Goal: Task Accomplishment & Management: Manage account settings

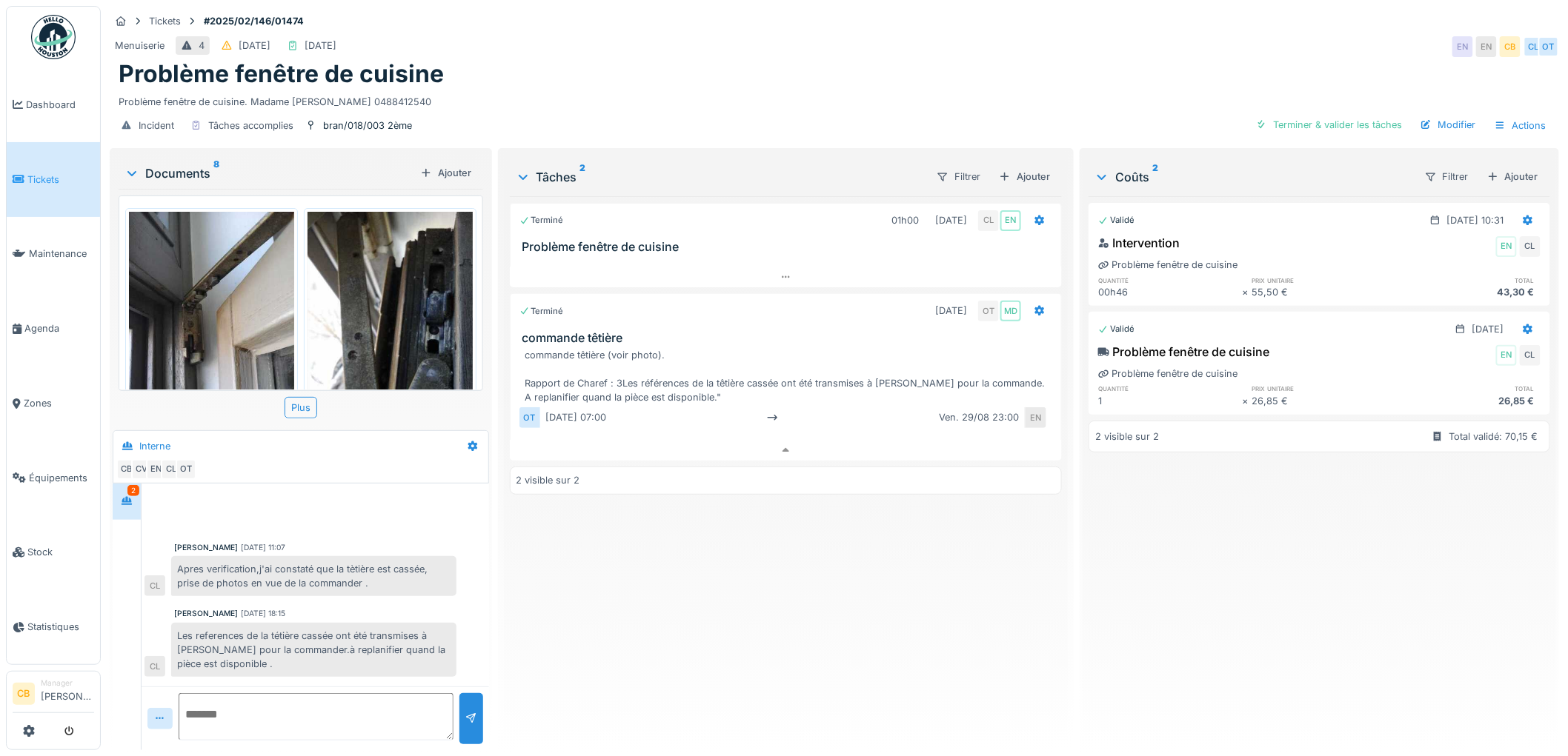
scroll to position [168, 0]
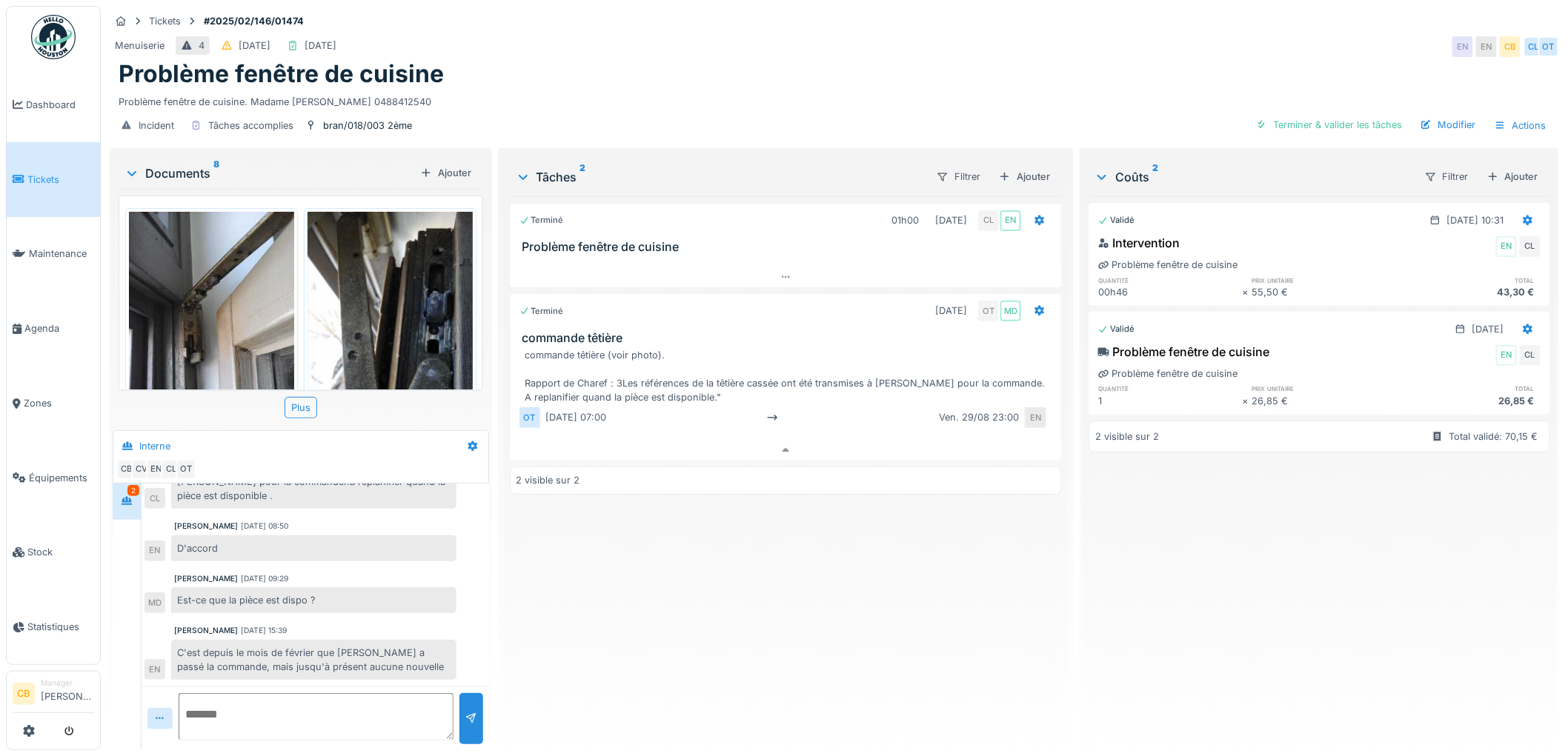
click at [685, 75] on div "Problème fenêtre de cuisine" at bounding box center [834, 74] width 1432 height 29
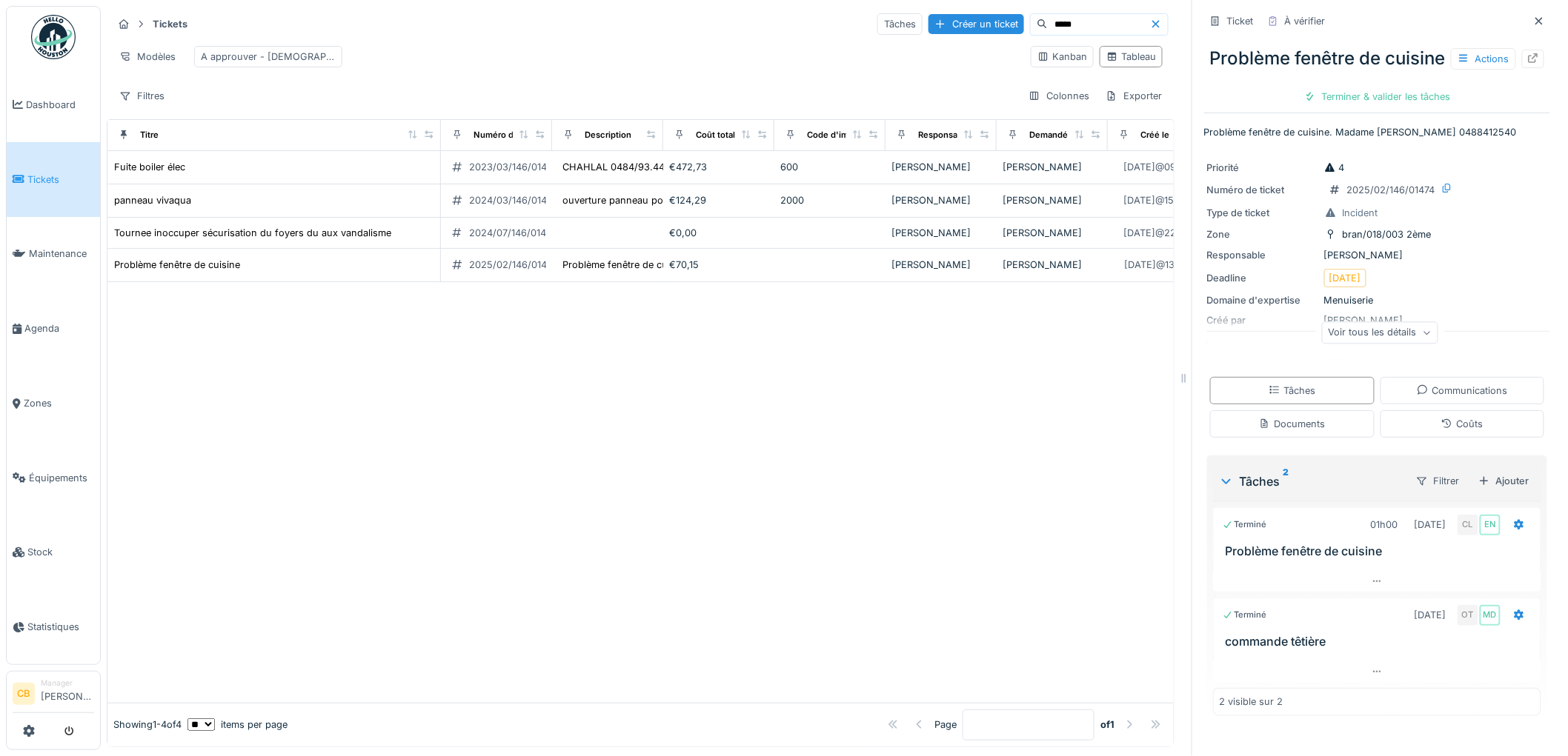
click at [55, 28] on img at bounding box center [53, 37] width 44 height 44
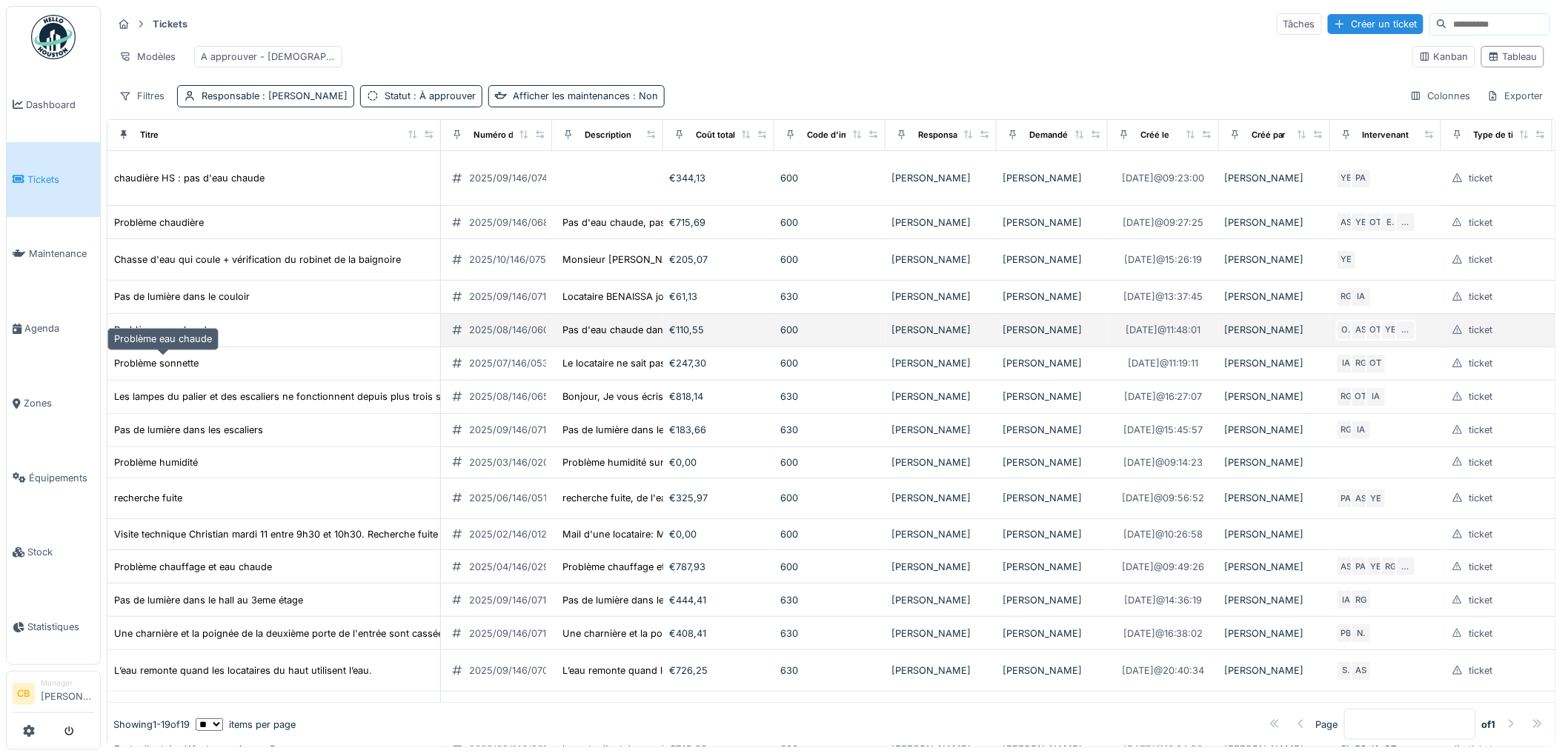
click at [205, 338] on div "Problème eau chaude" at bounding box center [163, 330] width 98 height 14
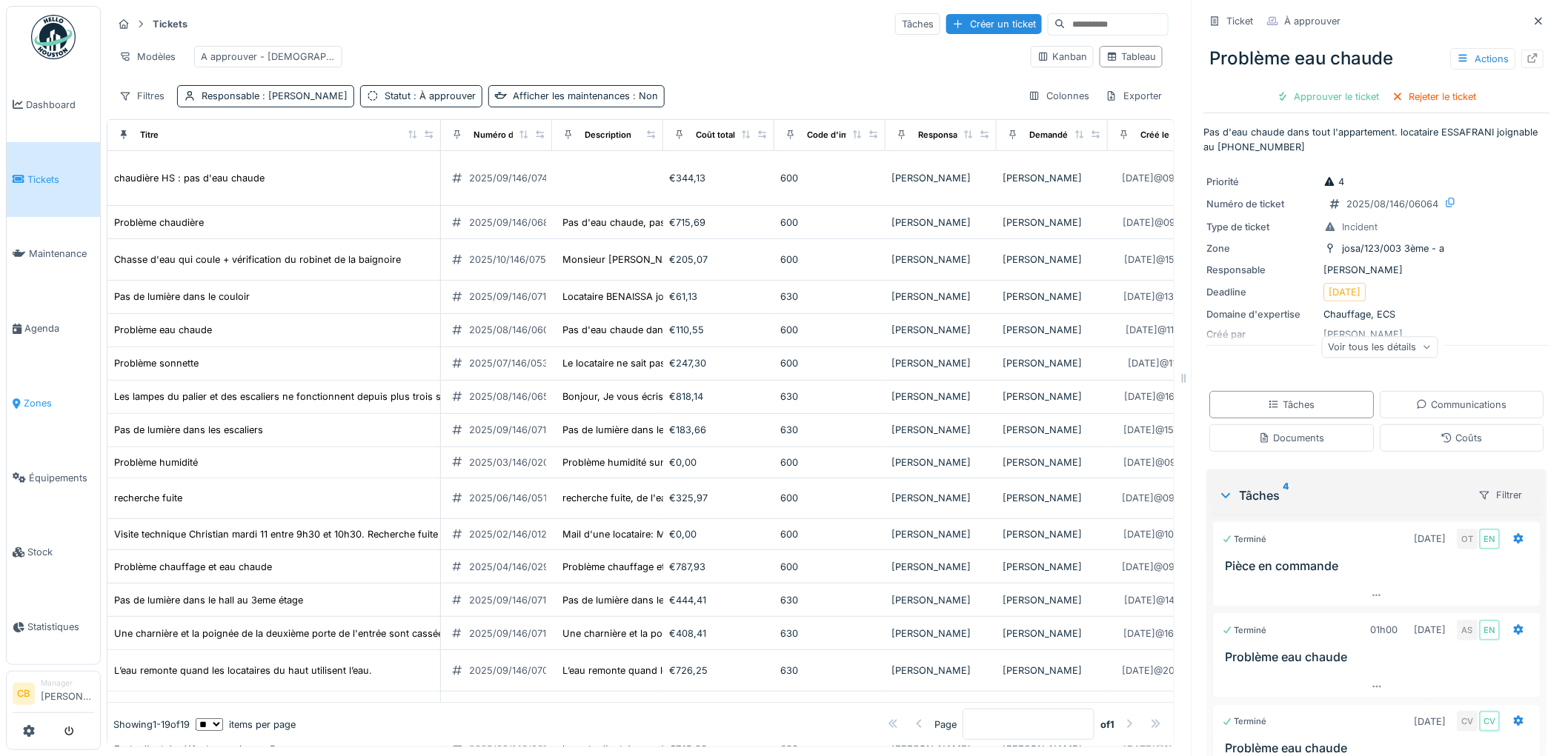
click at [38, 397] on span "Zones" at bounding box center [58, 404] width 70 height 14
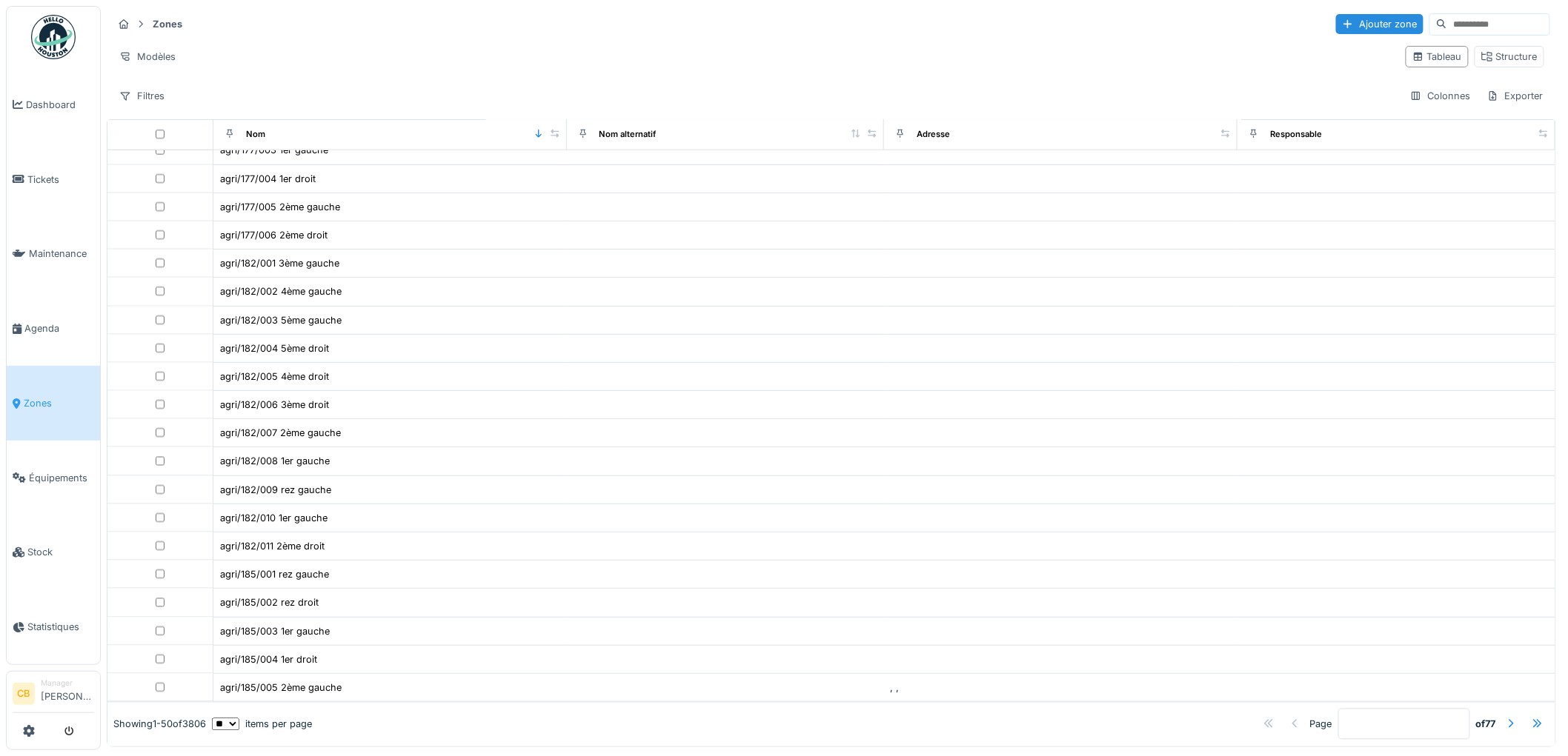
scroll to position [899, 0]
click at [1506, 718] on div at bounding box center [1512, 724] width 12 height 14
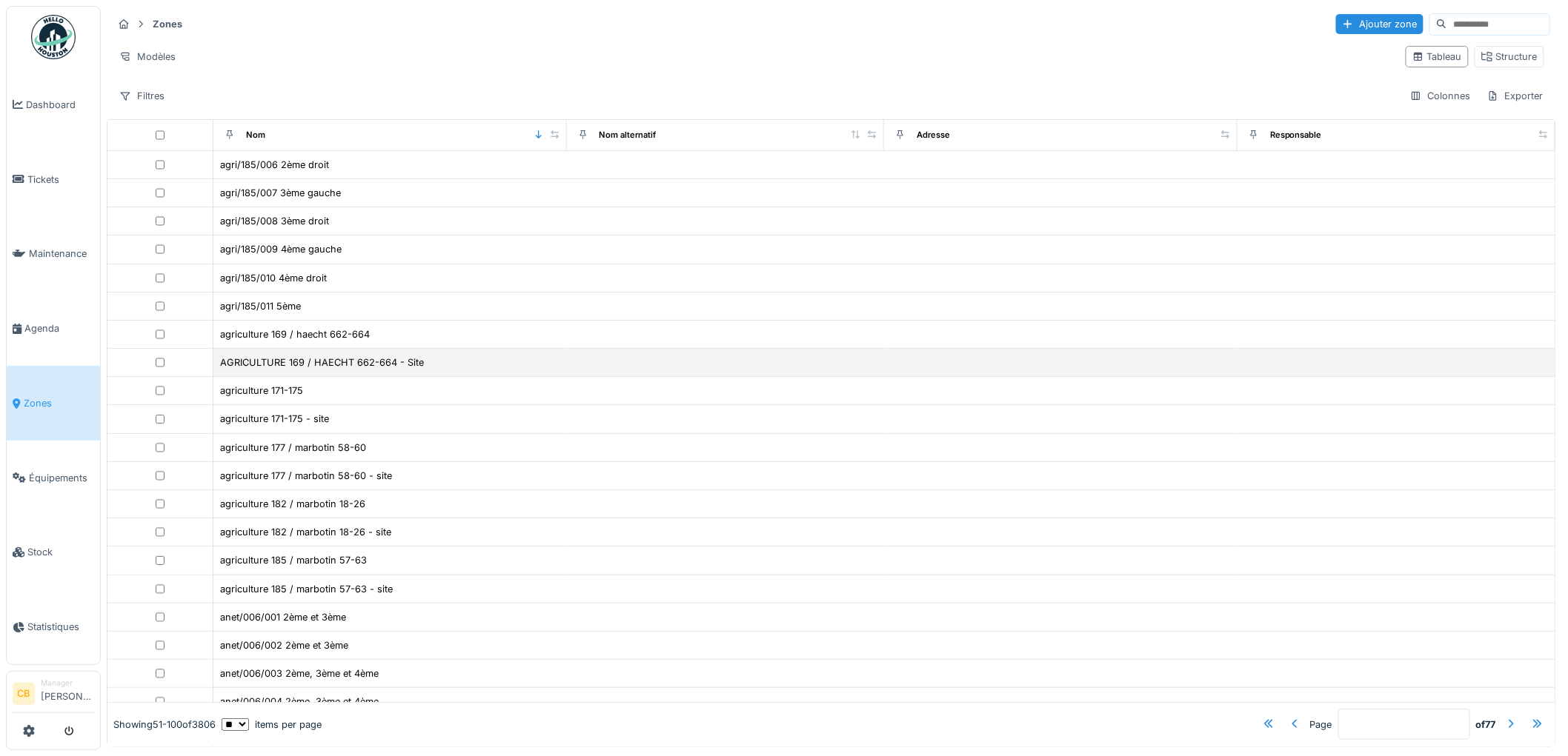
scroll to position [9, 0]
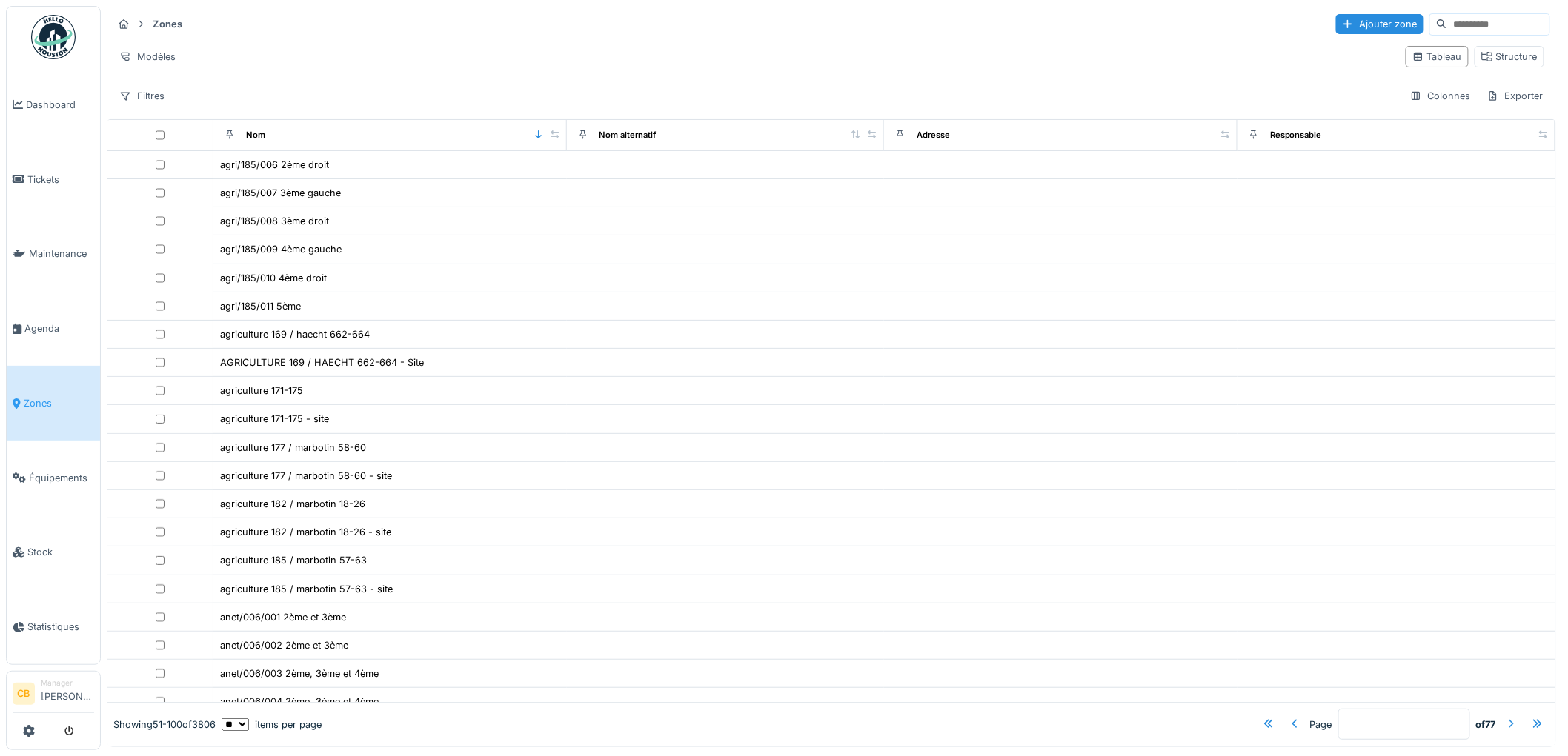
click at [1500, 715] on div at bounding box center [1512, 724] width 24 height 20
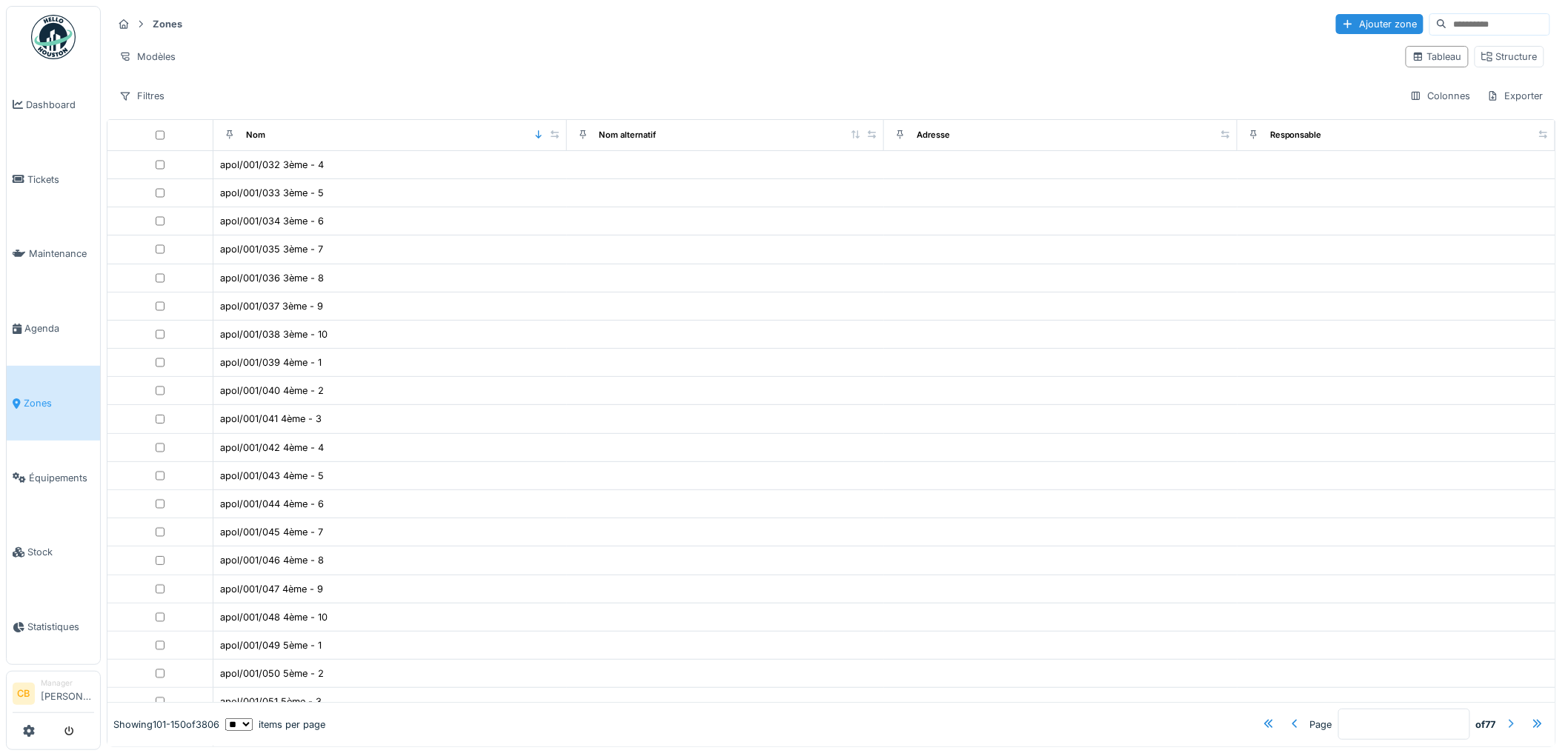
click at [1500, 715] on div at bounding box center [1512, 724] width 24 height 20
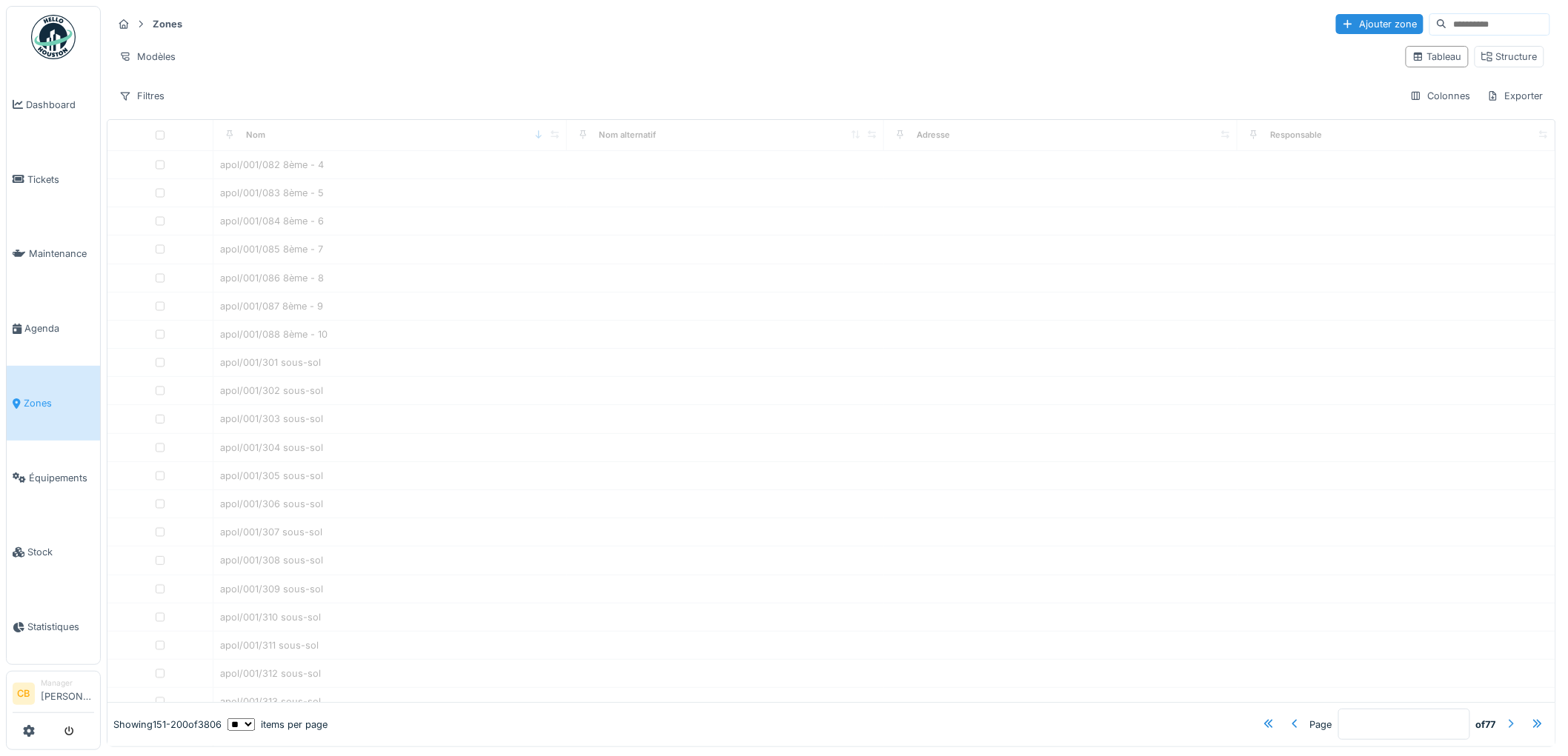
type input "*"
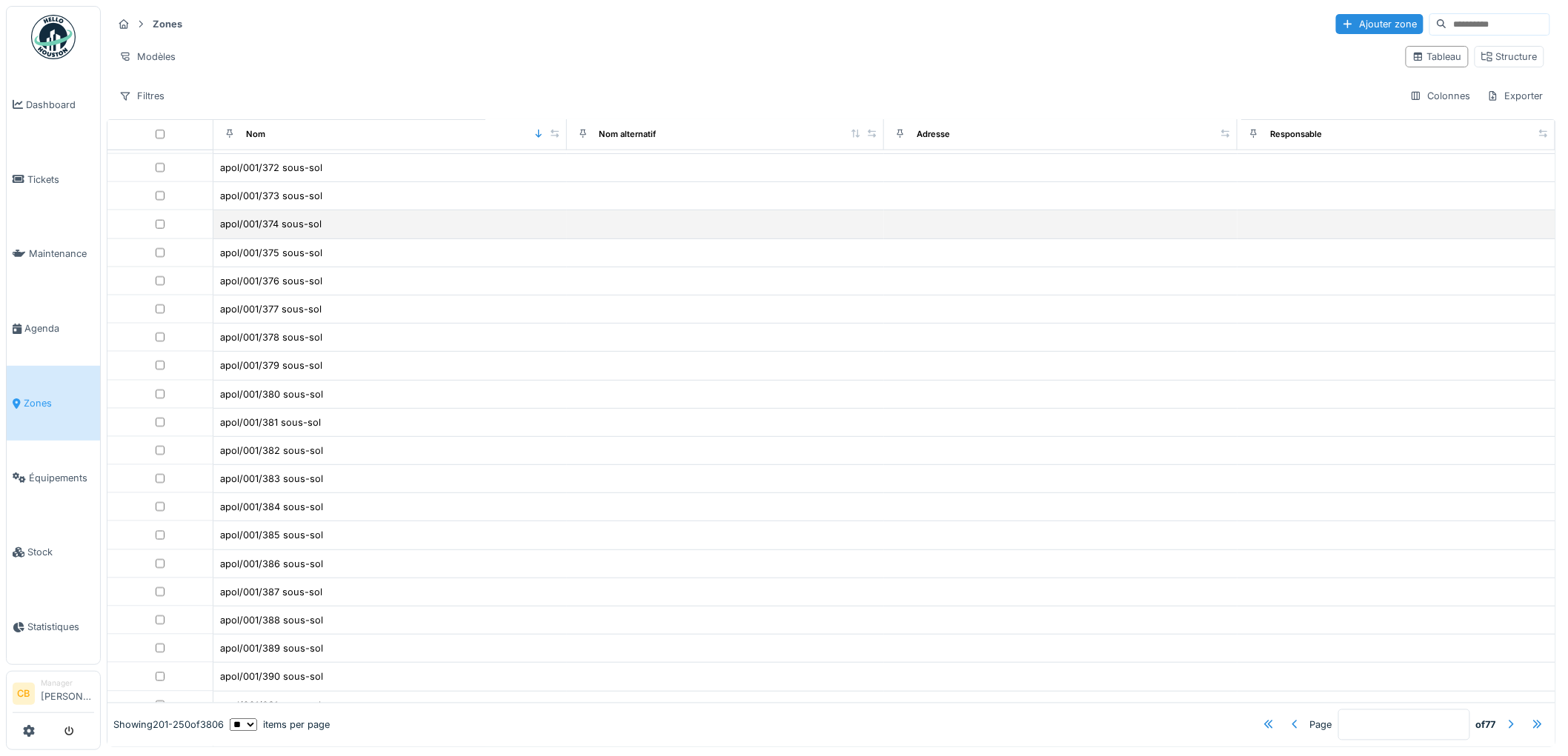
scroll to position [899, 0]
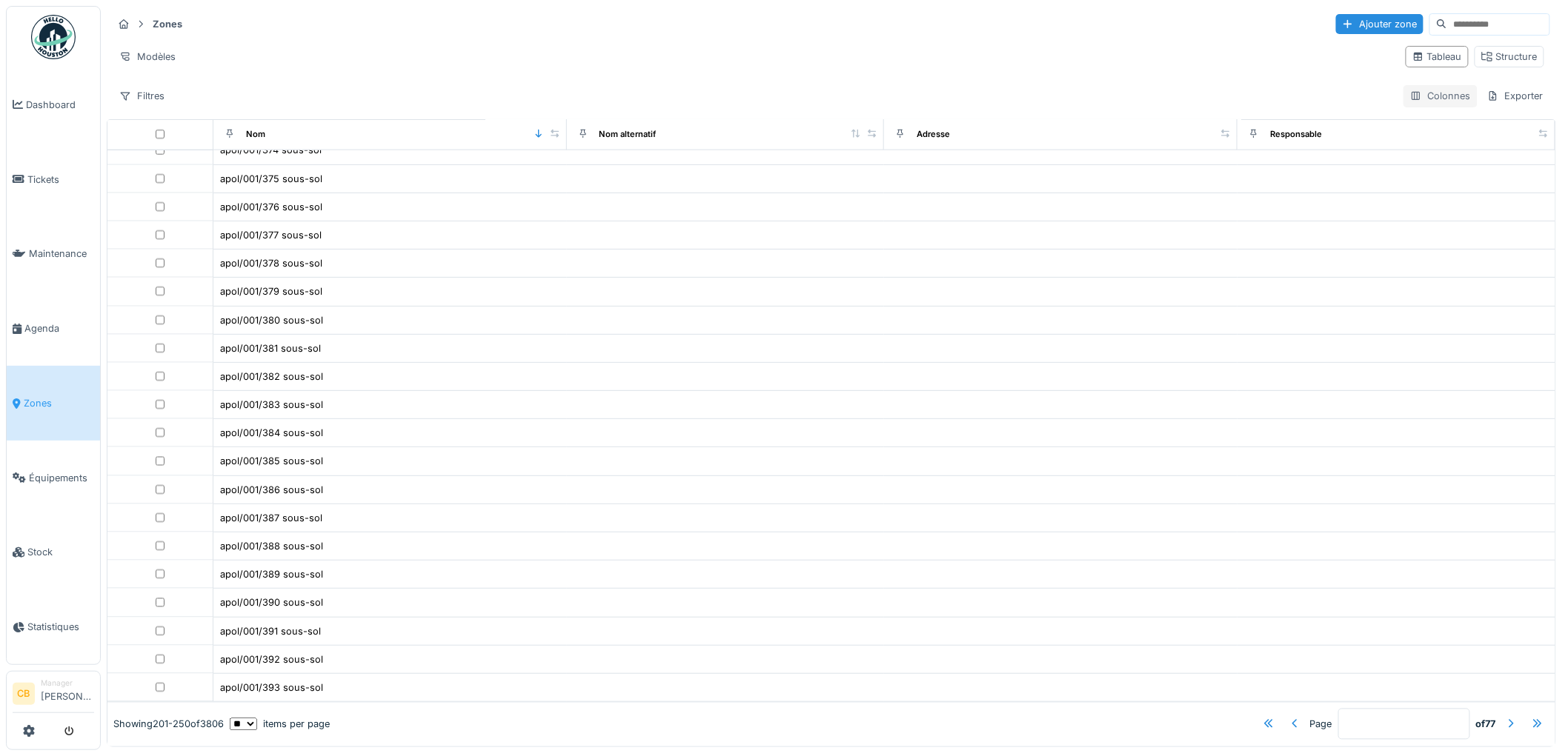
click at [1414, 85] on div "Colonnes" at bounding box center [1441, 96] width 74 height 22
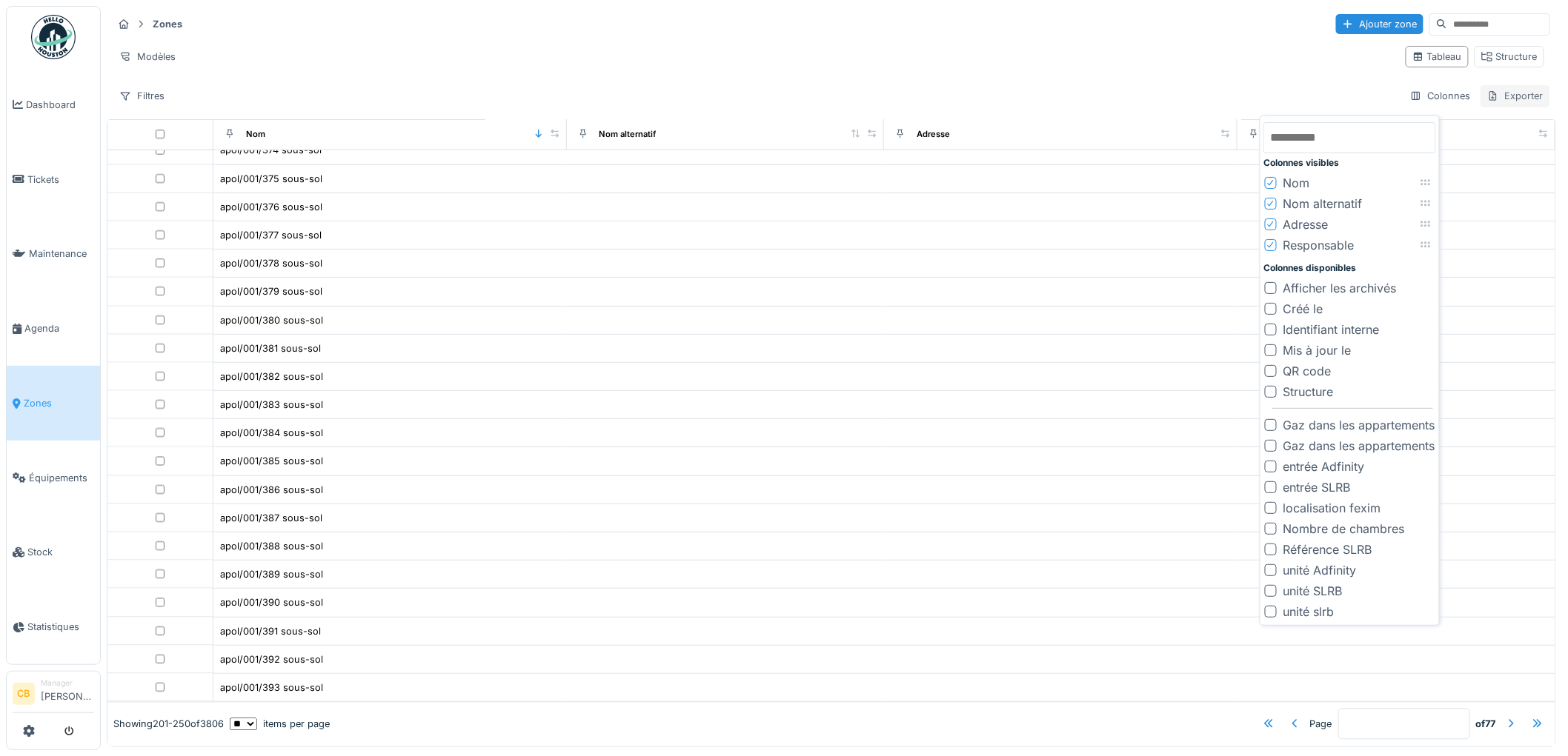
click at [1481, 85] on div "Exporter" at bounding box center [1516, 96] width 70 height 22
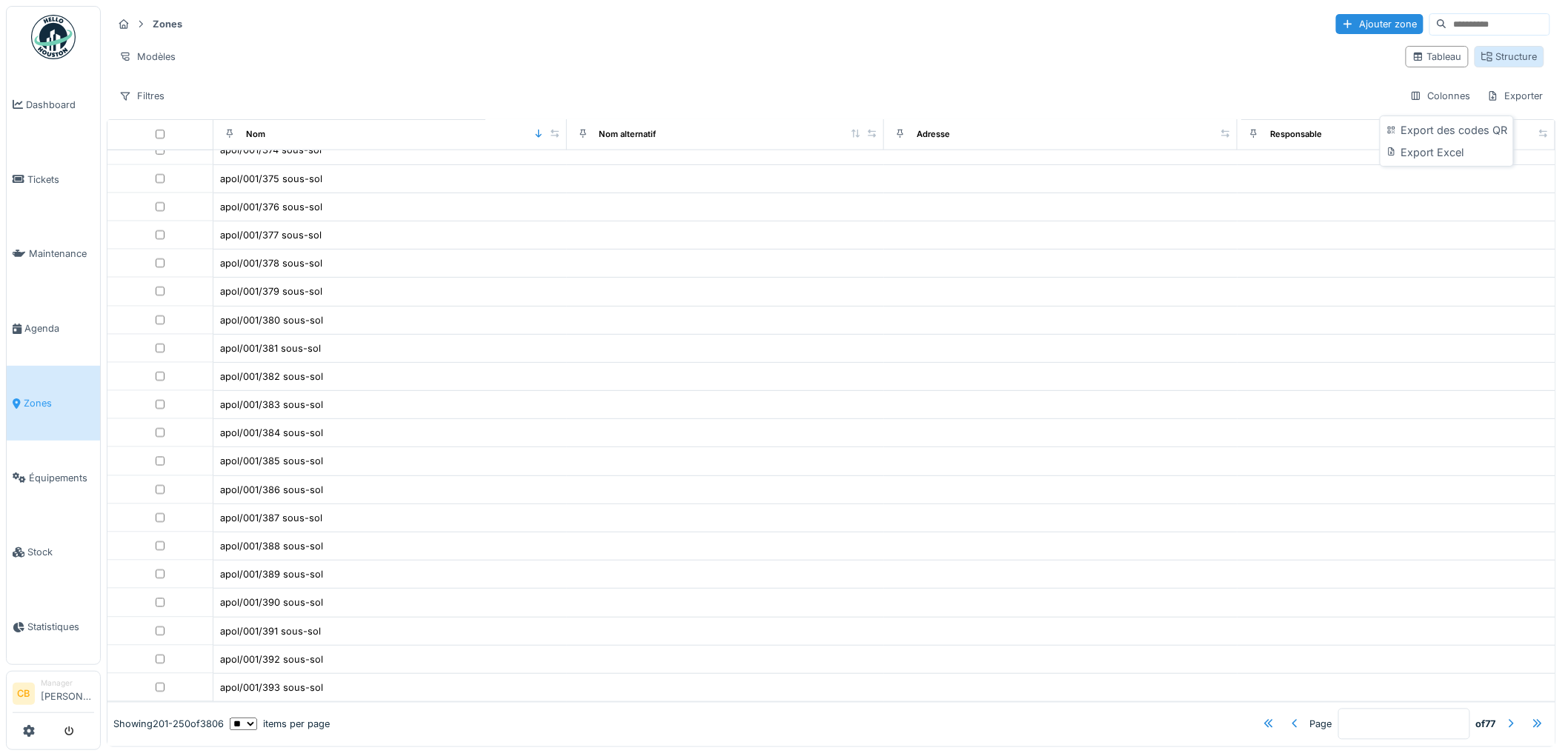
click at [1482, 49] on div "Structure" at bounding box center [1510, 56] width 56 height 14
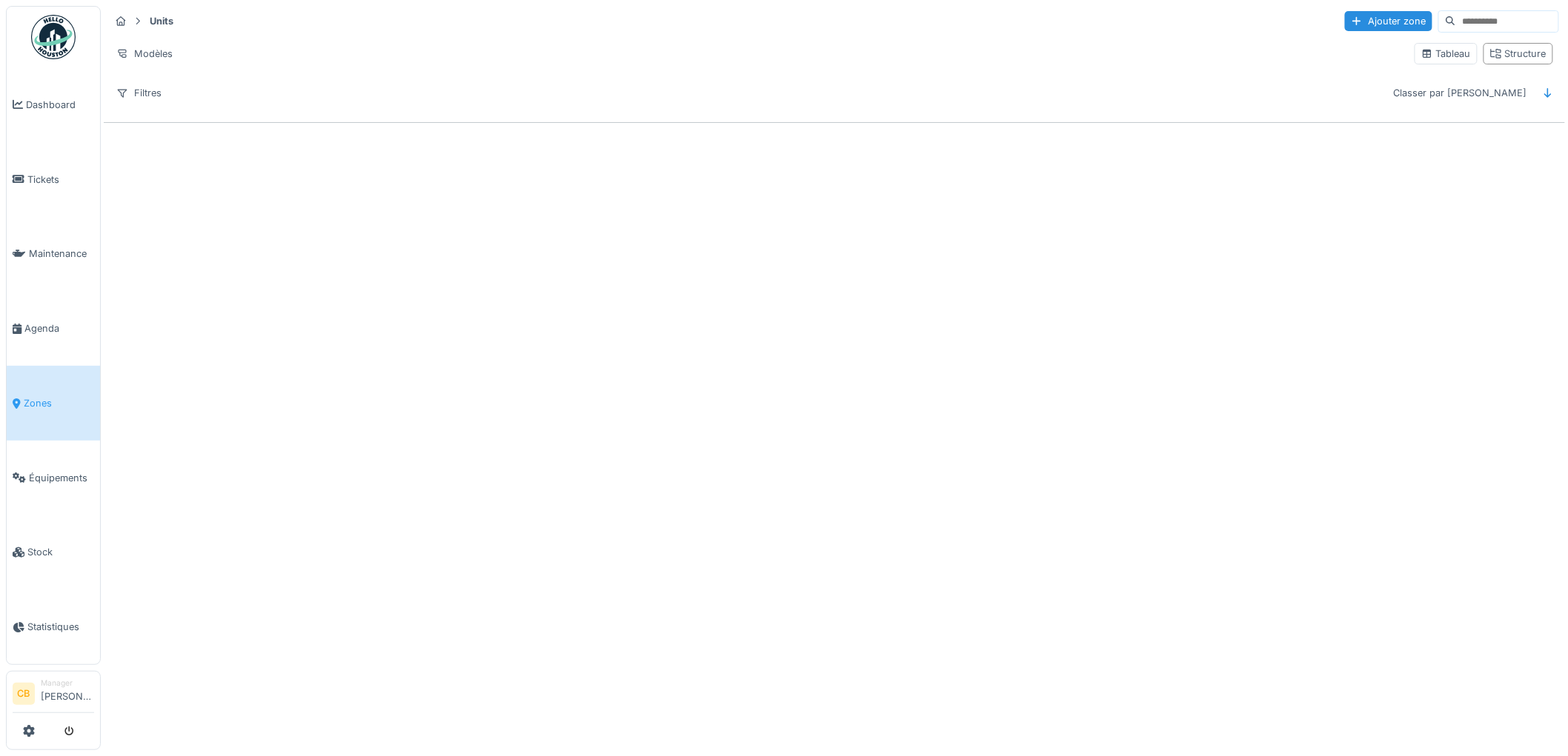
scroll to position [0, 0]
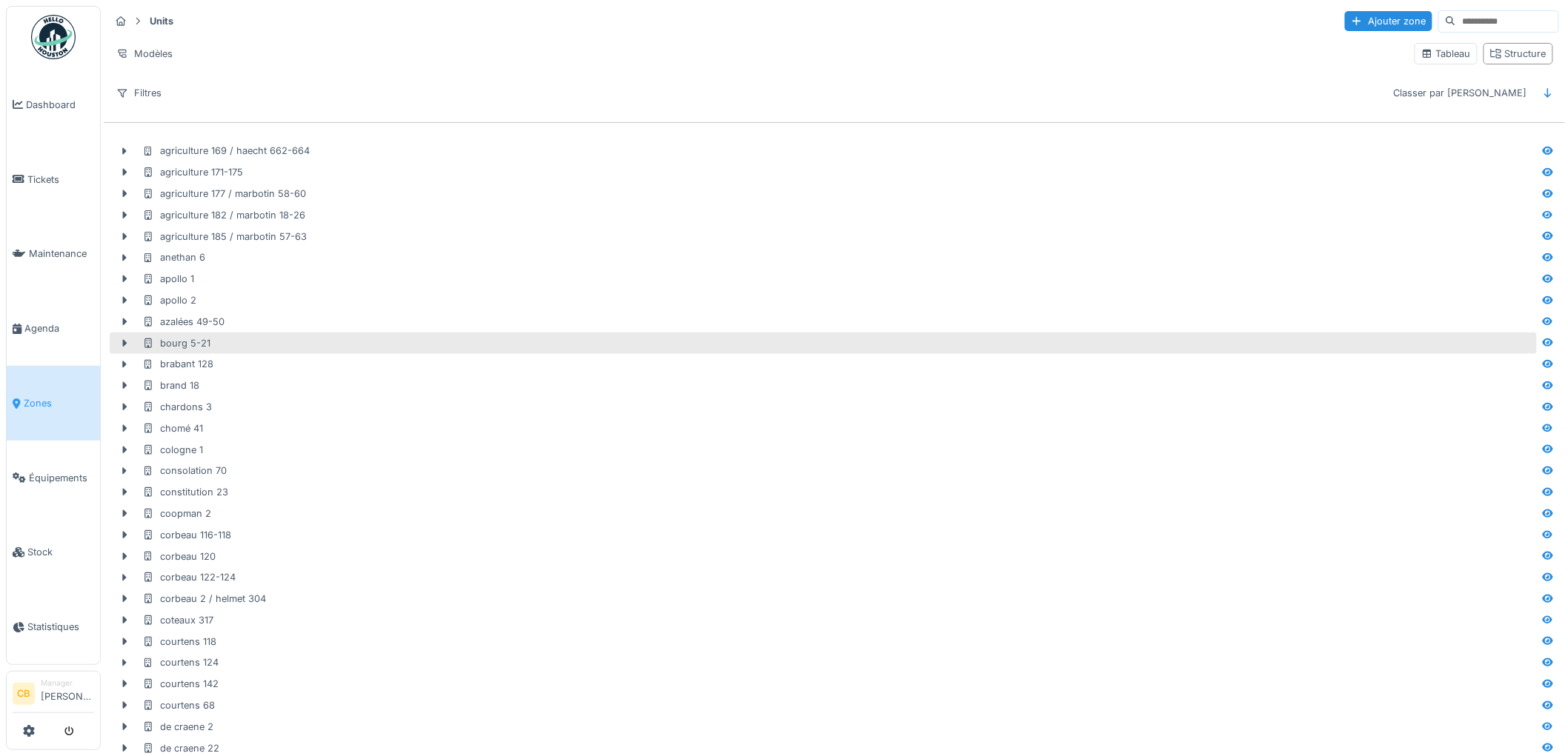
click at [181, 340] on div "bourg 5-21" at bounding box center [176, 343] width 68 height 14
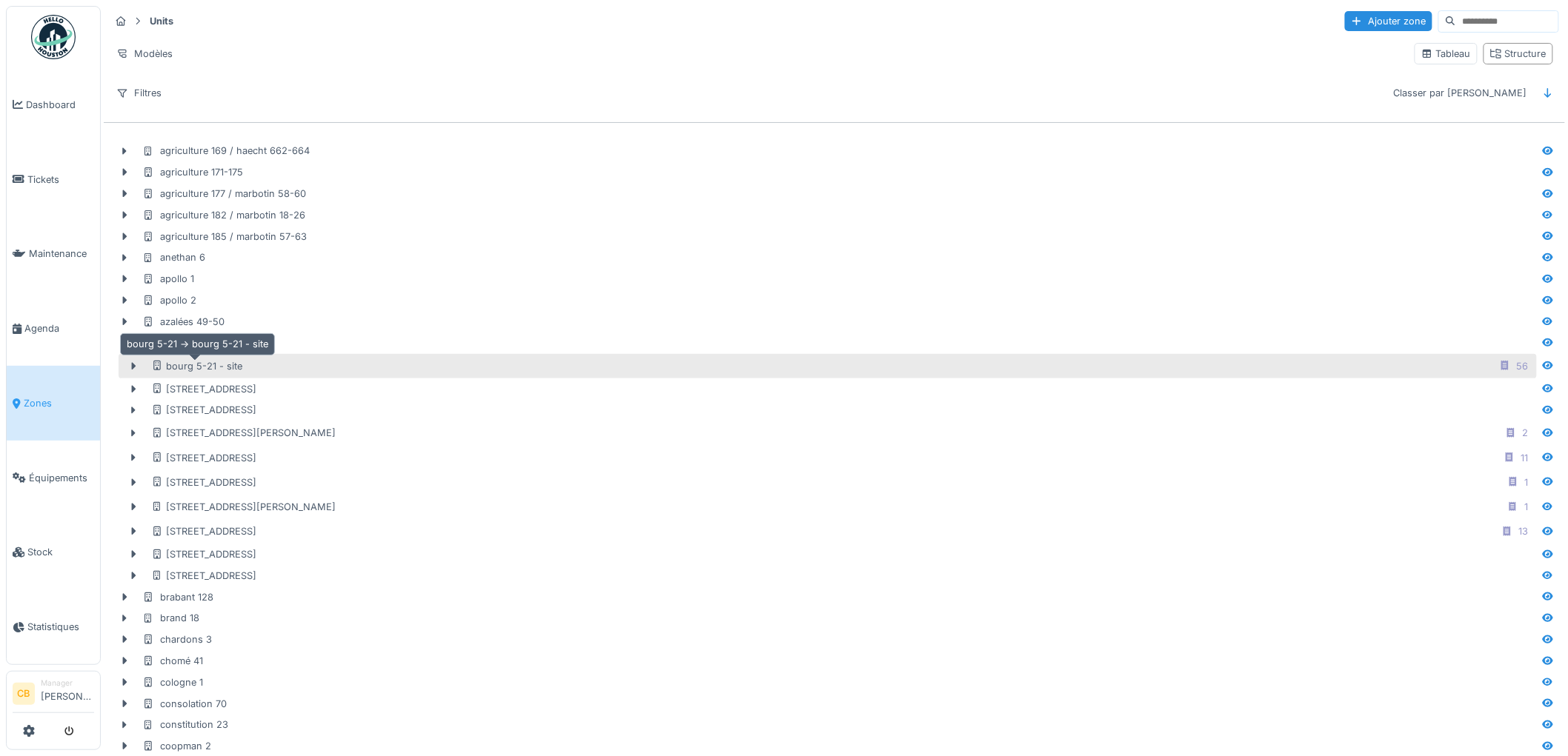
click at [236, 366] on div "bourg 5-21 - site" at bounding box center [196, 366] width 91 height 14
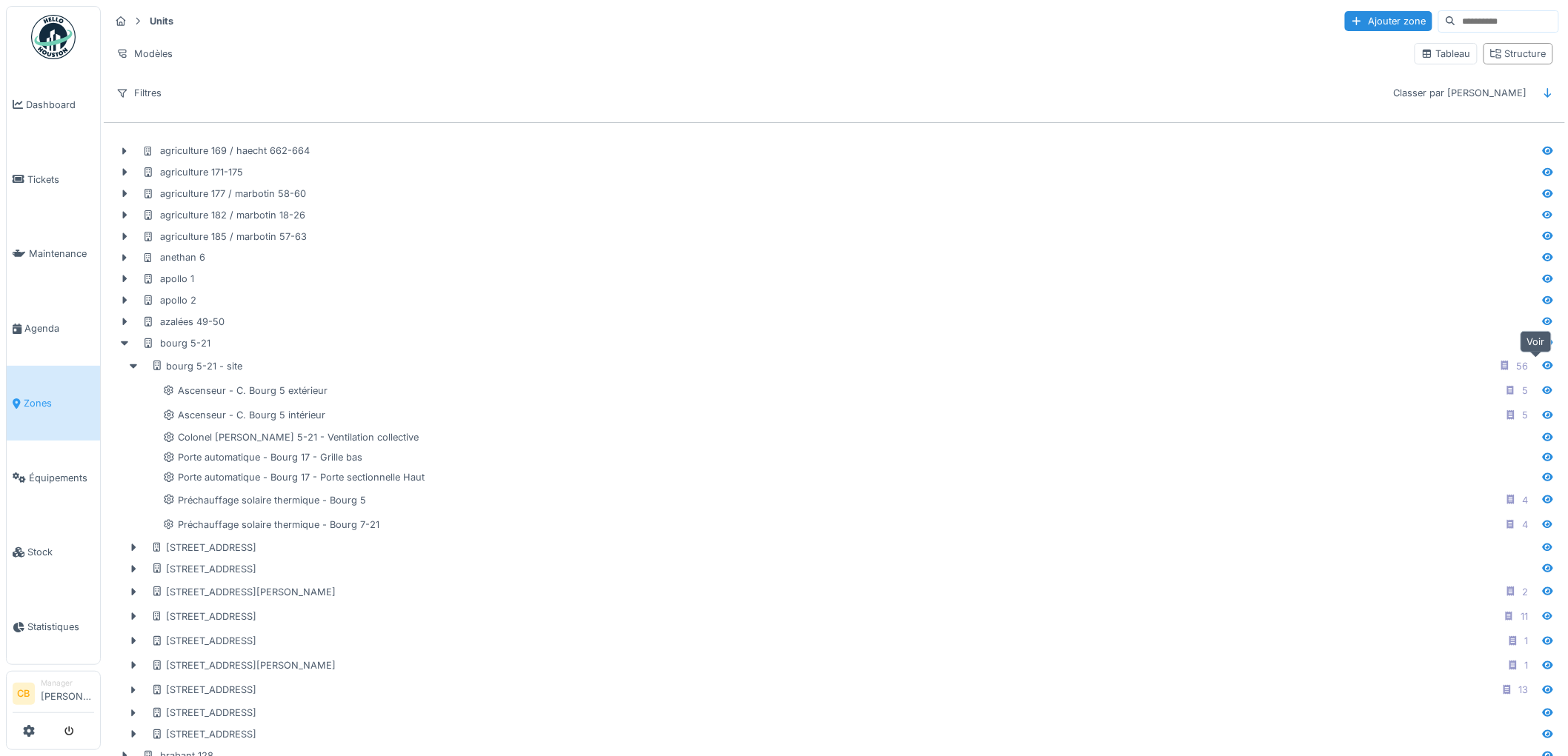
click at [1542, 366] on icon at bounding box center [1548, 366] width 12 height 10
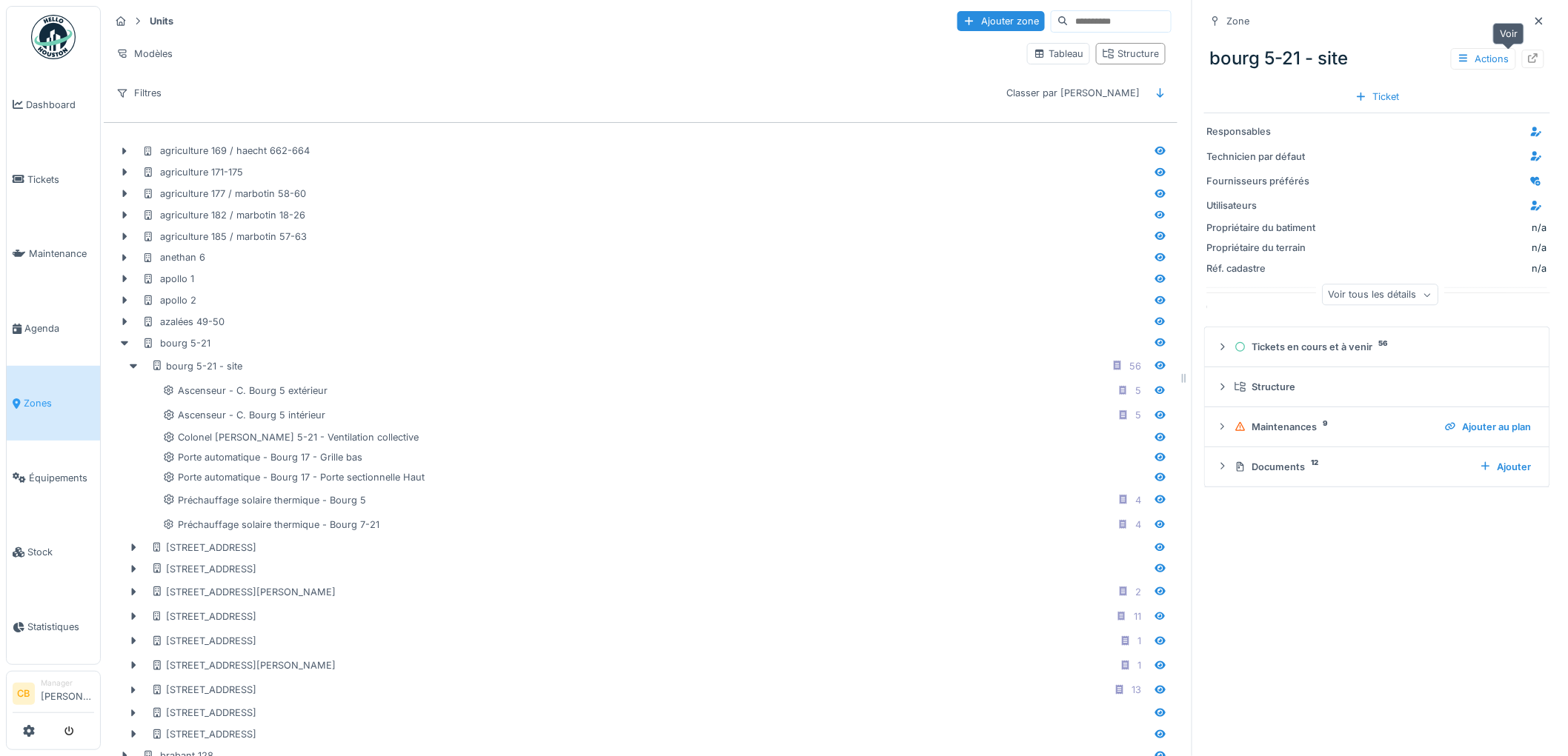
click at [1529, 58] on icon at bounding box center [1534, 58] width 10 height 10
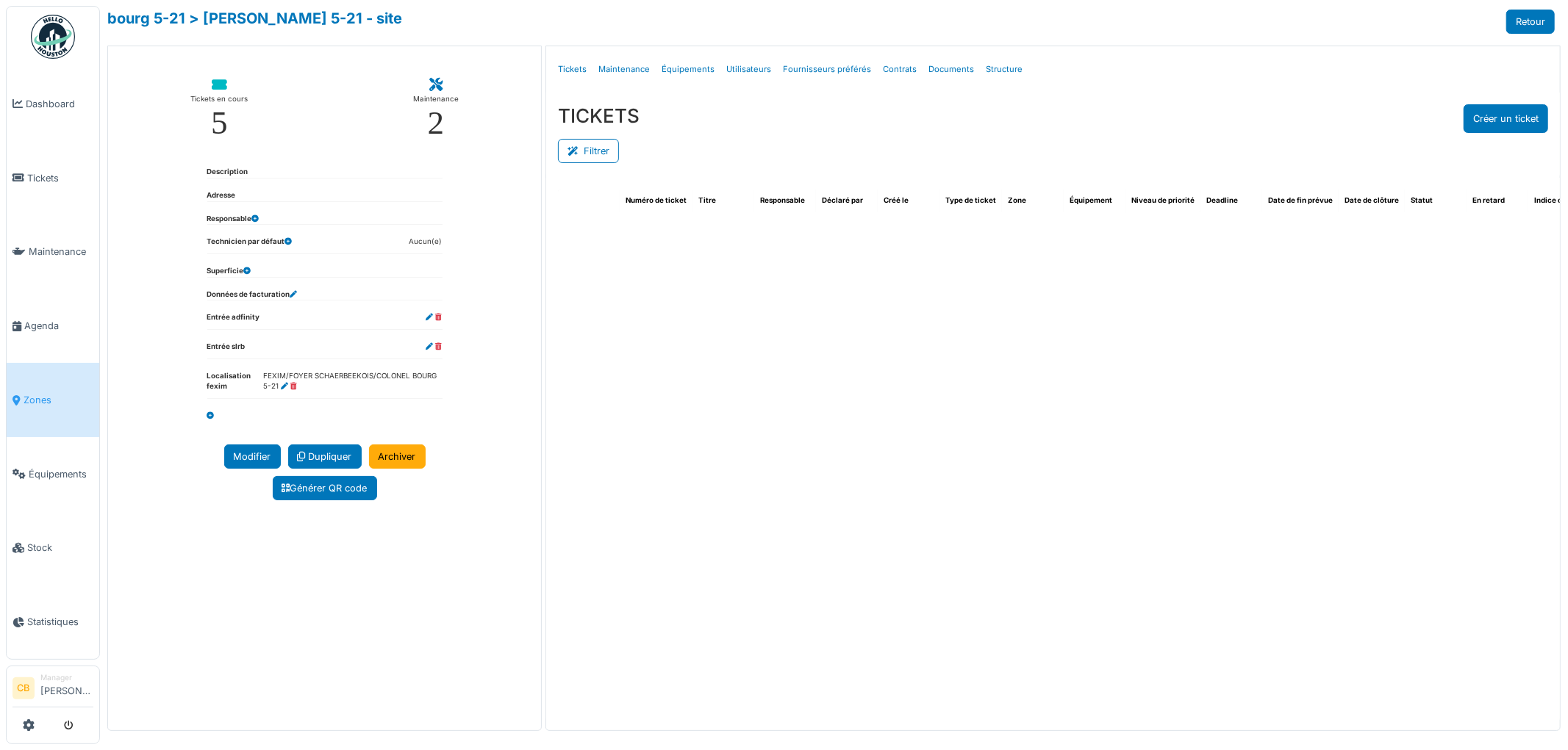
select select "**"
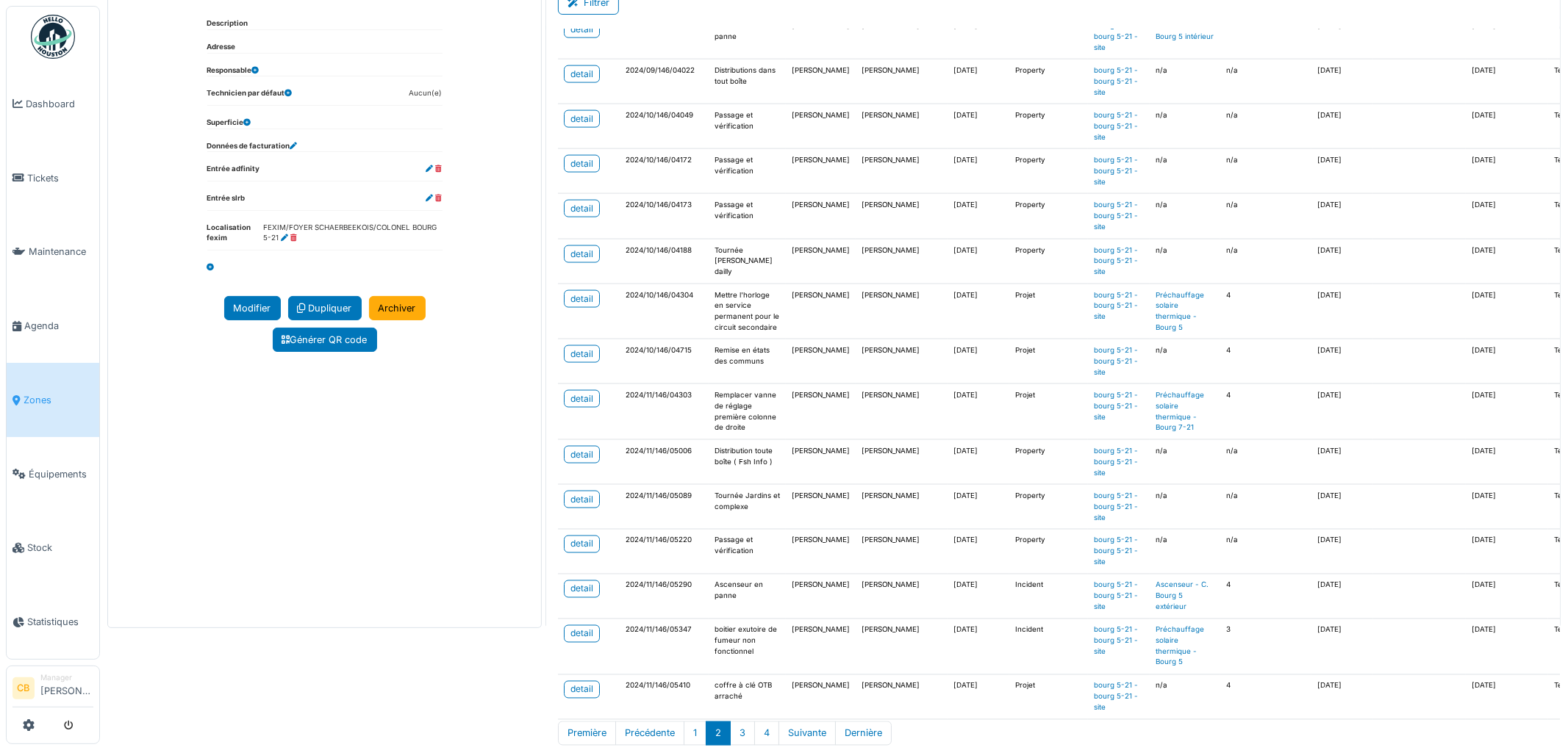
scroll to position [158, 0]
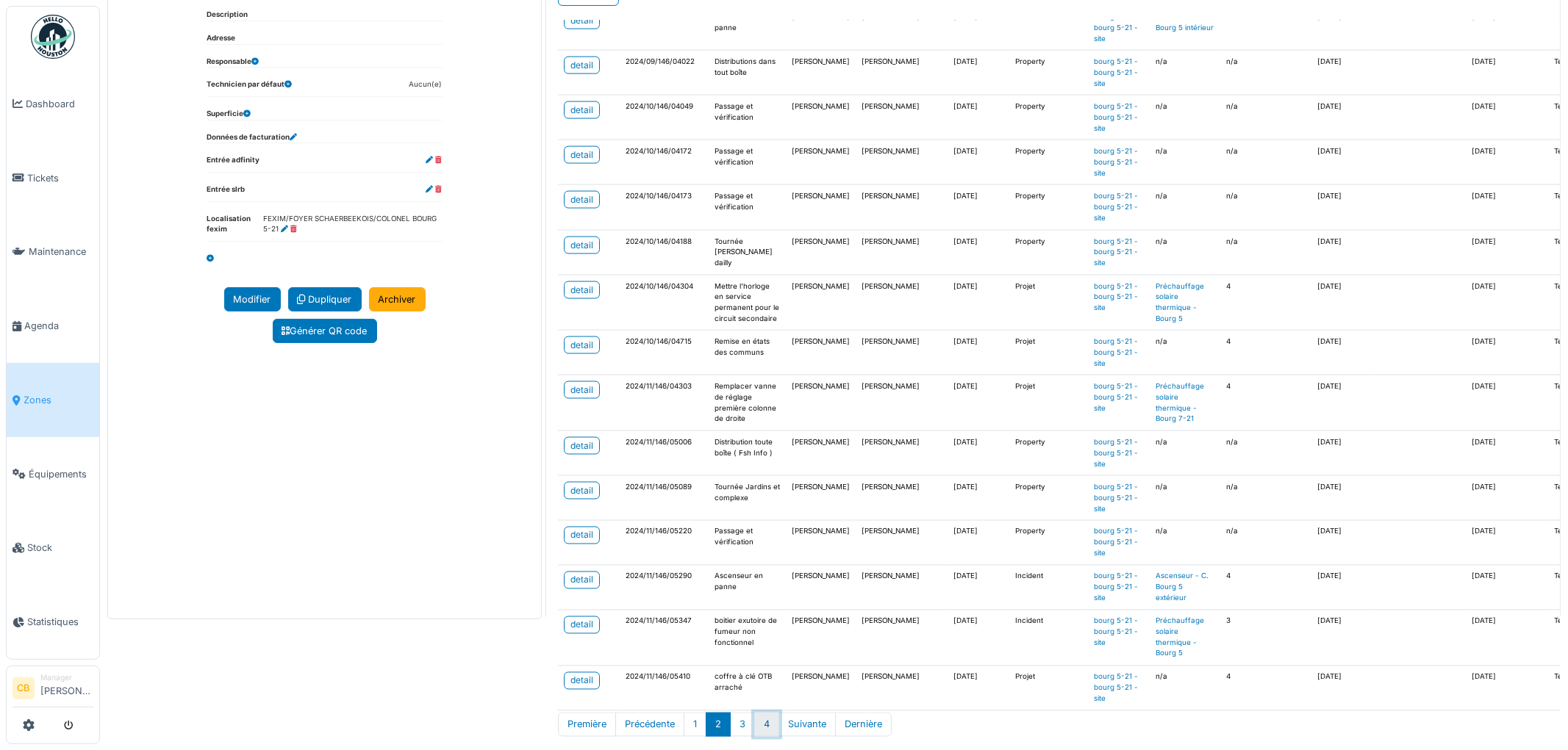
click at [773, 717] on button "4" at bounding box center [767, 725] width 25 height 24
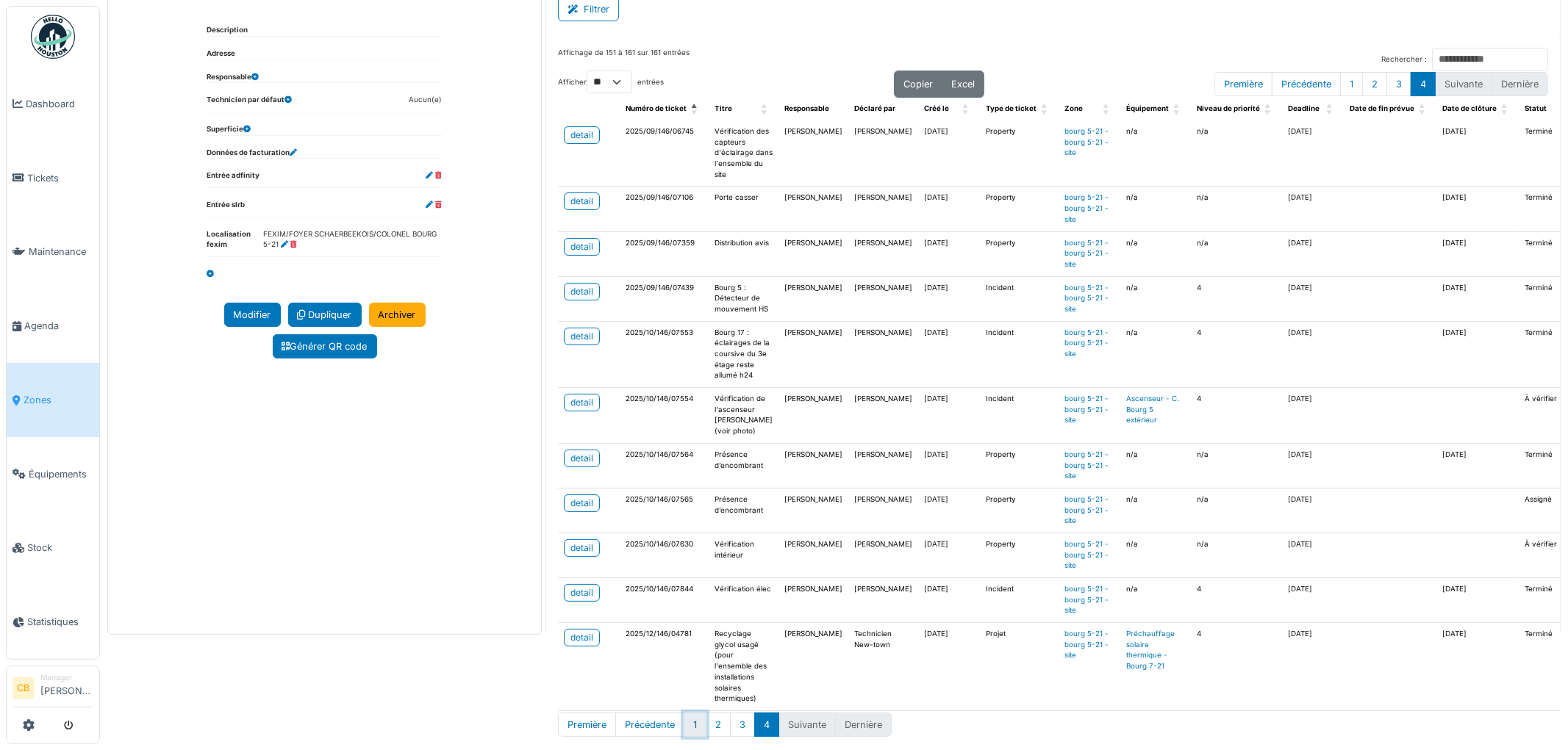
click at [689, 713] on button "1" at bounding box center [694, 725] width 23 height 24
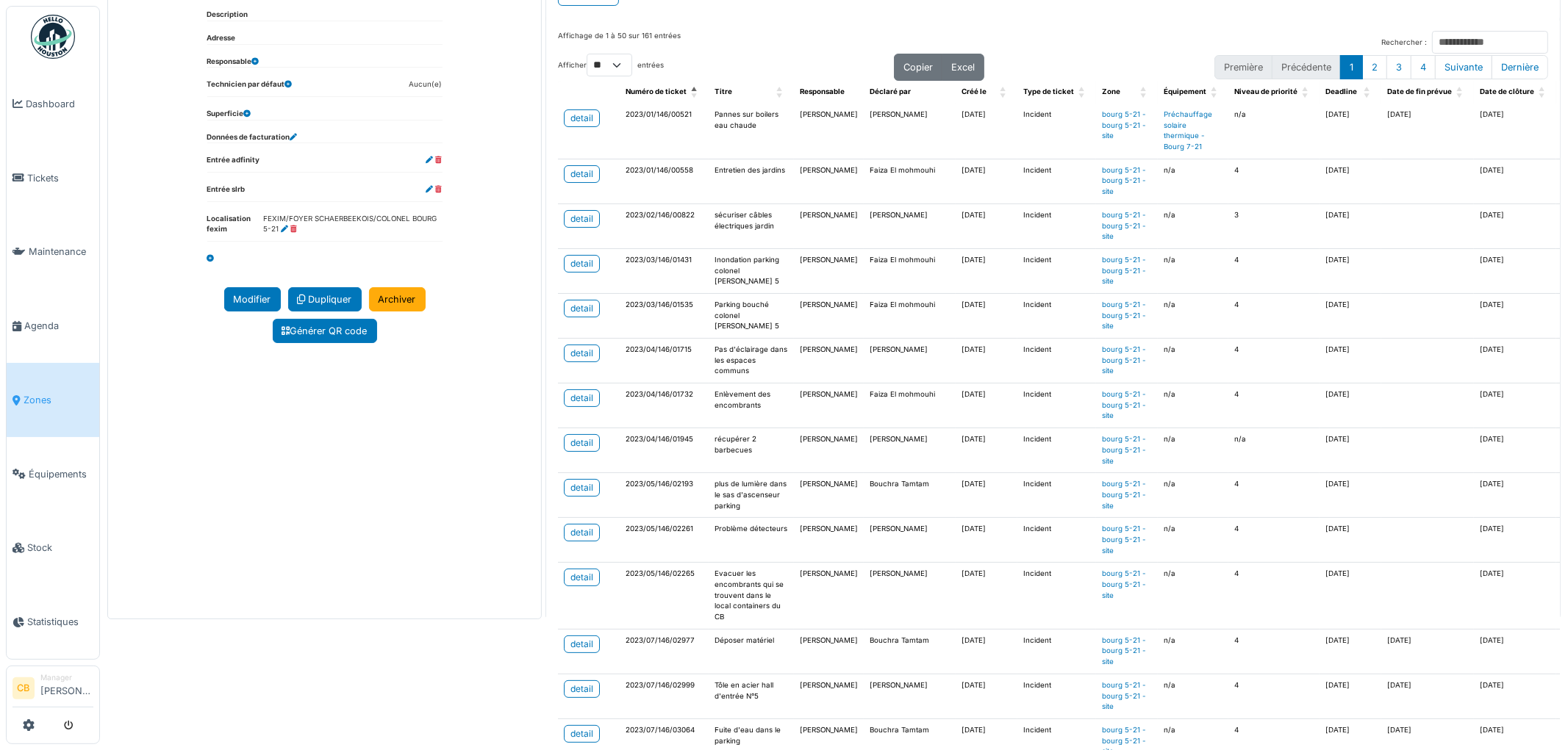
scroll to position [0, 0]
click at [571, 361] on div "detail" at bounding box center [582, 355] width 23 height 14
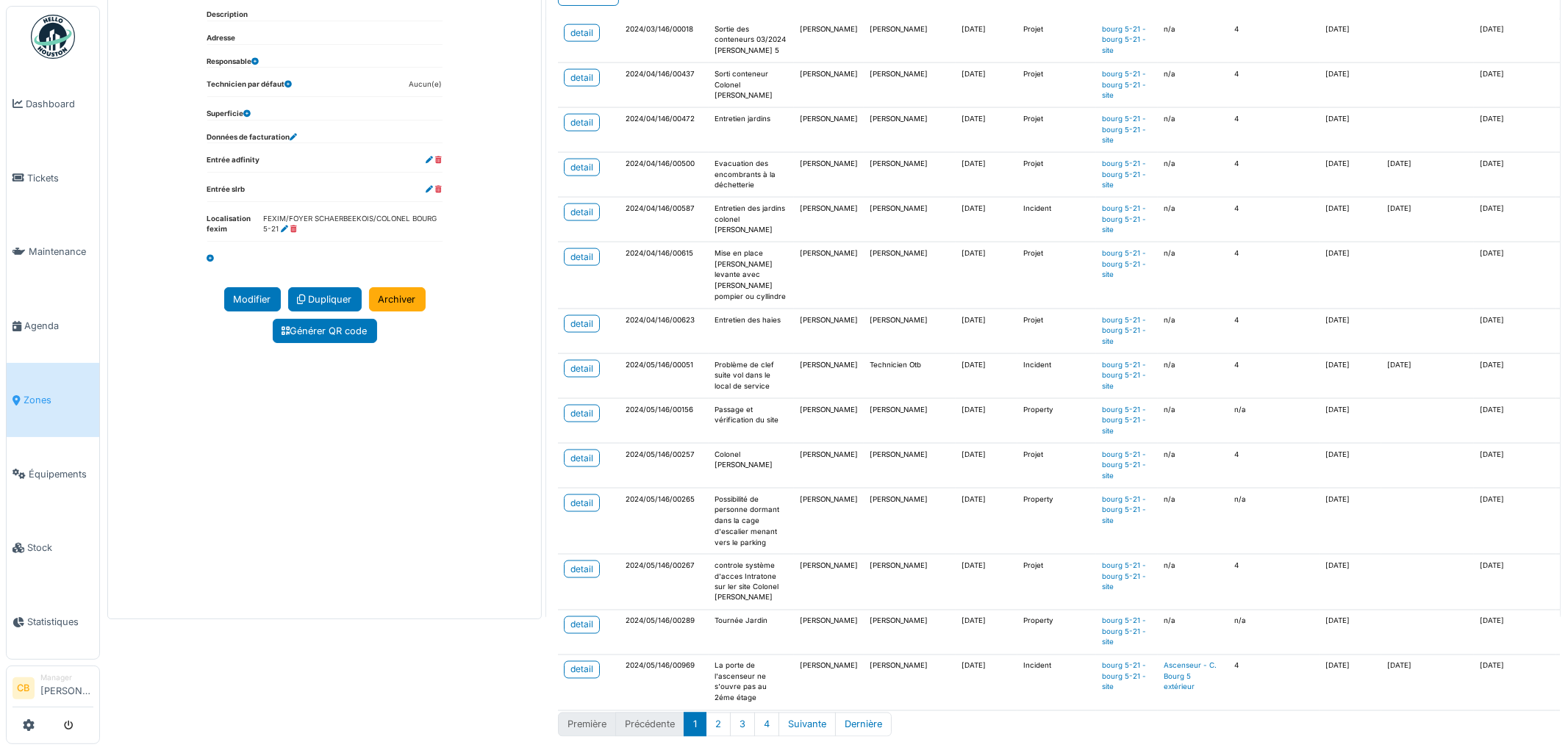
scroll to position [2020, 0]
click at [714, 713] on button "2" at bounding box center [719, 725] width 25 height 24
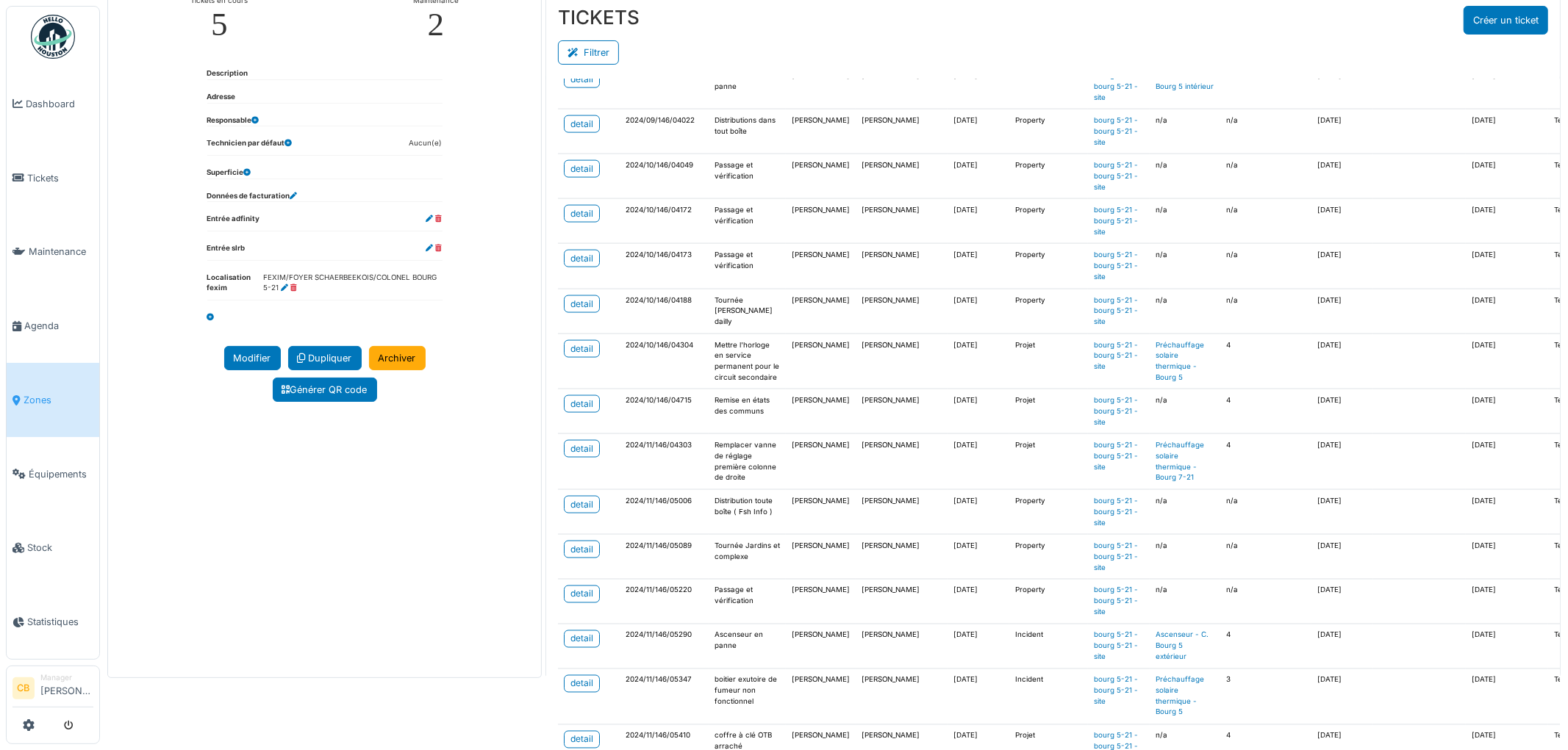
scroll to position [158, 0]
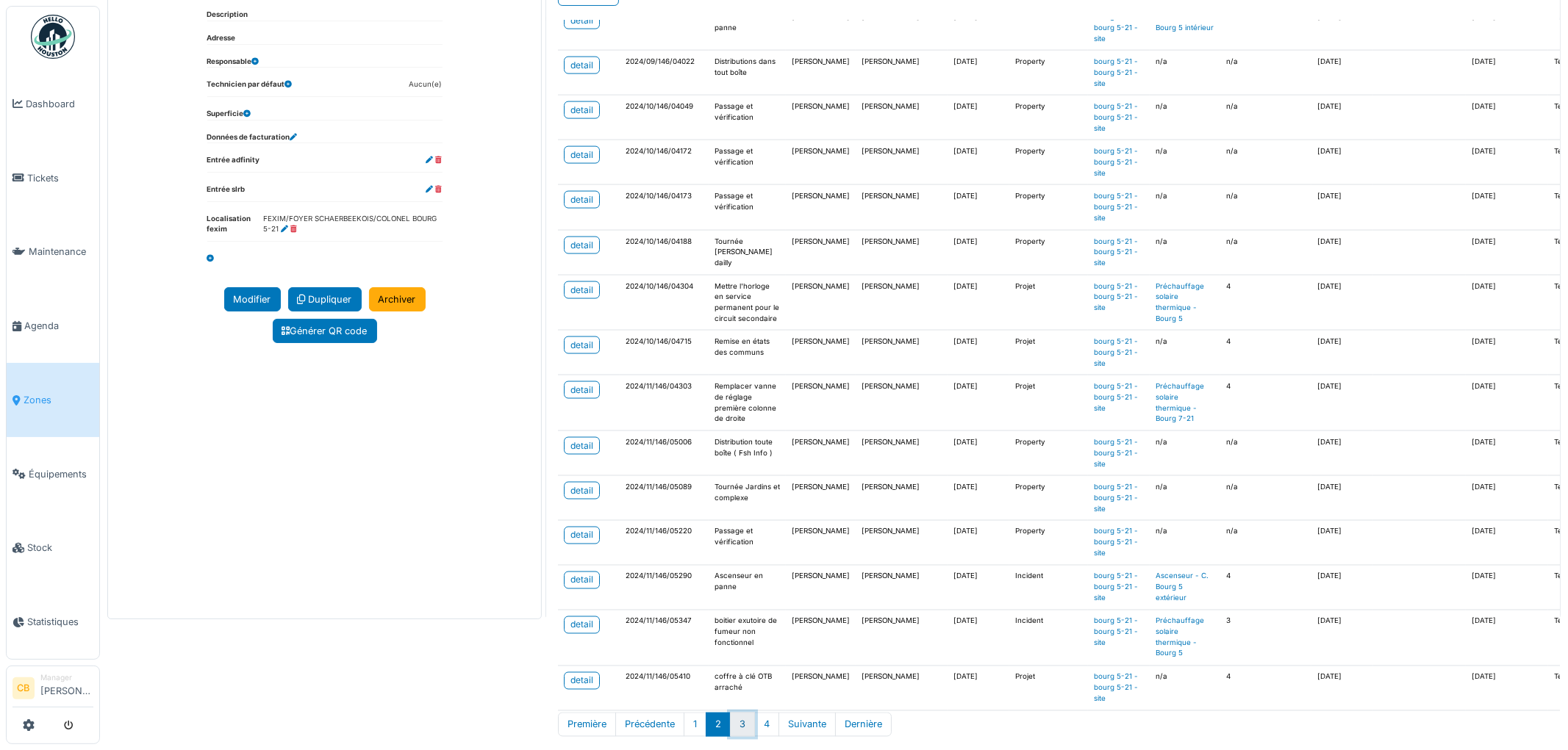
click at [738, 713] on button "3" at bounding box center [742, 725] width 25 height 24
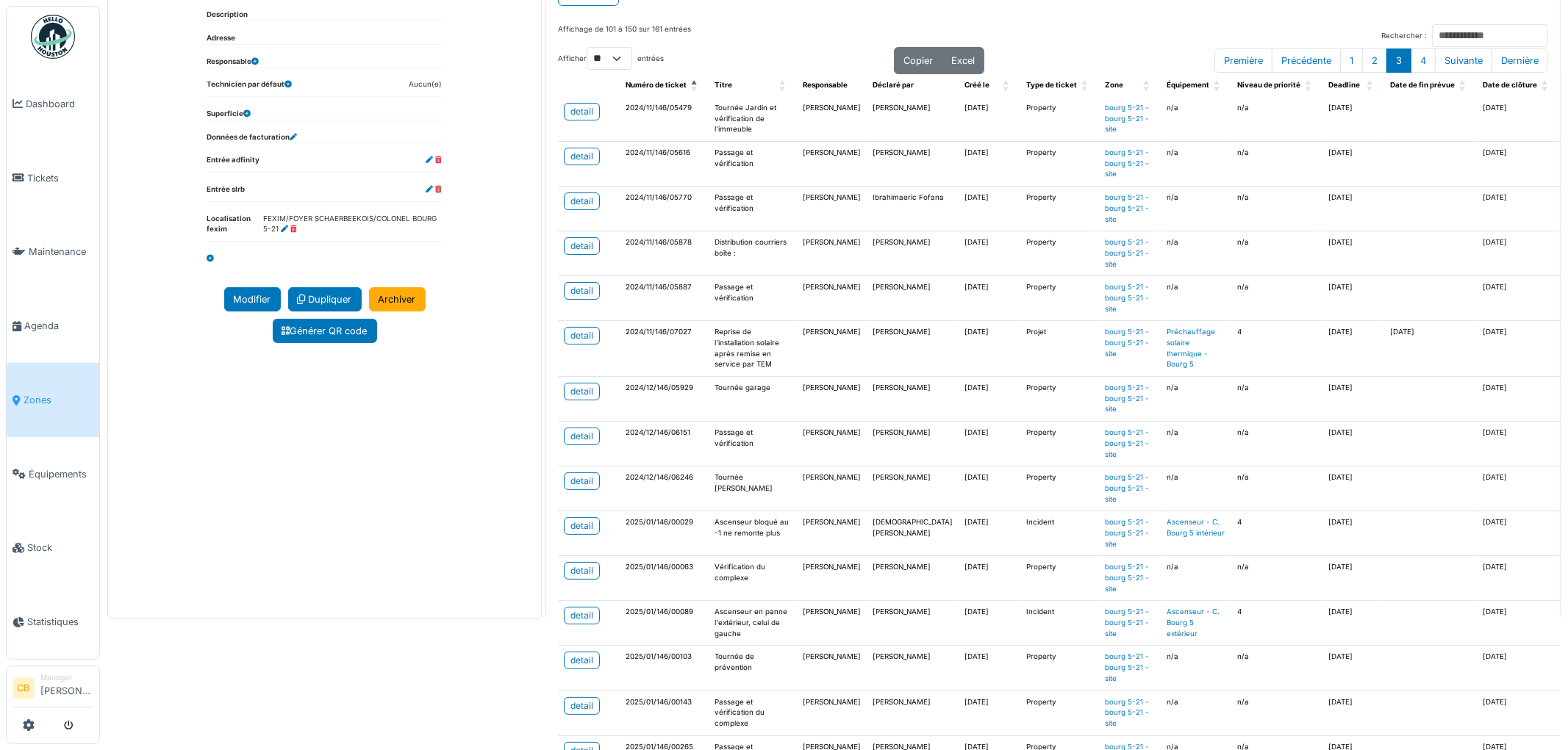
scroll to position [0, 0]
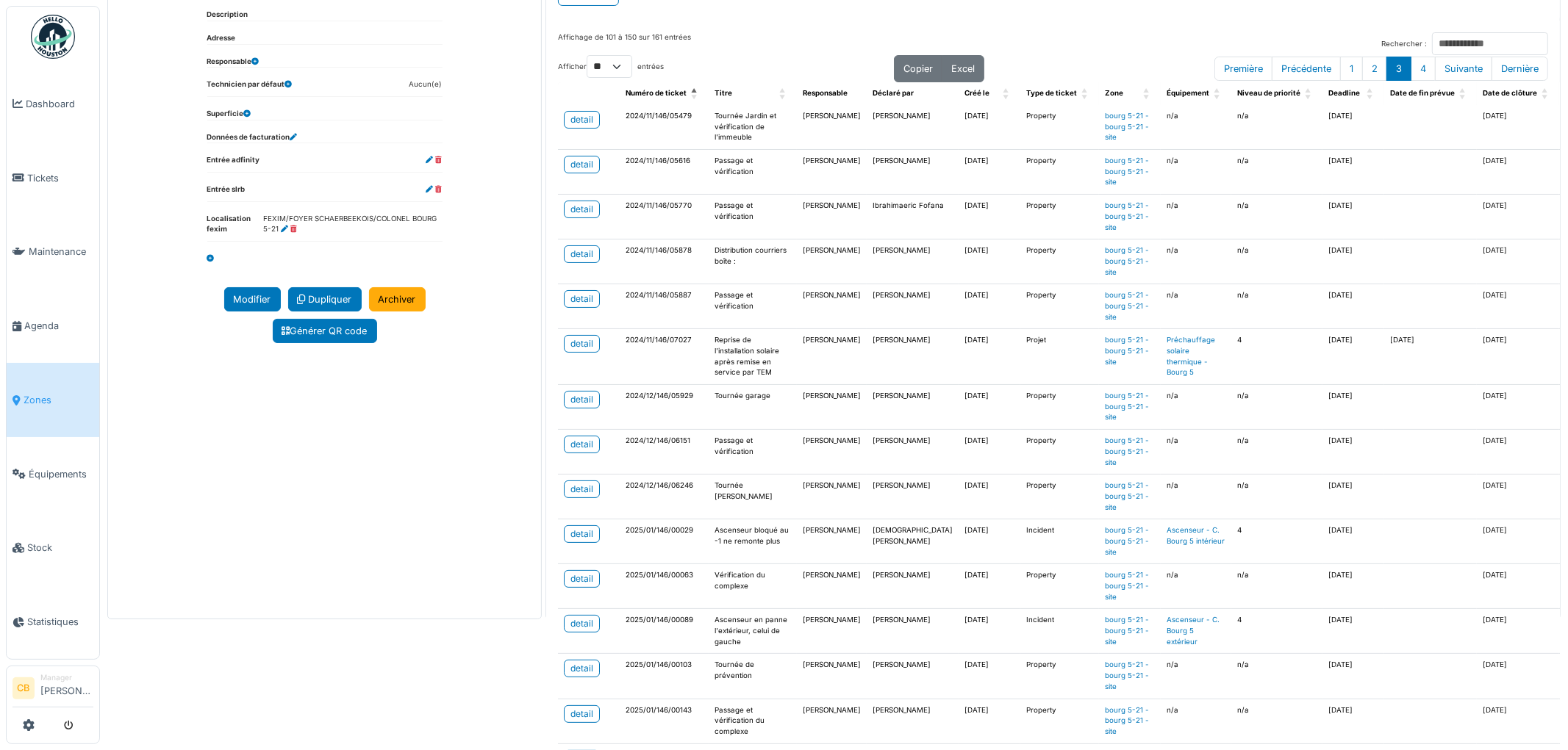
click at [40, 380] on link "Zones" at bounding box center [53, 400] width 93 height 74
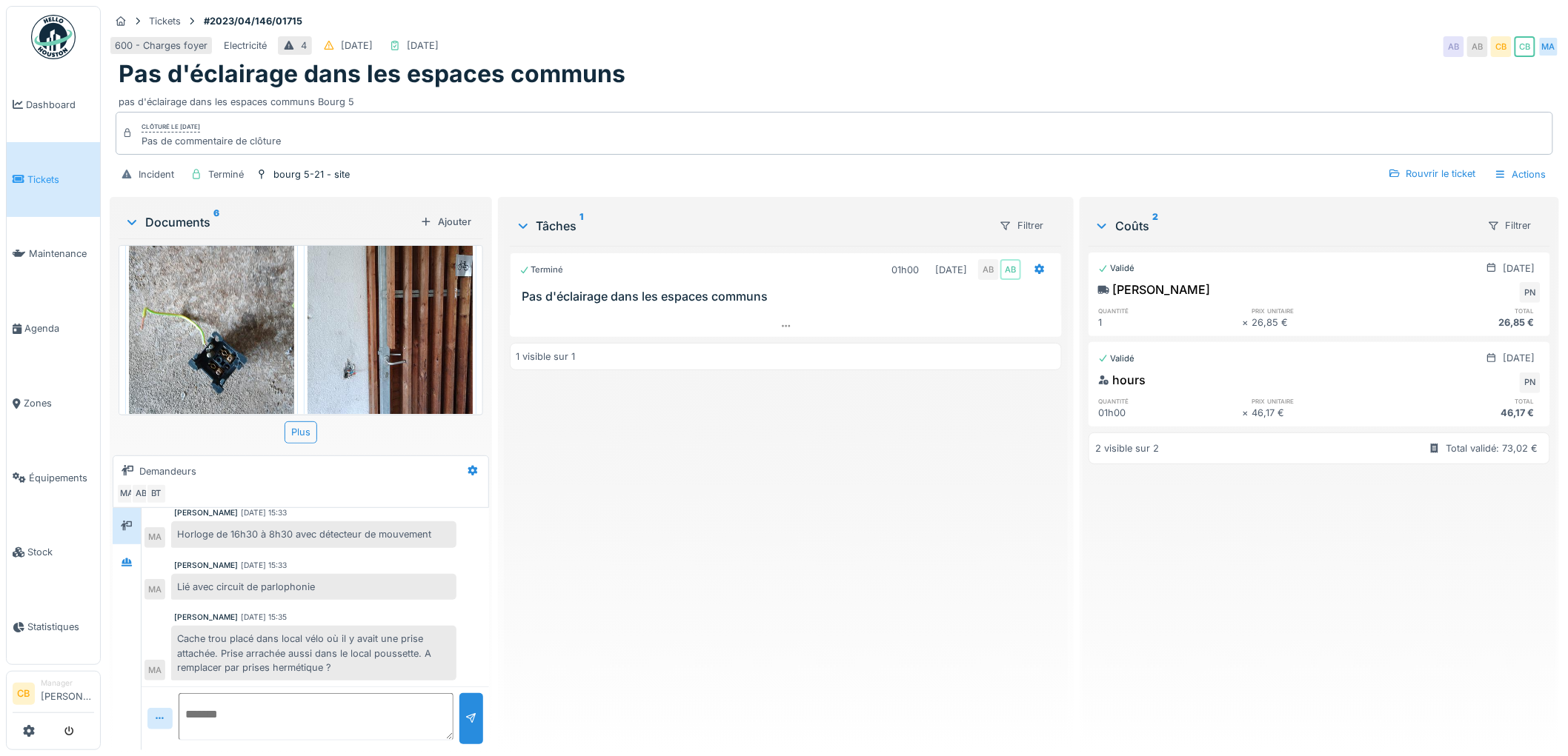
scroll to position [165, 0]
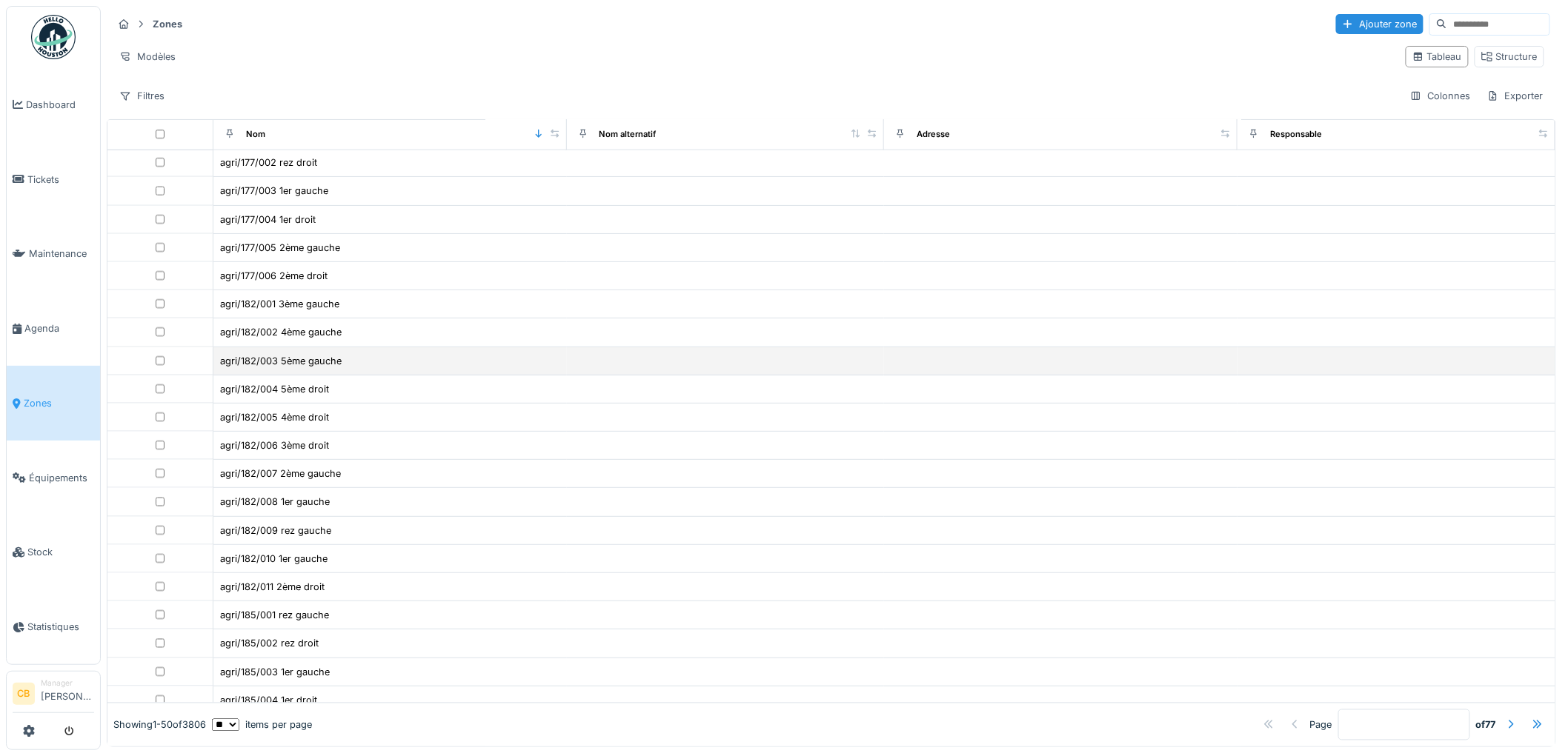
scroll to position [899, 0]
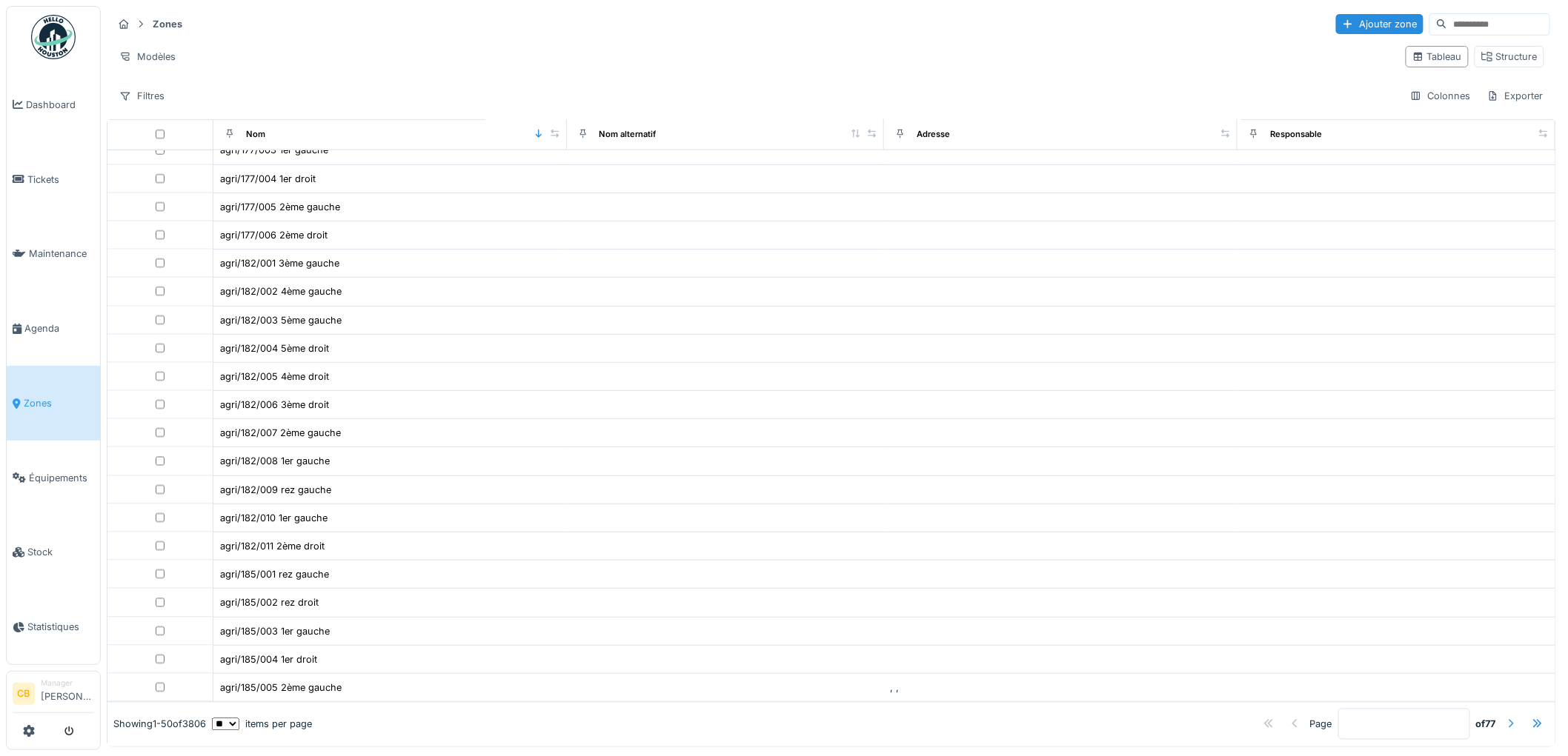
click at [1506, 718] on div at bounding box center [1512, 724] width 12 height 14
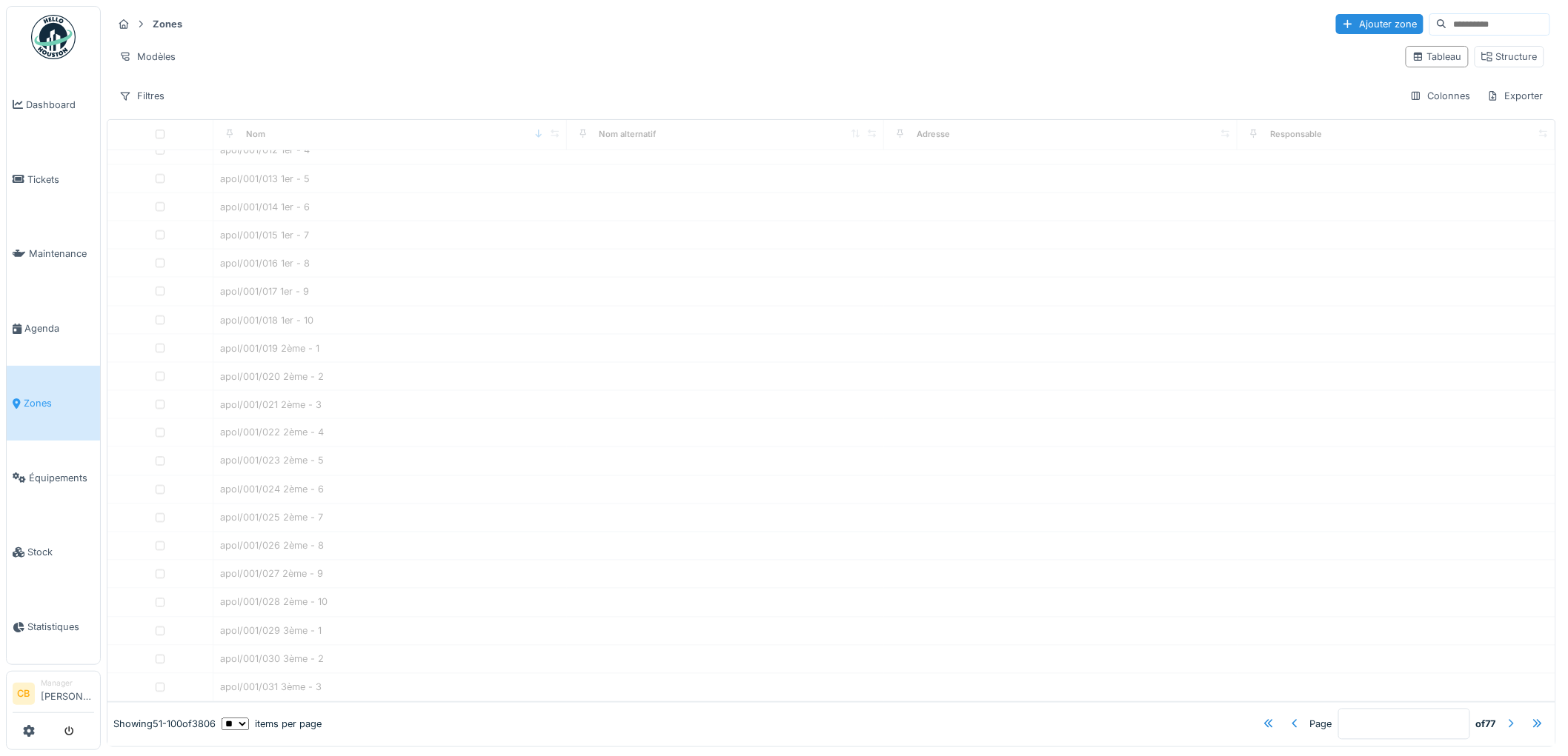
type input "*"
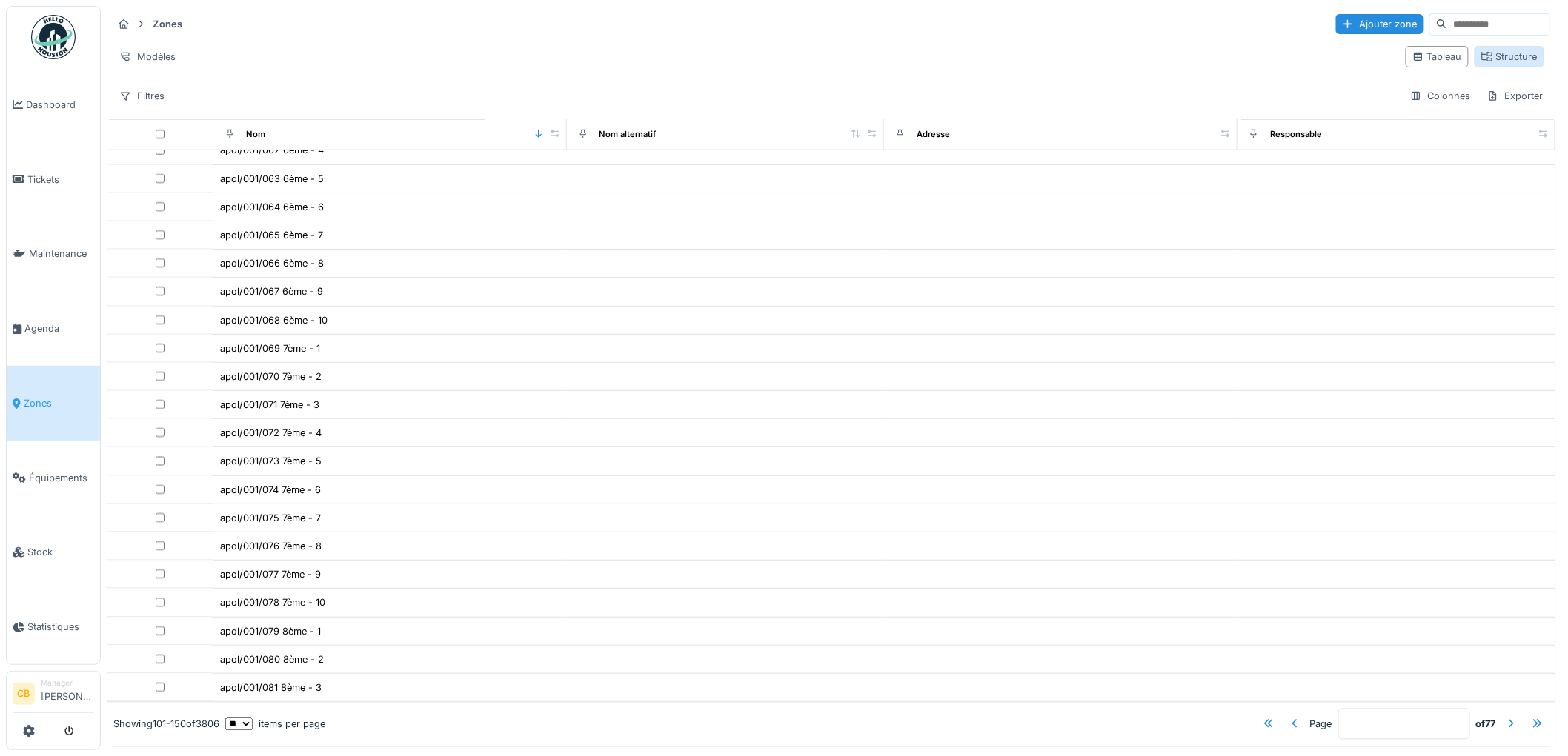
click at [1508, 61] on div "Structure" at bounding box center [1510, 56] width 56 height 14
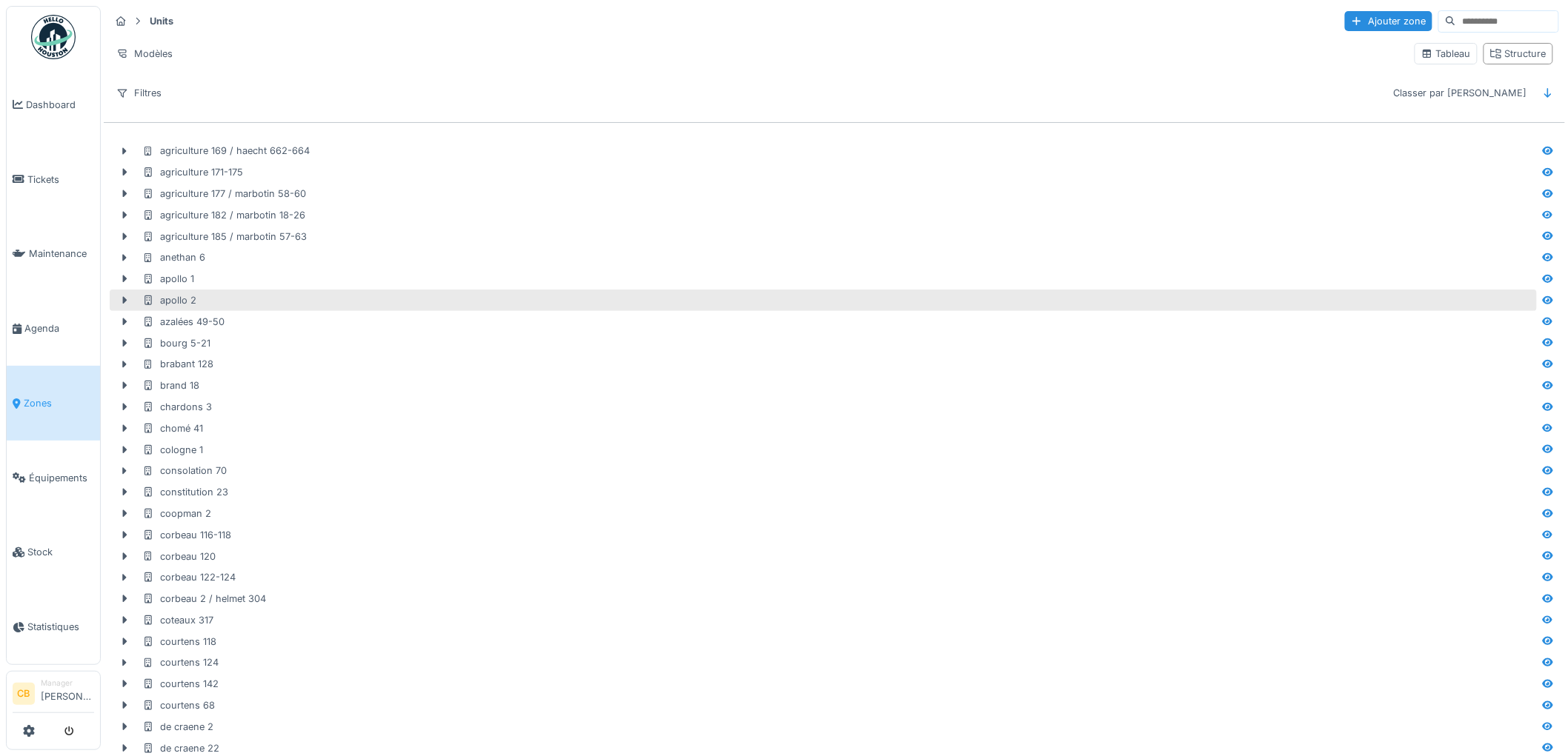
click at [165, 295] on div "apollo 2" at bounding box center [169, 300] width 54 height 14
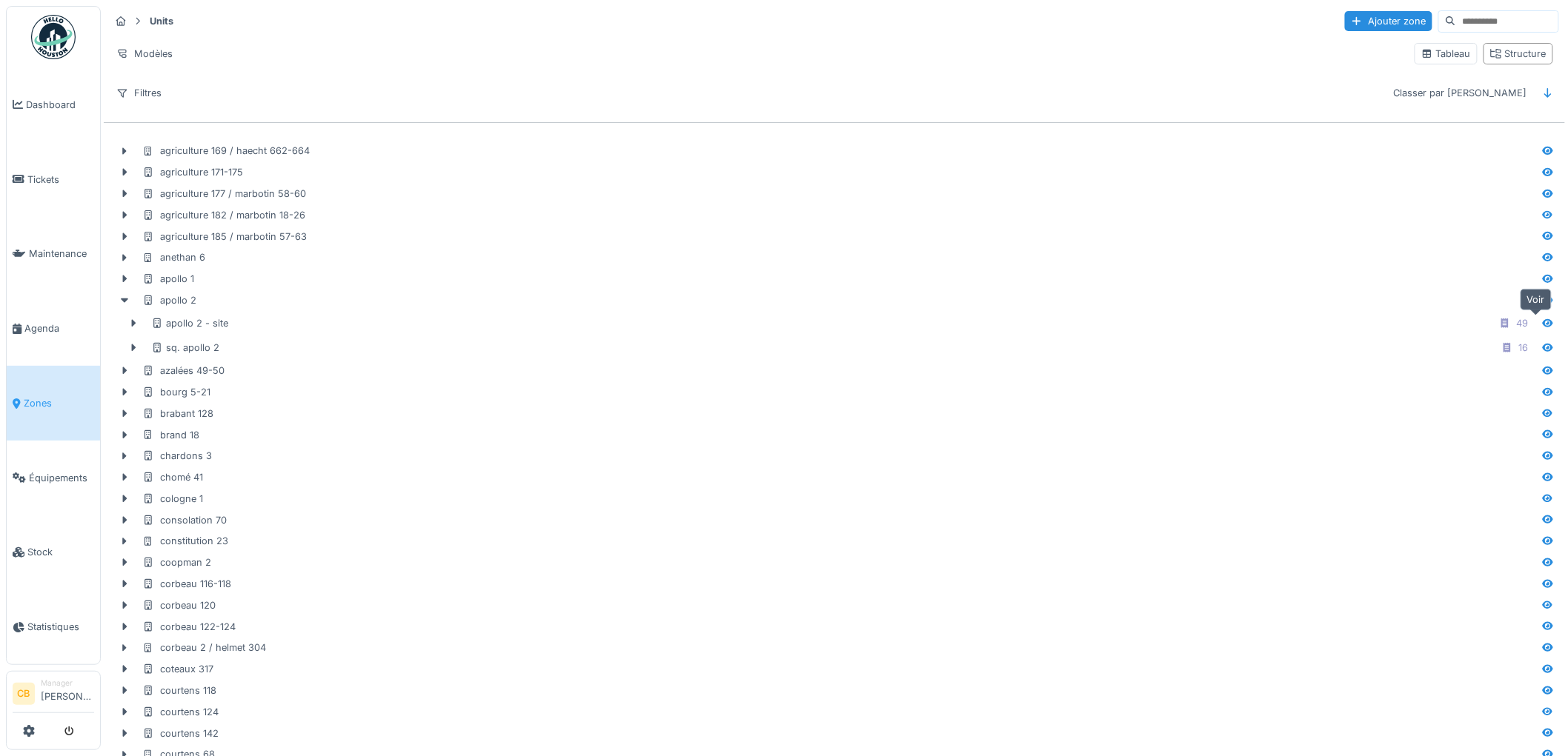
click at [1543, 320] on icon at bounding box center [1548, 324] width 11 height 8
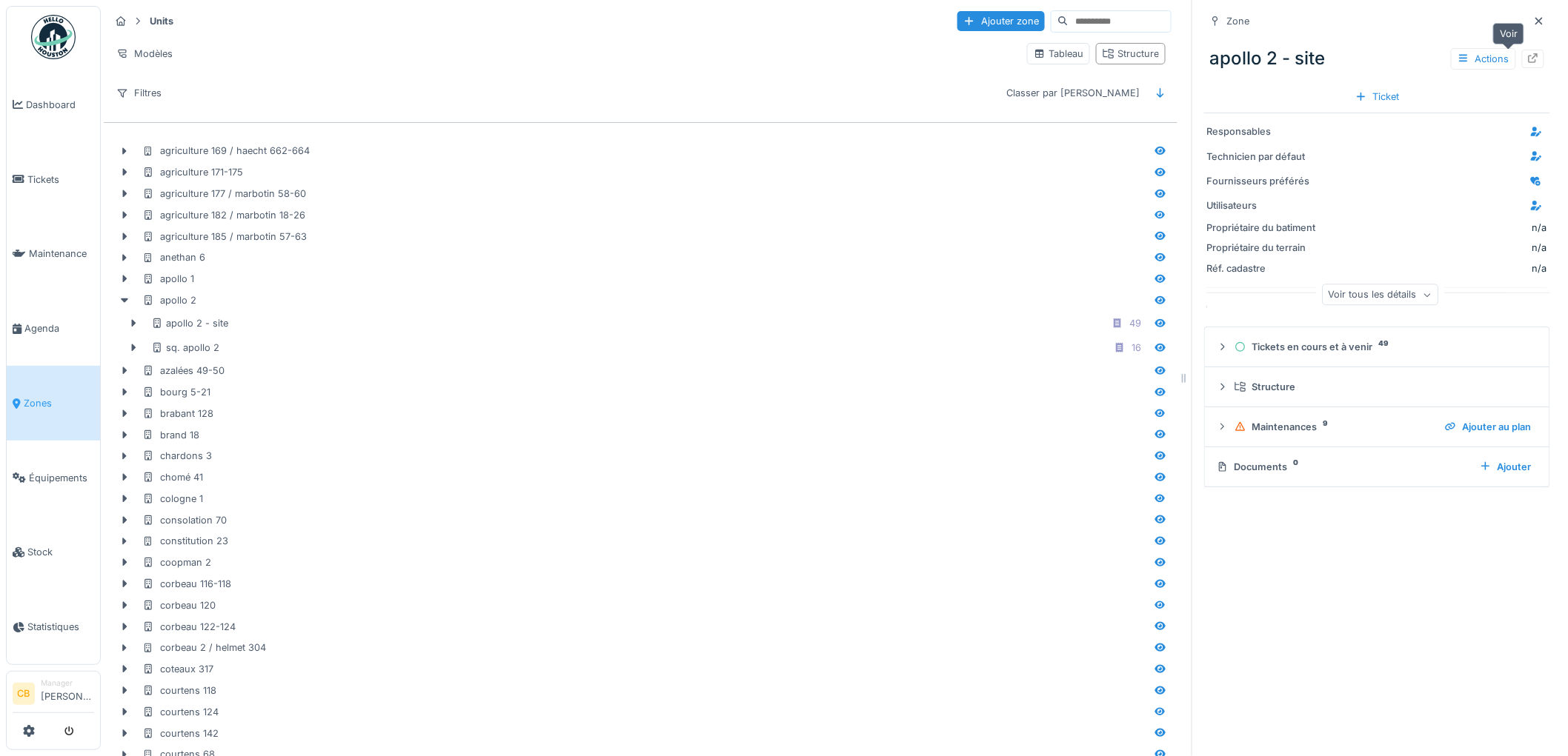
click at [1528, 61] on icon at bounding box center [1533, 58] width 12 height 10
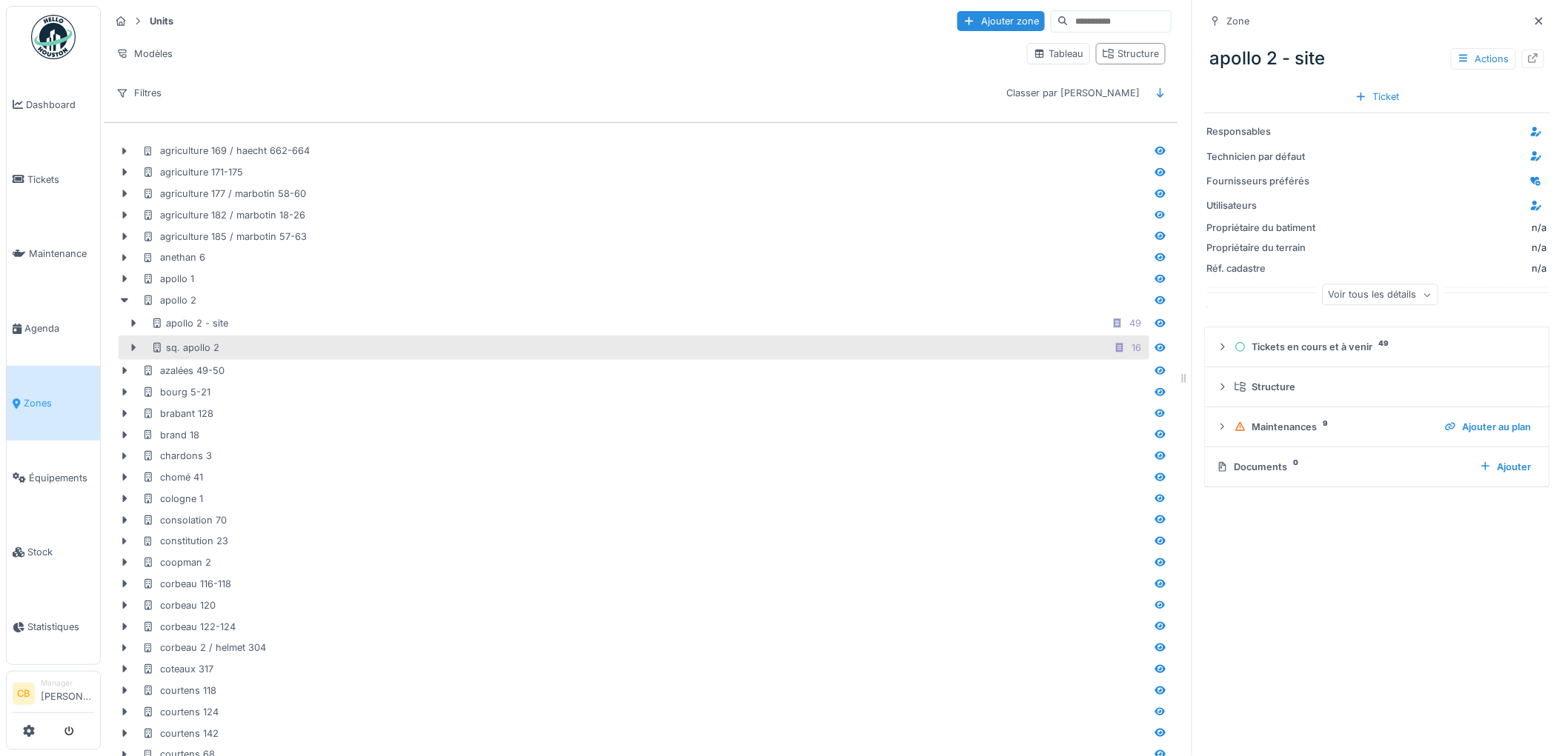
click at [135, 343] on icon at bounding box center [133, 348] width 12 height 10
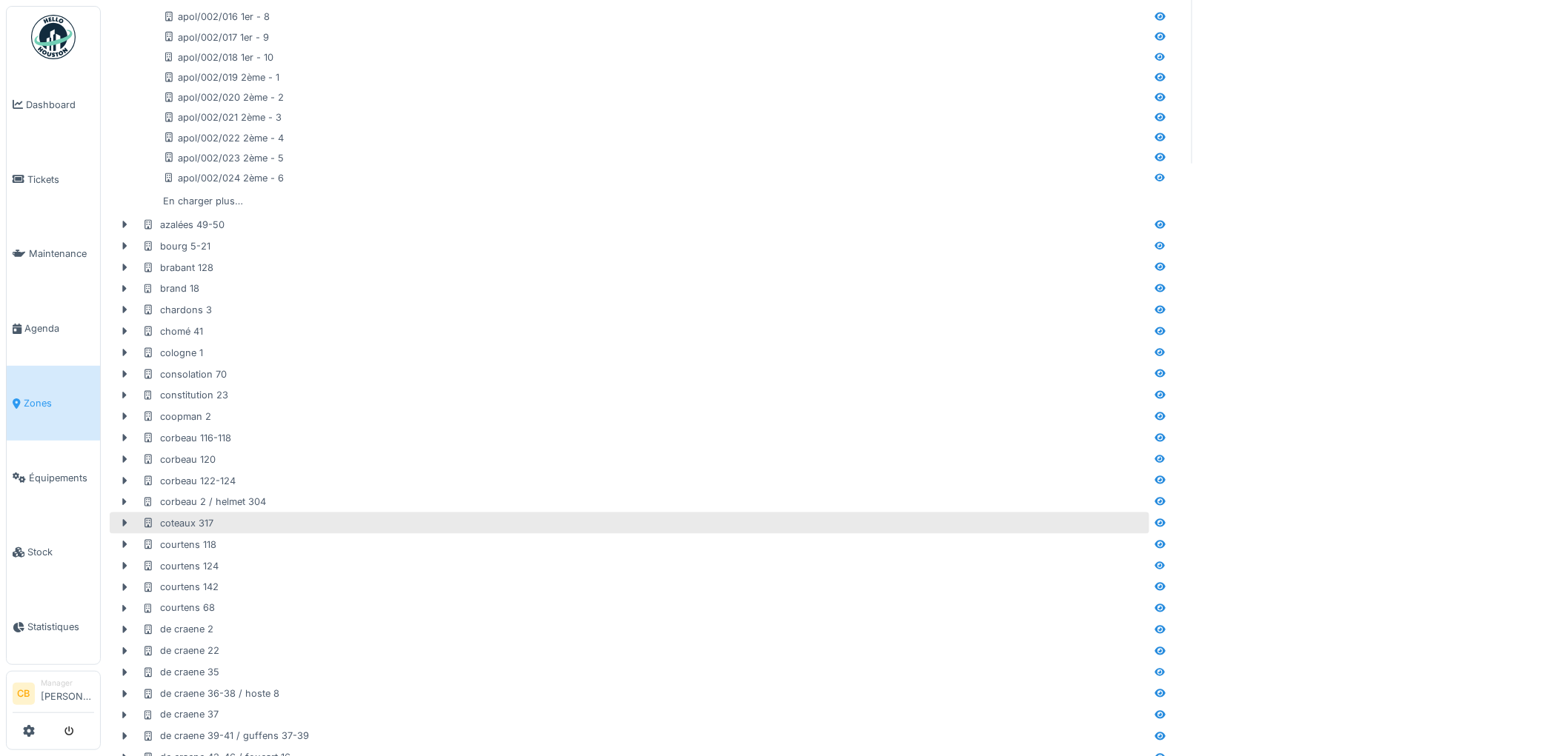
scroll to position [493, 0]
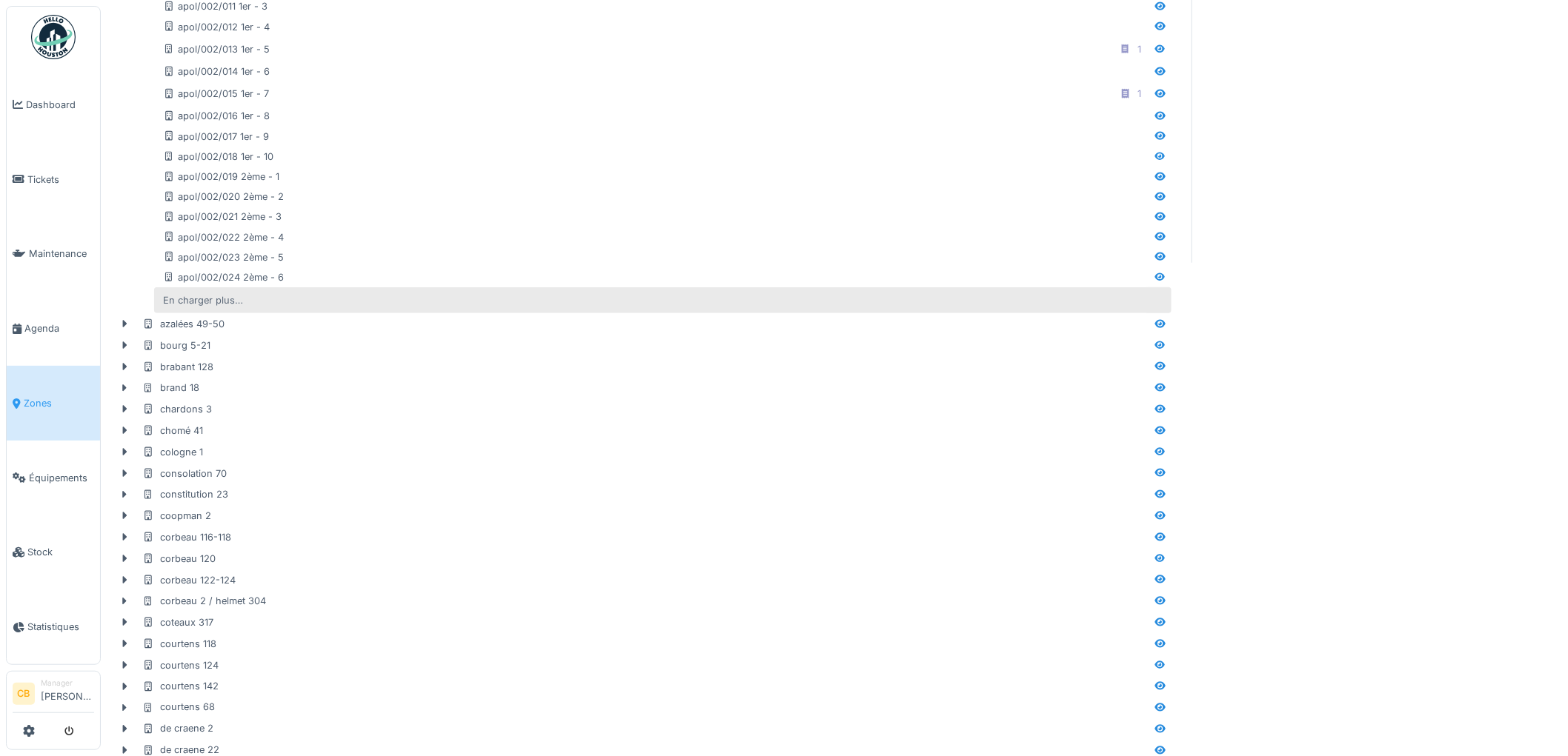
click at [227, 301] on div "En charger plus…" at bounding box center [202, 300] width 92 height 20
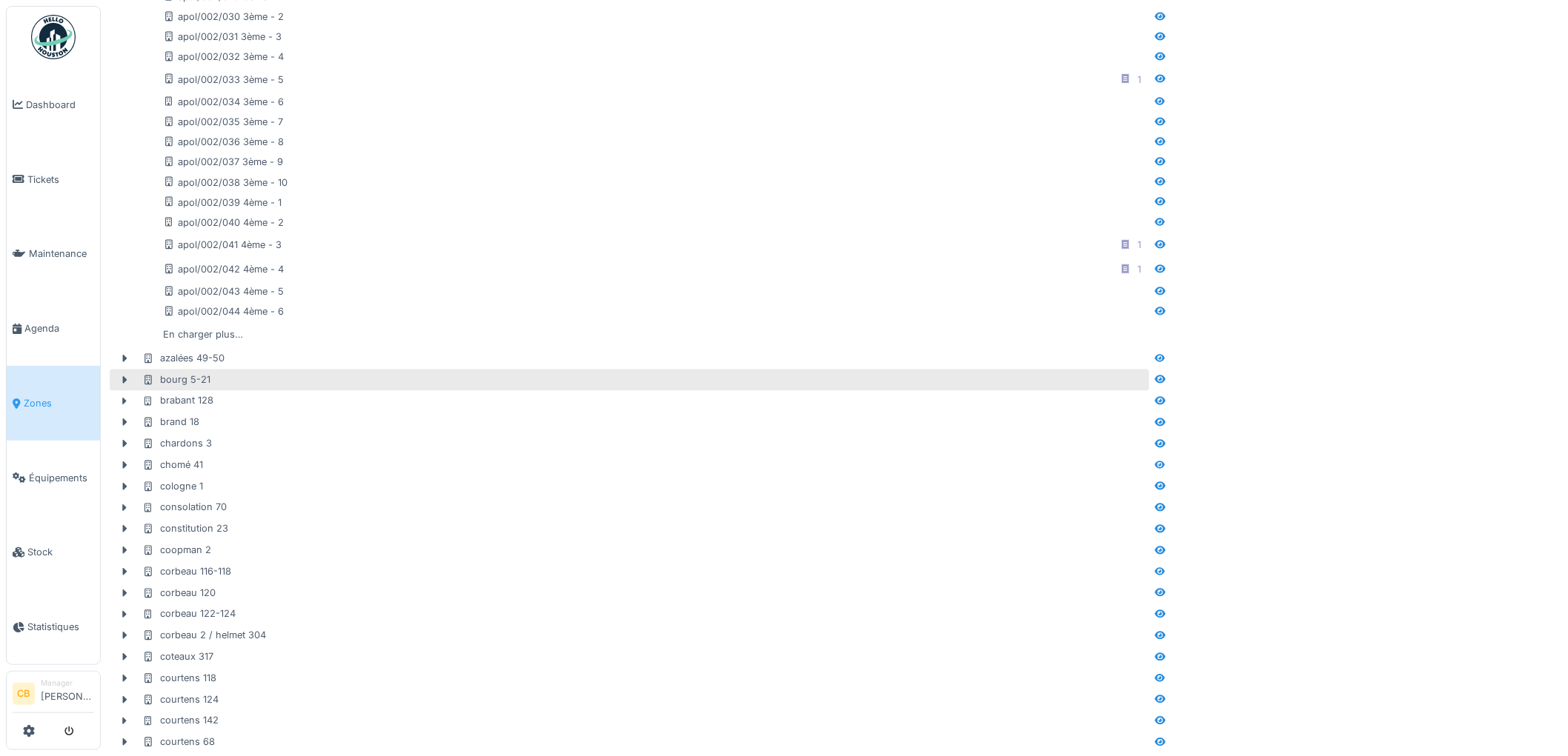
scroll to position [905, 0]
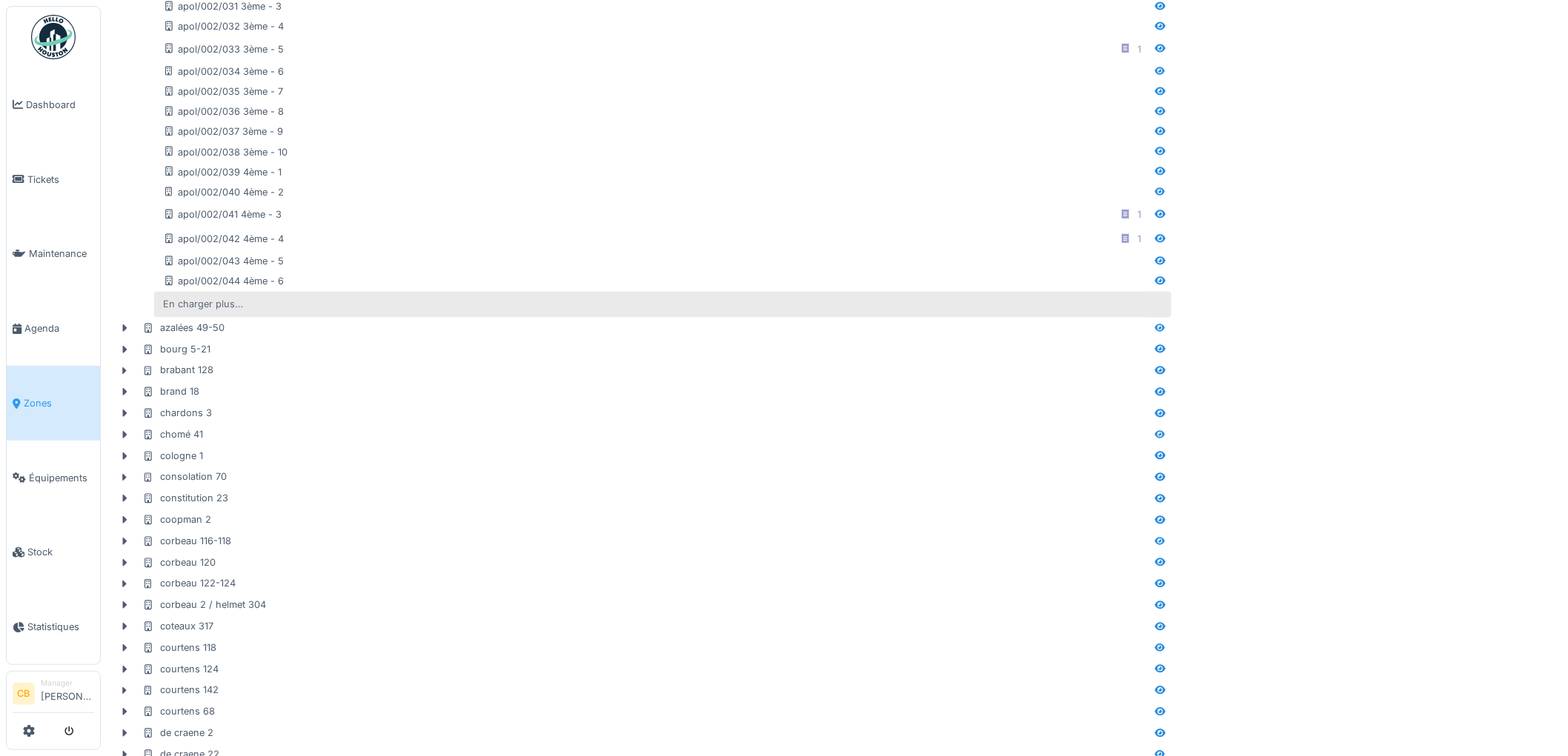
click at [226, 304] on div "En charger plus…" at bounding box center [202, 305] width 92 height 20
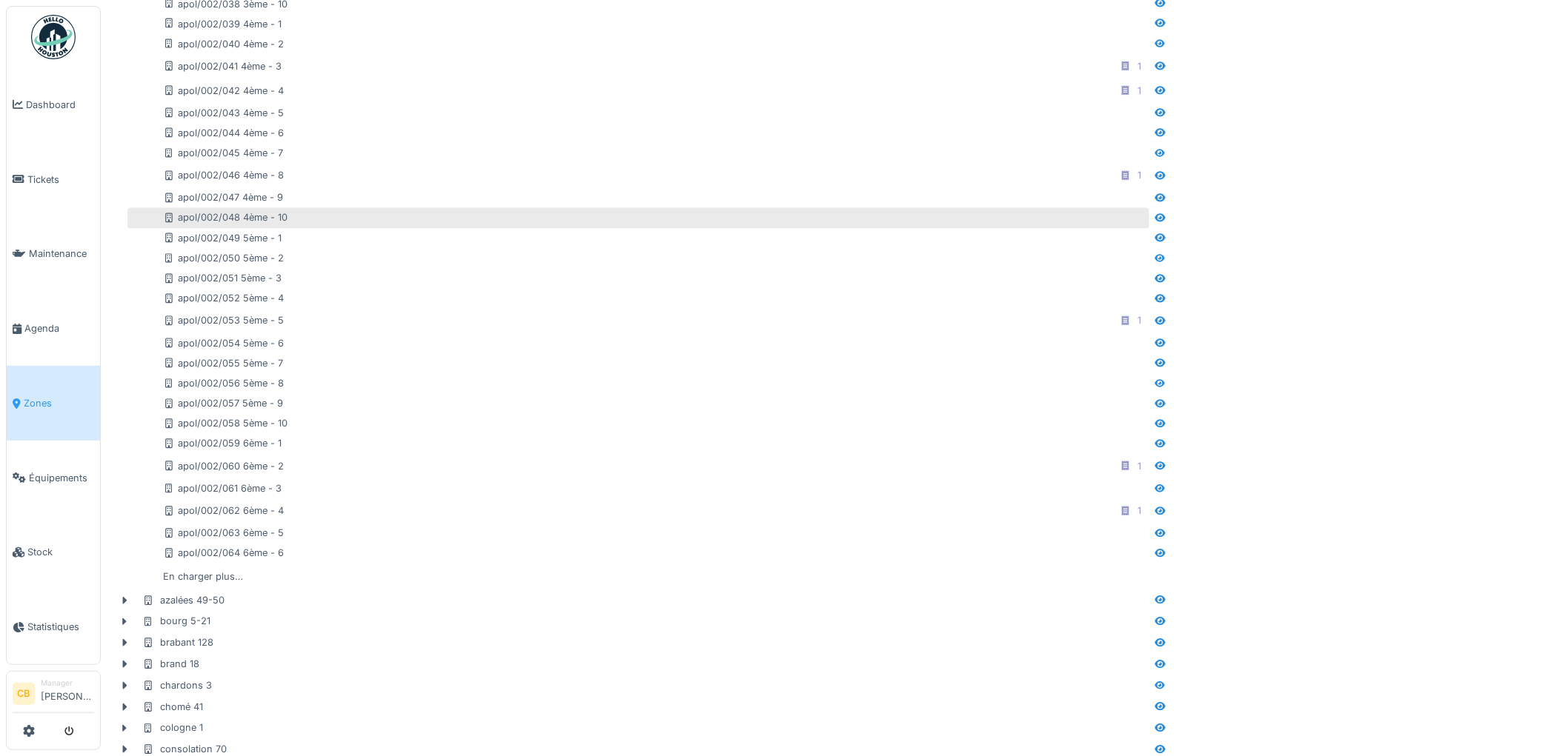
scroll to position [1399, 0]
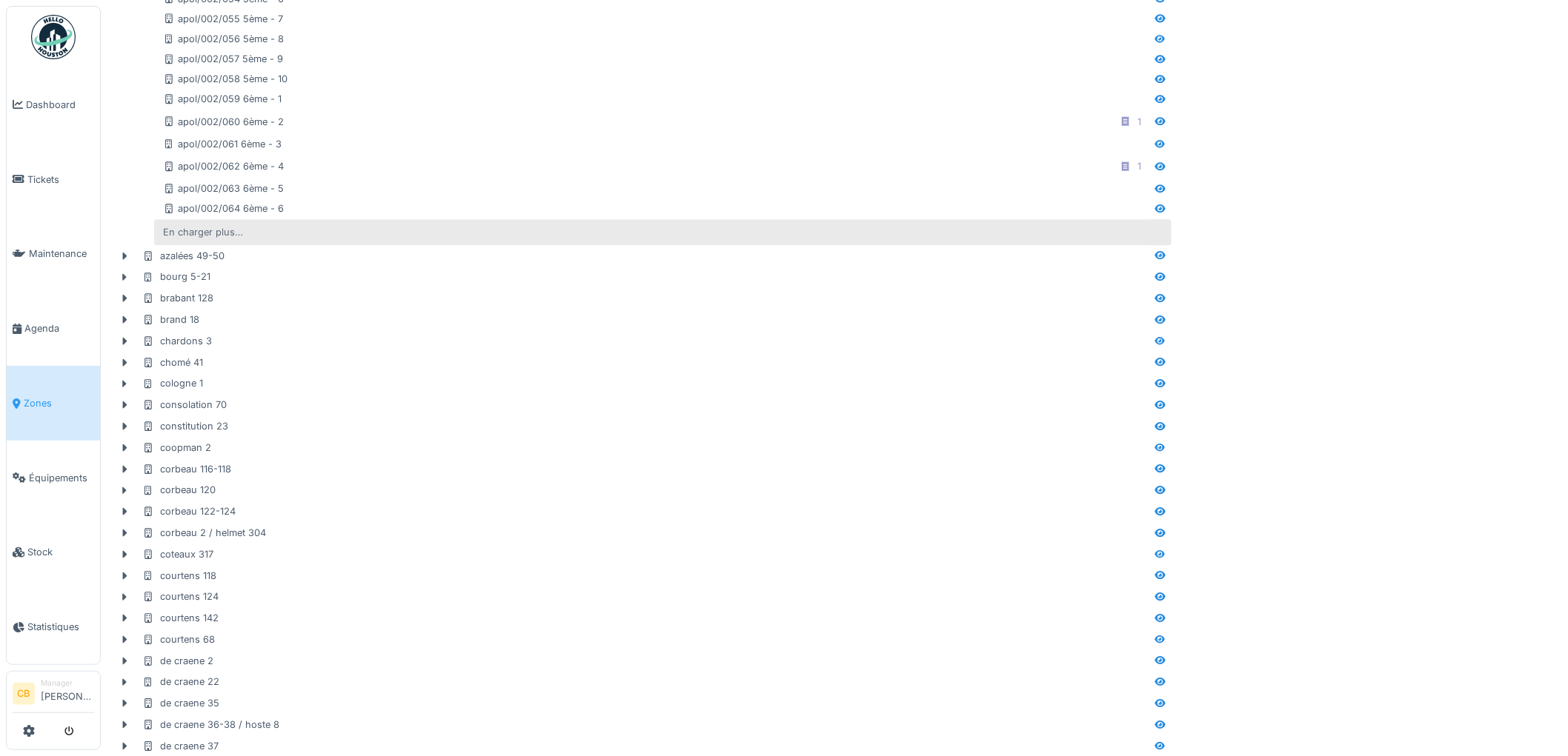
click at [230, 236] on div "En charger plus…" at bounding box center [202, 232] width 92 height 20
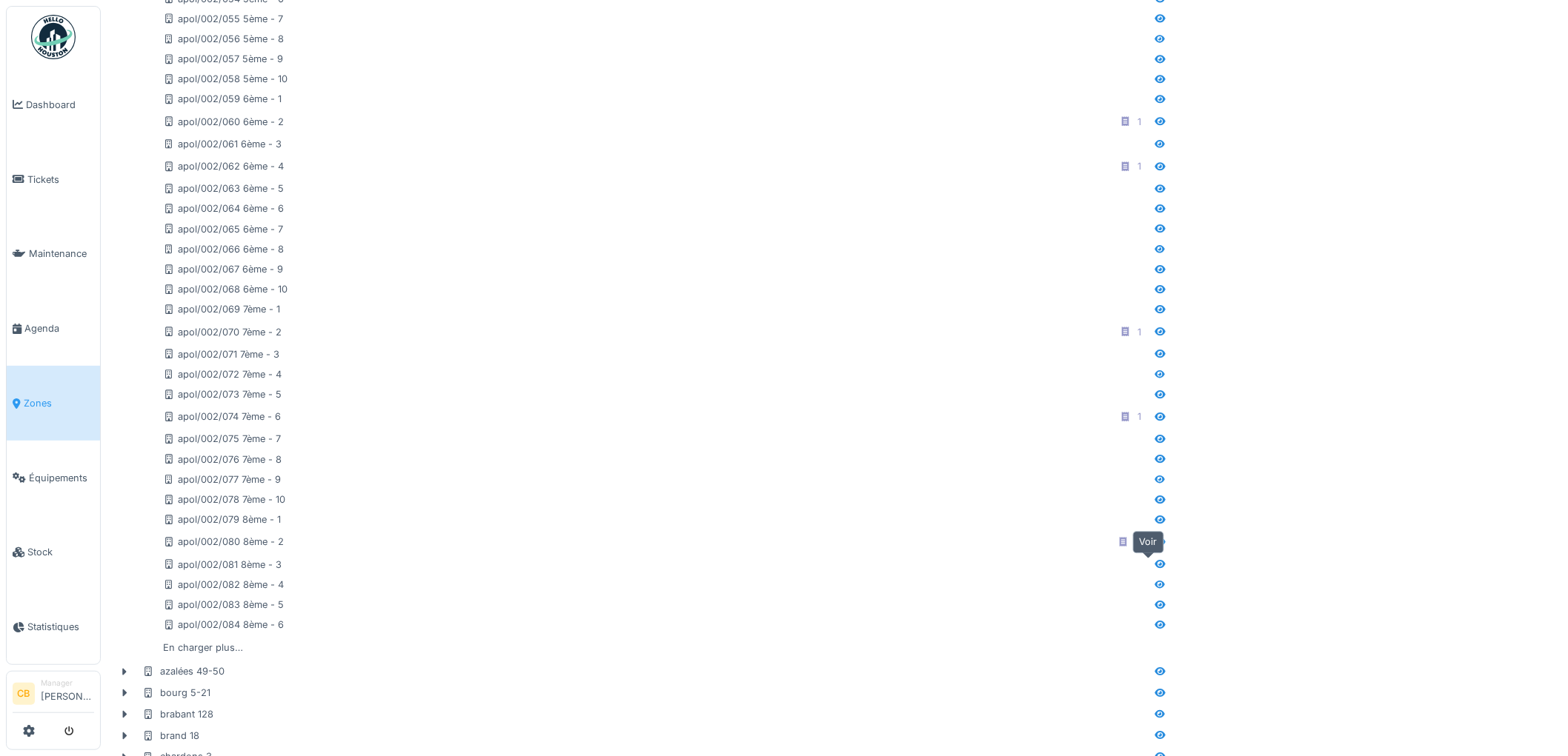
click at [1155, 561] on icon at bounding box center [1161, 565] width 12 height 10
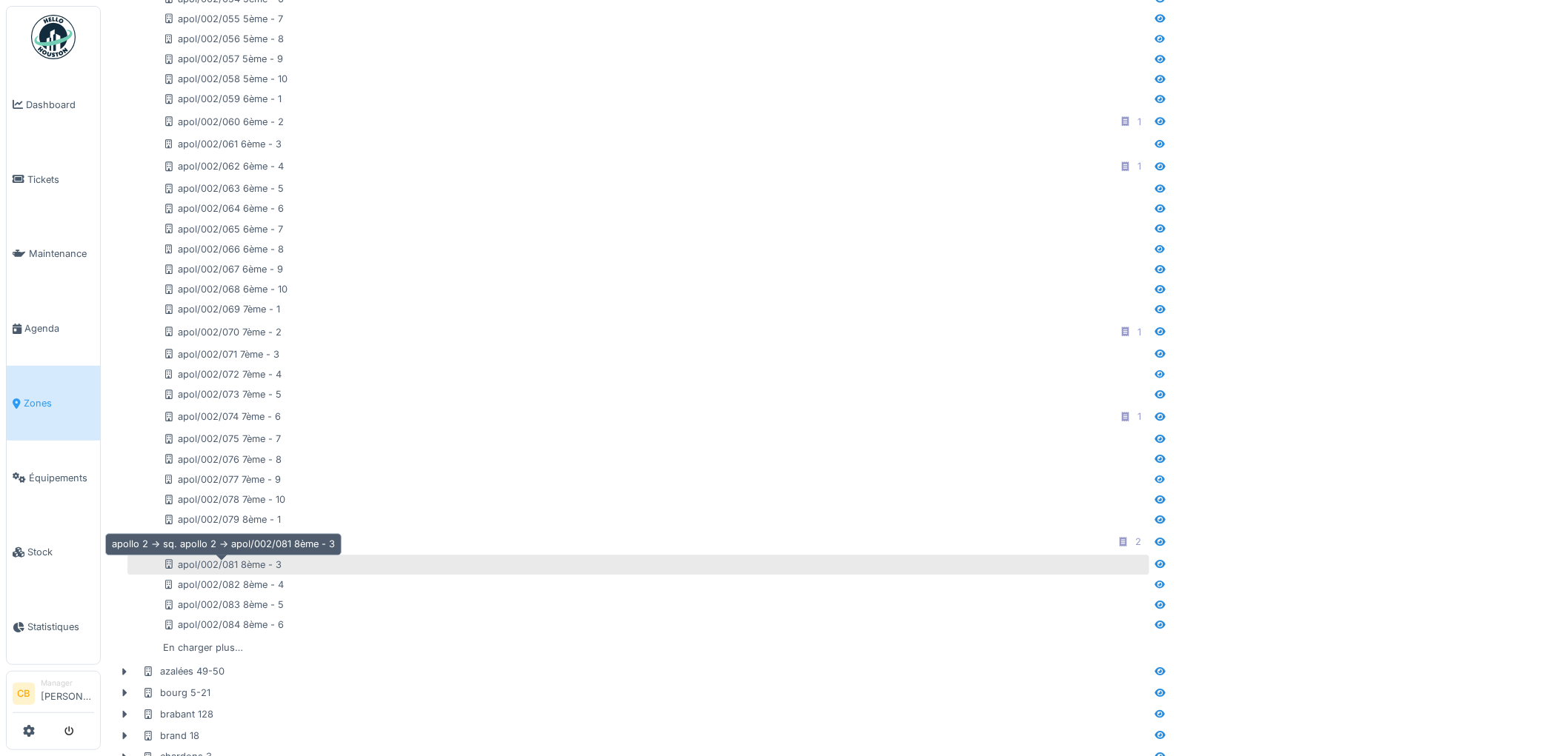
click at [270, 560] on div "apol/002/081 8ème - 3" at bounding box center [222, 565] width 118 height 14
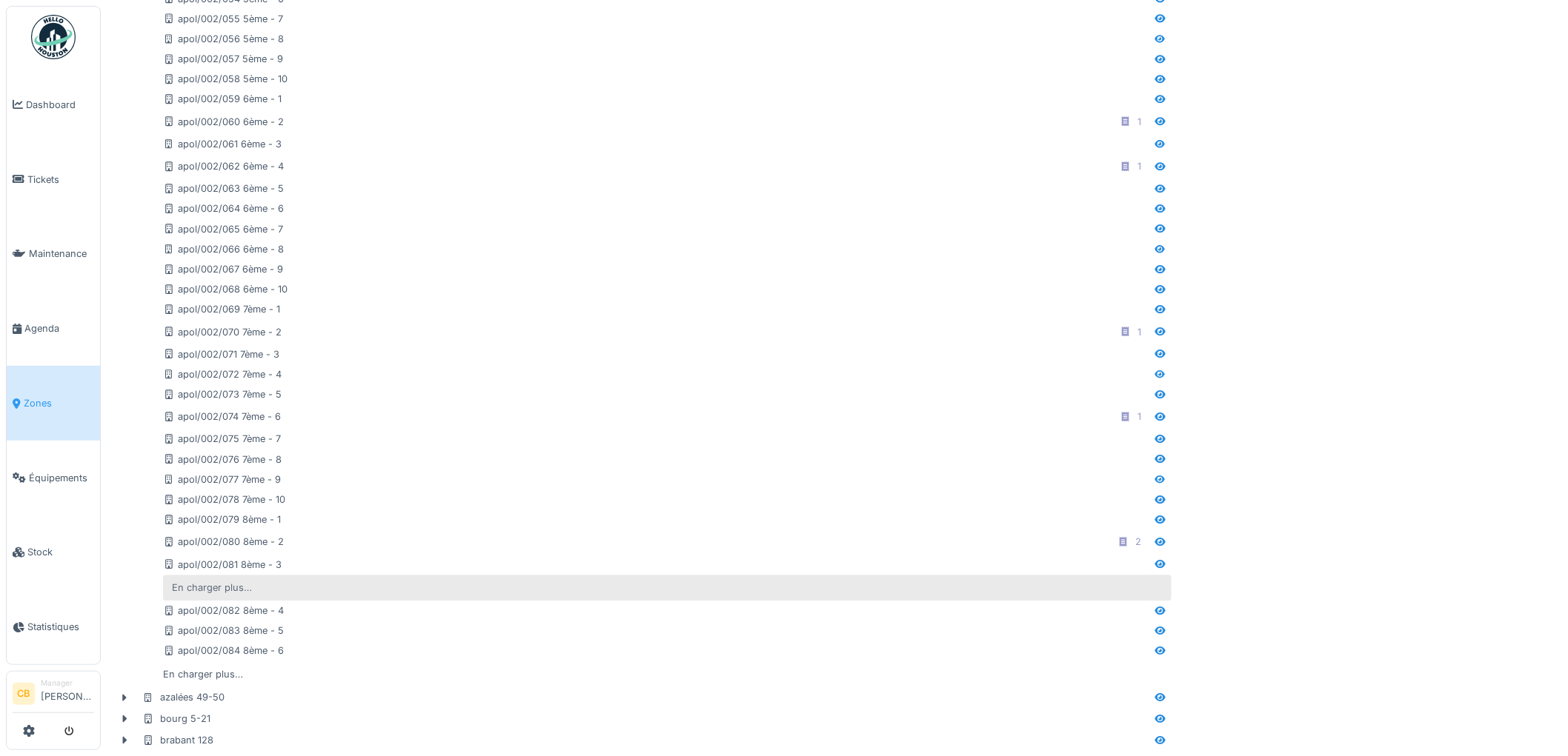
click at [245, 582] on div "En charger plus…" at bounding box center [211, 588] width 92 height 20
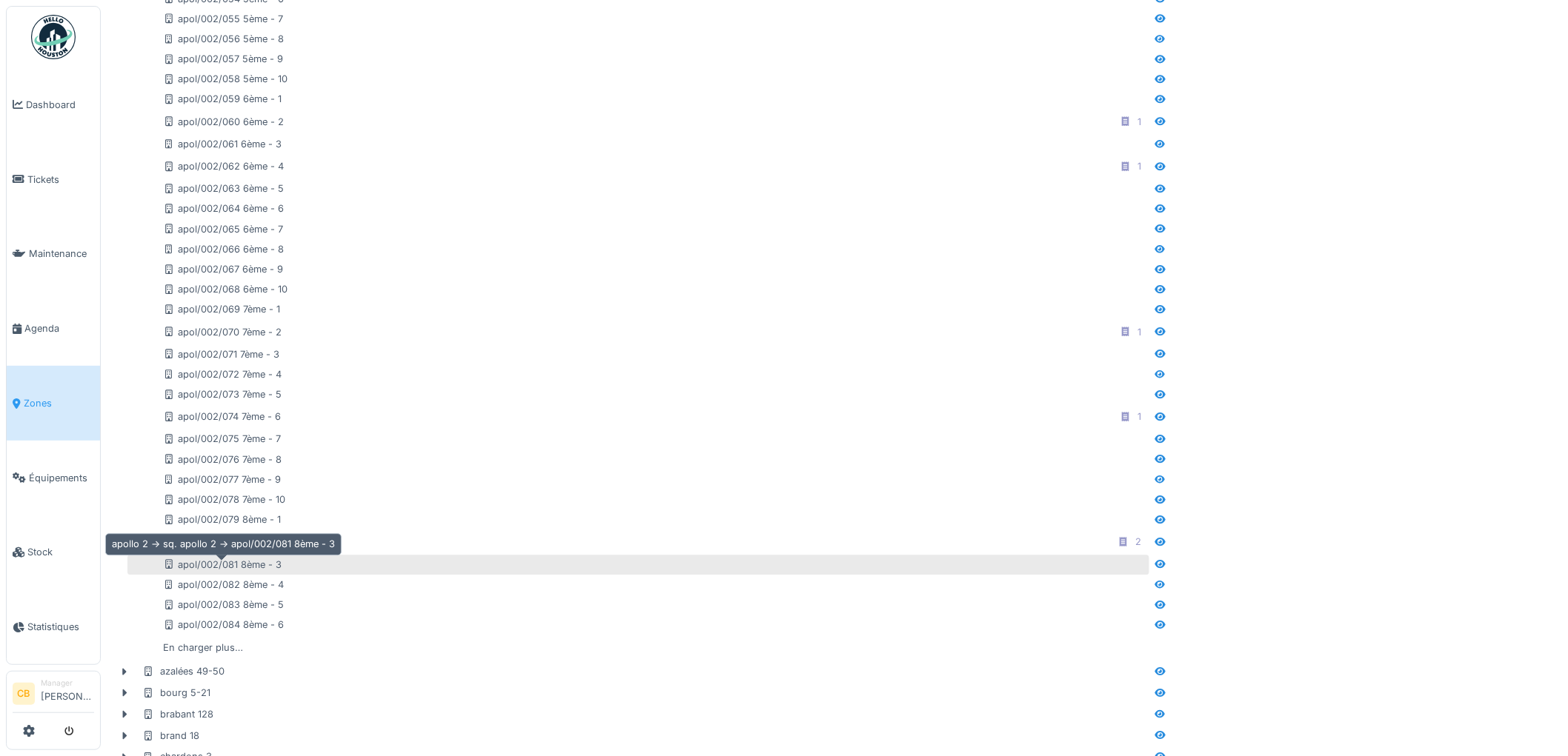
click at [242, 560] on div "apol/002/081 8ème - 3" at bounding box center [222, 565] width 118 height 14
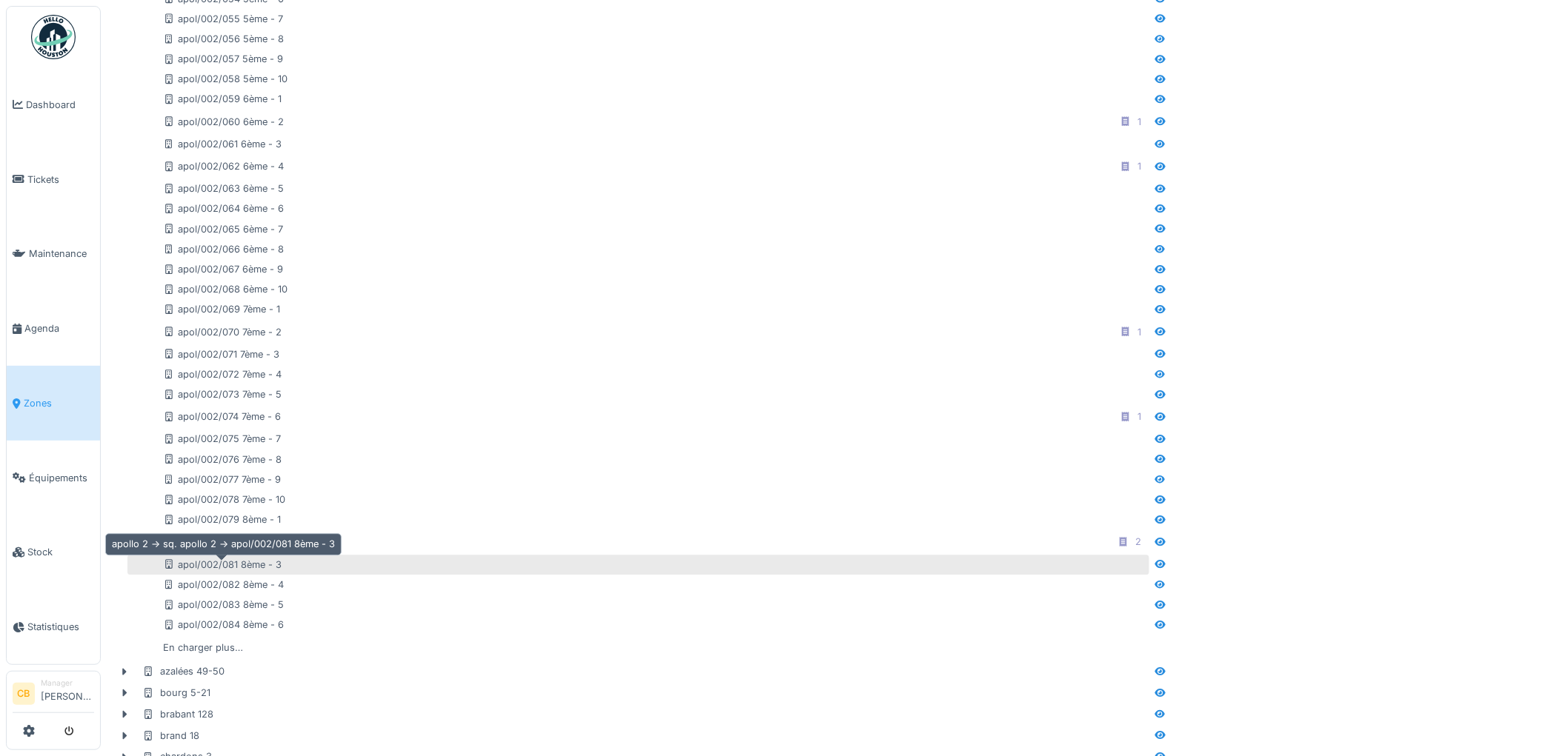
click at [242, 560] on div "apol/002/081 8ème - 3" at bounding box center [222, 565] width 118 height 14
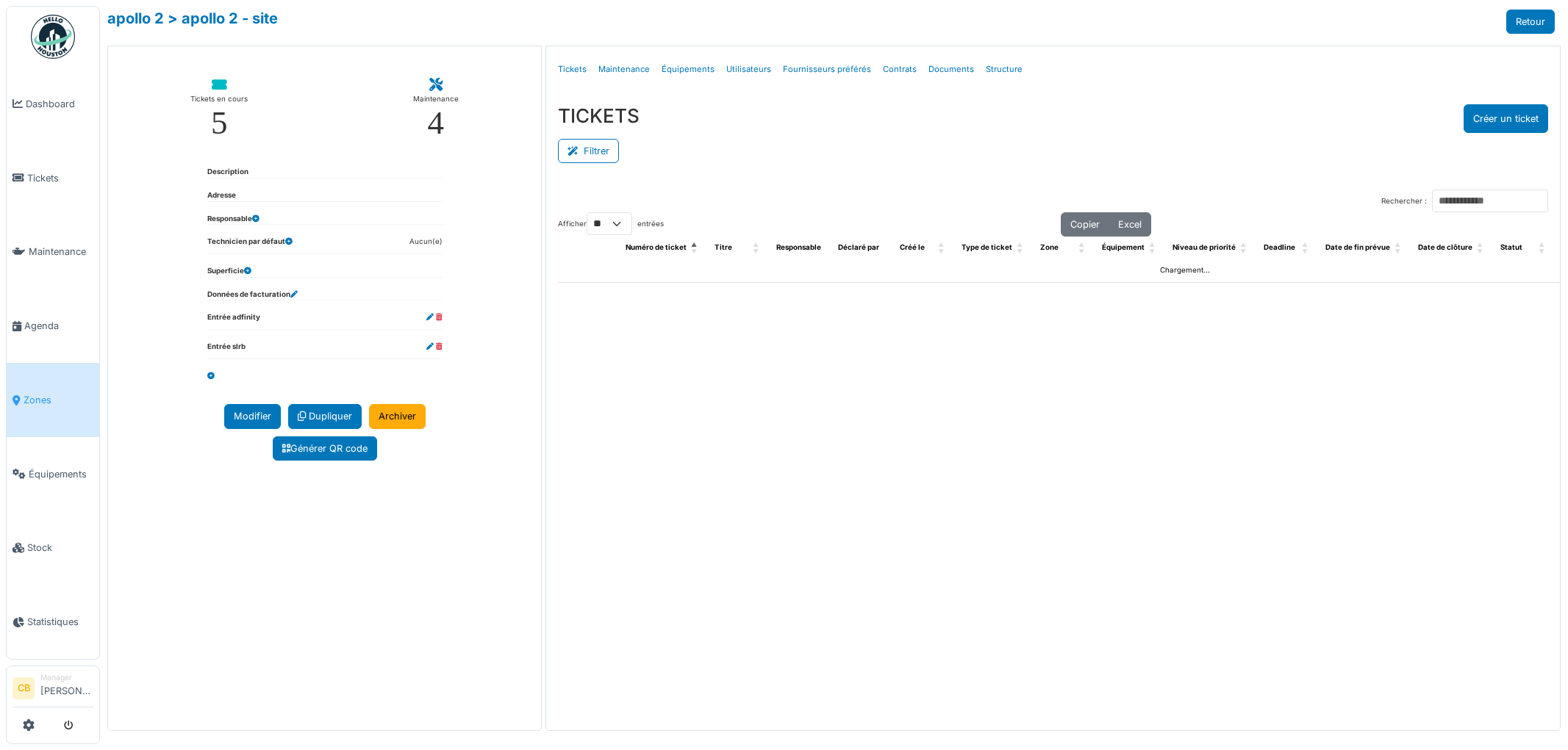
select select "**"
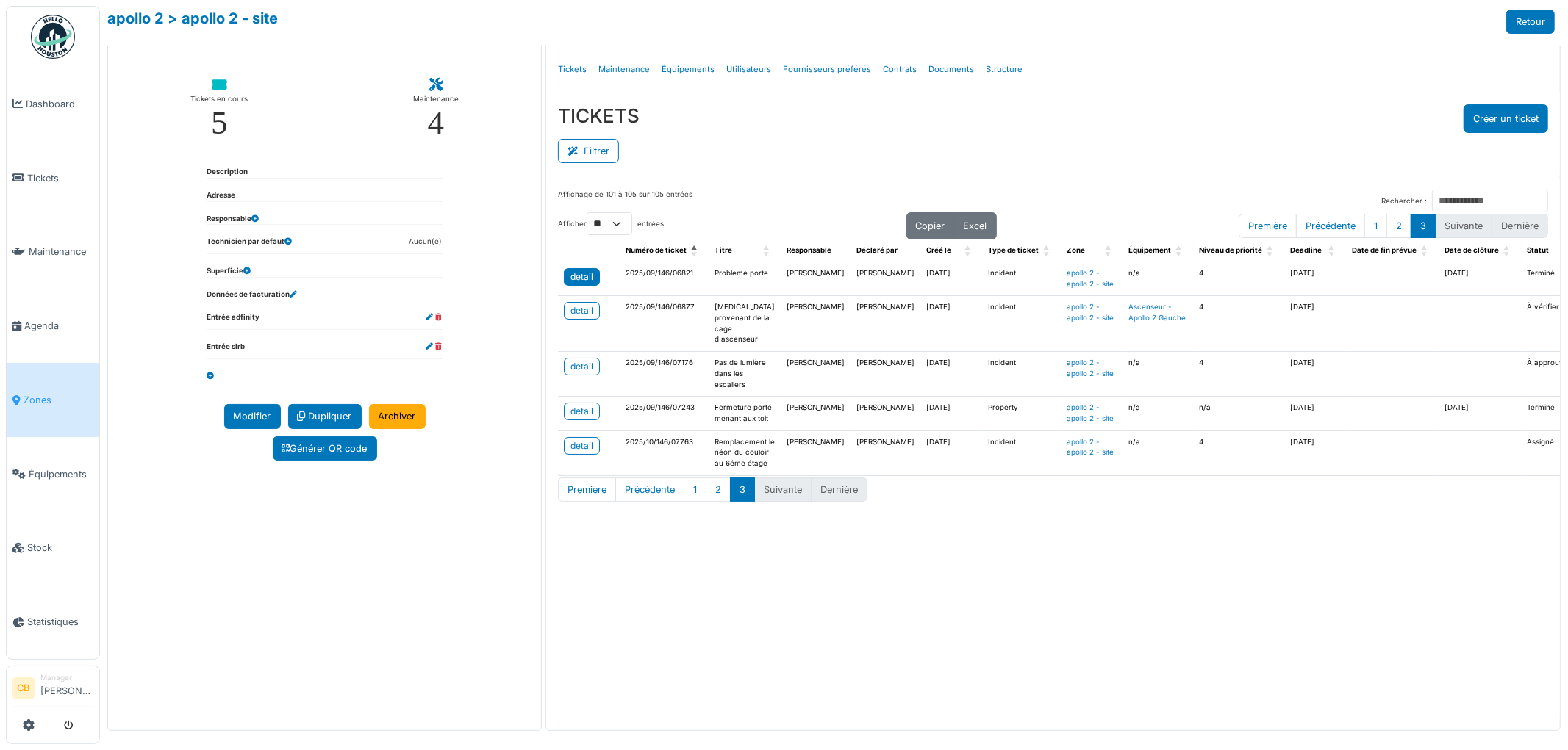
click at [589, 276] on div "detail" at bounding box center [582, 277] width 23 height 14
click at [716, 502] on button "2" at bounding box center [719, 490] width 25 height 24
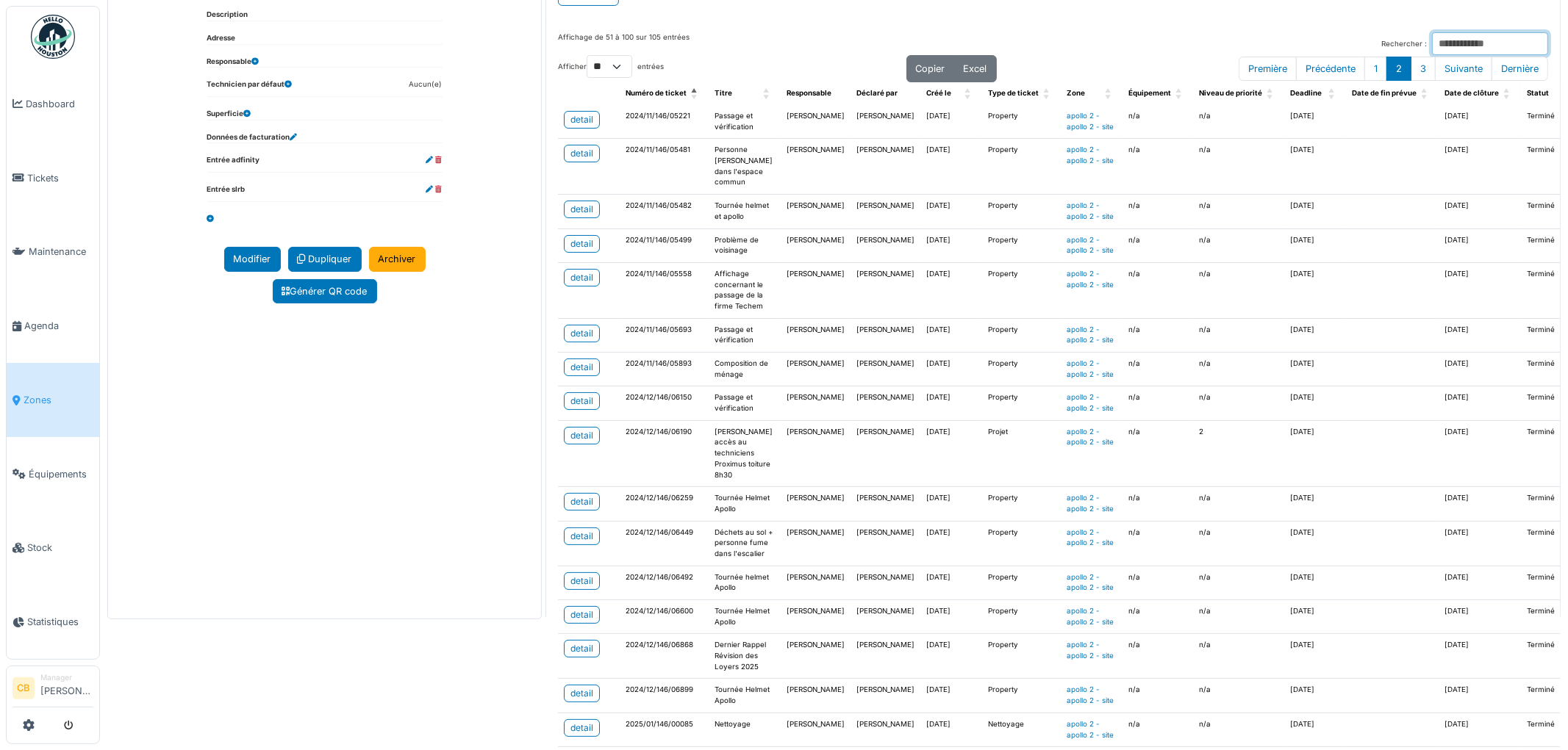
click at [1432, 40] on input "Rechercher :" at bounding box center [1490, 43] width 117 height 23
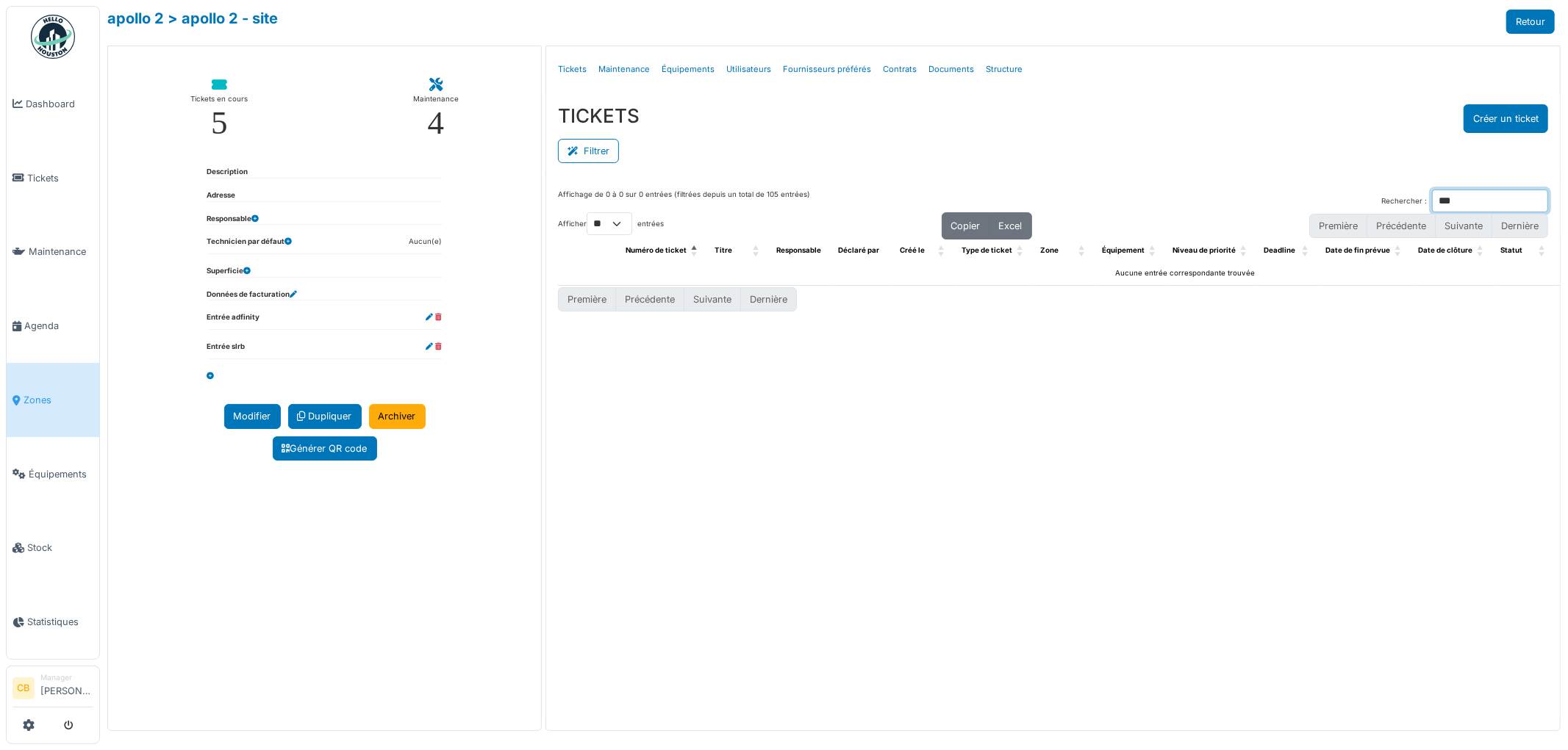
click at [1434, 200] on input "***" at bounding box center [1490, 201] width 117 height 23
type input "*"
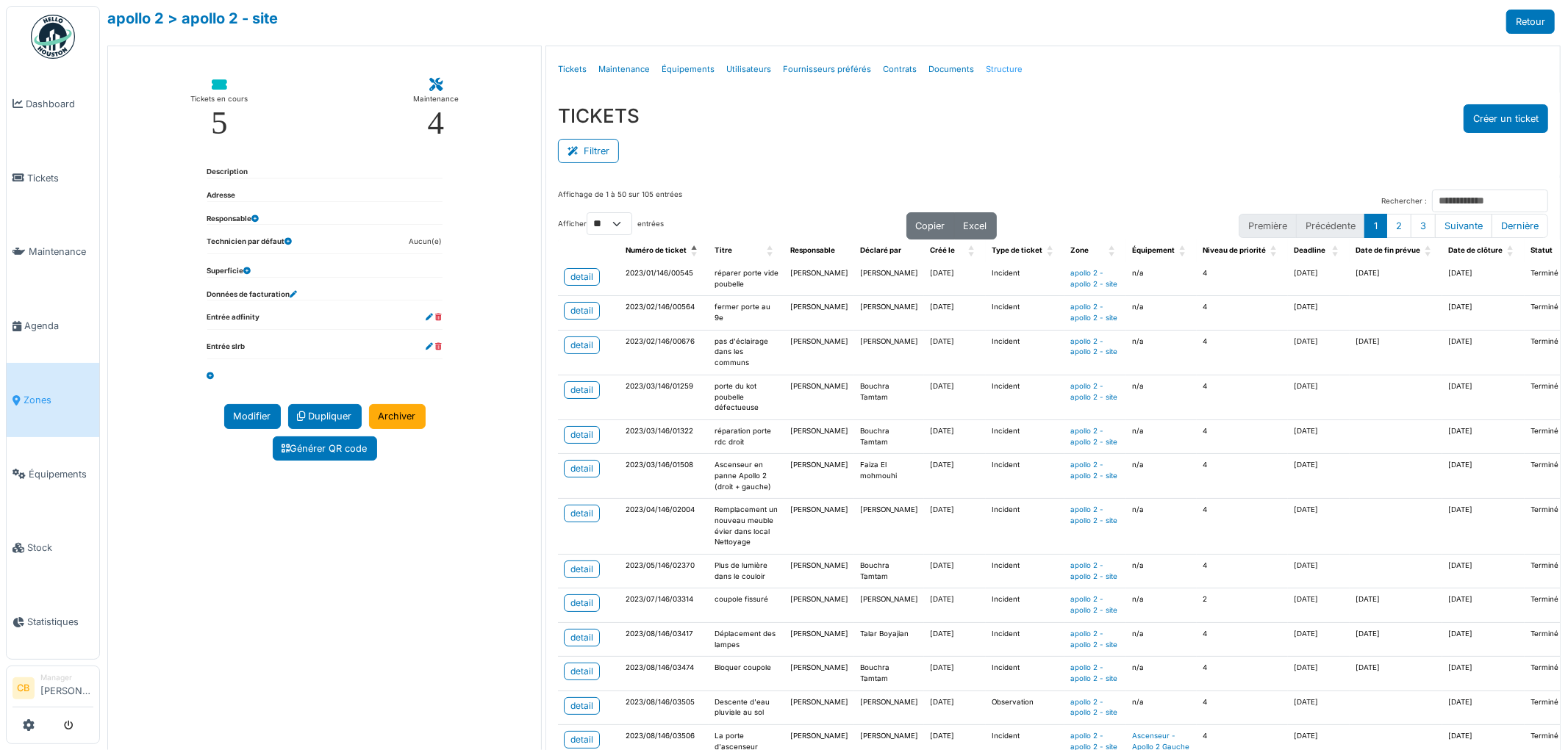
click at [982, 71] on link "Structure" at bounding box center [1005, 69] width 49 height 34
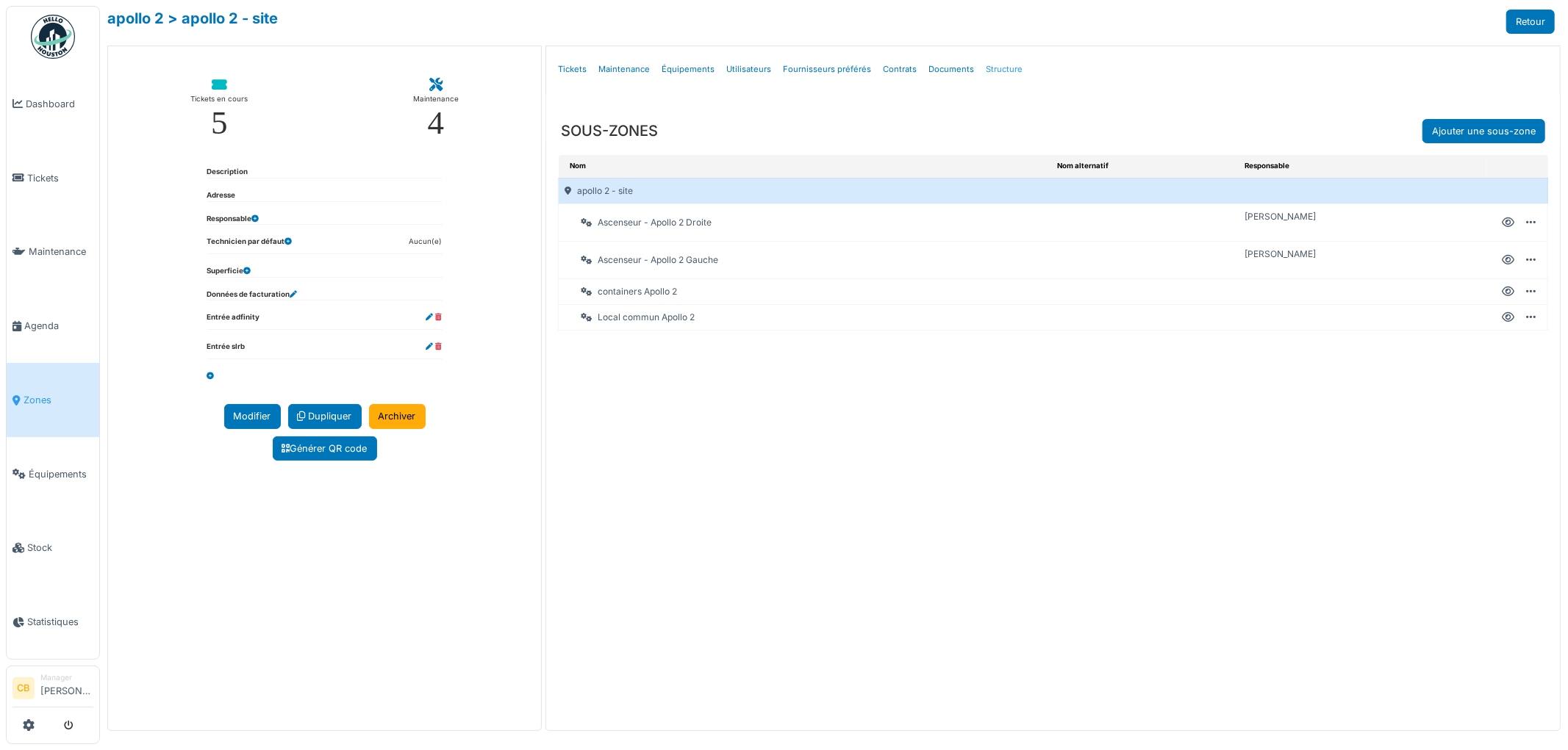
click at [1006, 69] on link "Structure" at bounding box center [1005, 69] width 49 height 34
click at [1514, 218] on div at bounding box center [1508, 223] width 13 height 14
select select "**"
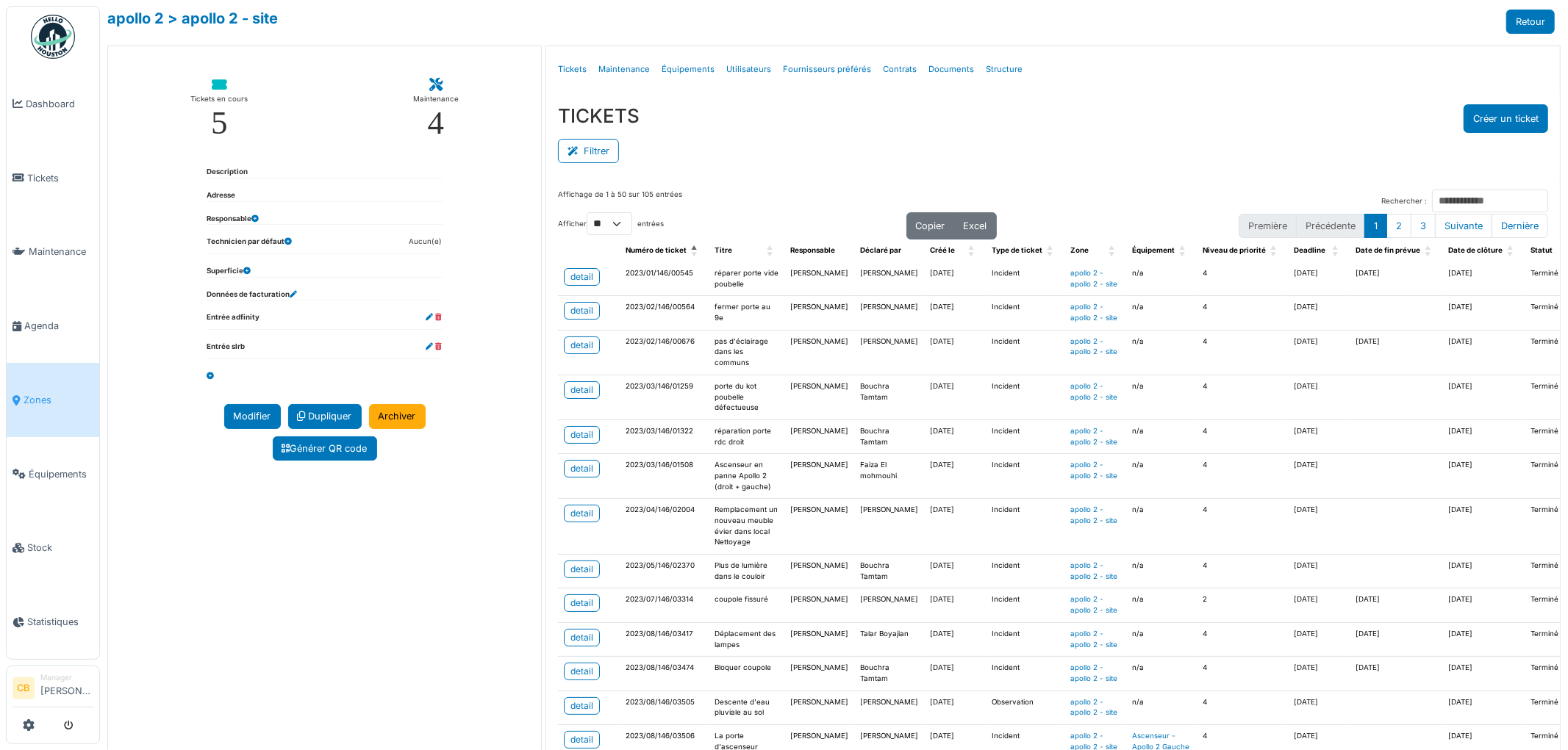
select select "**"
click at [987, 70] on link "Structure" at bounding box center [1005, 69] width 49 height 34
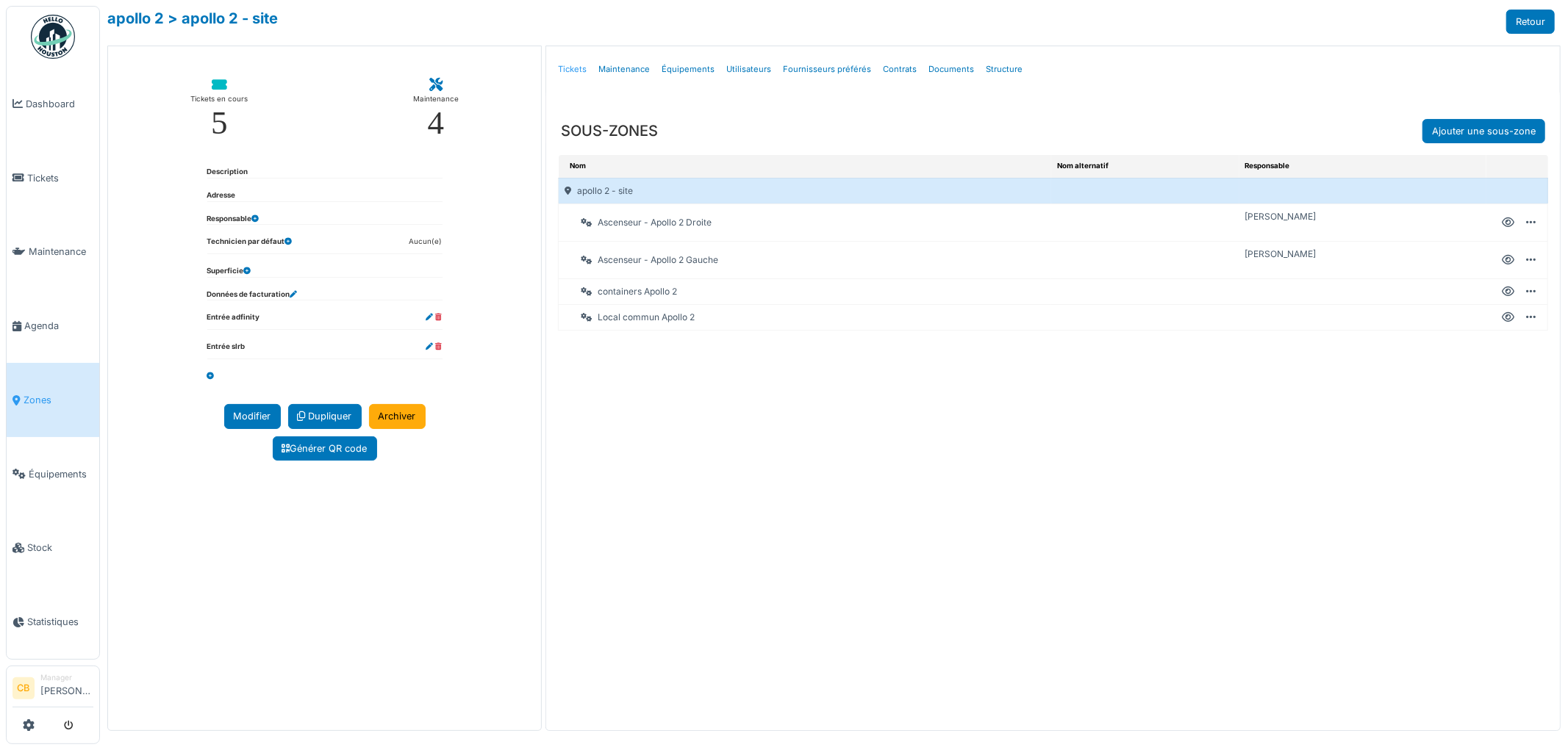
click at [579, 70] on link "Tickets" at bounding box center [572, 69] width 40 height 34
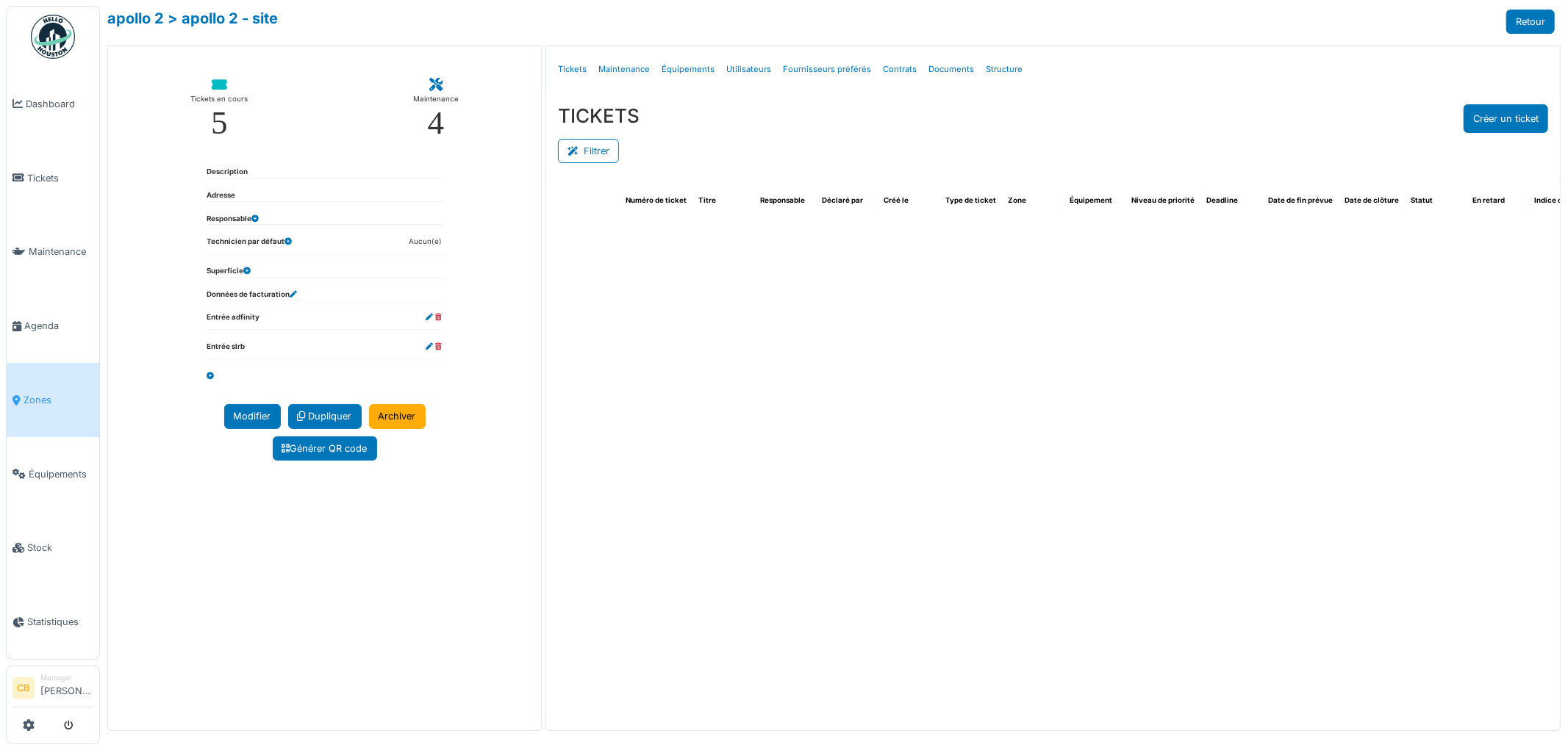
select select "**"
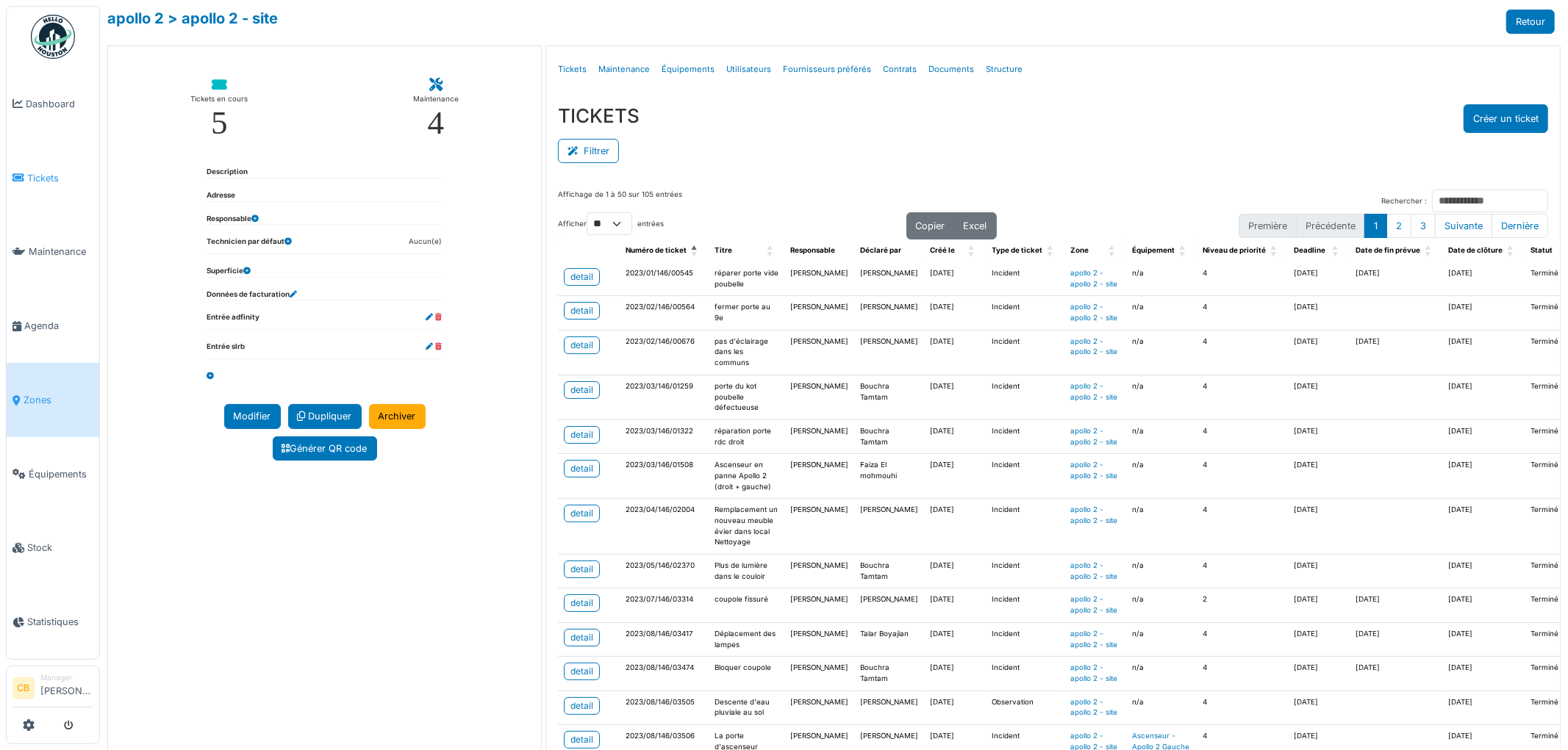
click at [35, 142] on link "Tickets" at bounding box center [53, 178] width 93 height 74
click at [40, 171] on span "Tickets" at bounding box center [61, 178] width 67 height 14
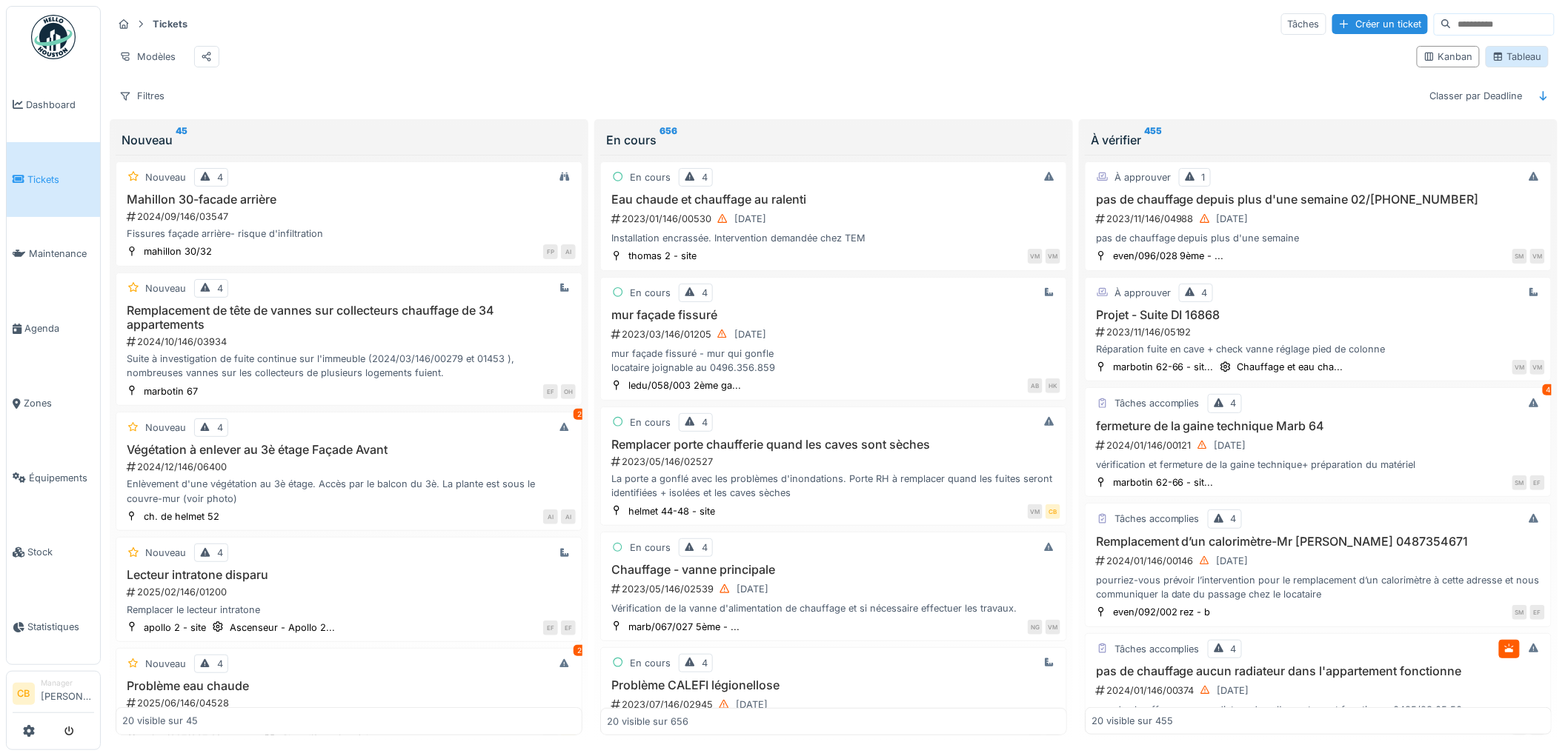
click at [1508, 64] on div "Tableau" at bounding box center [1518, 56] width 49 height 14
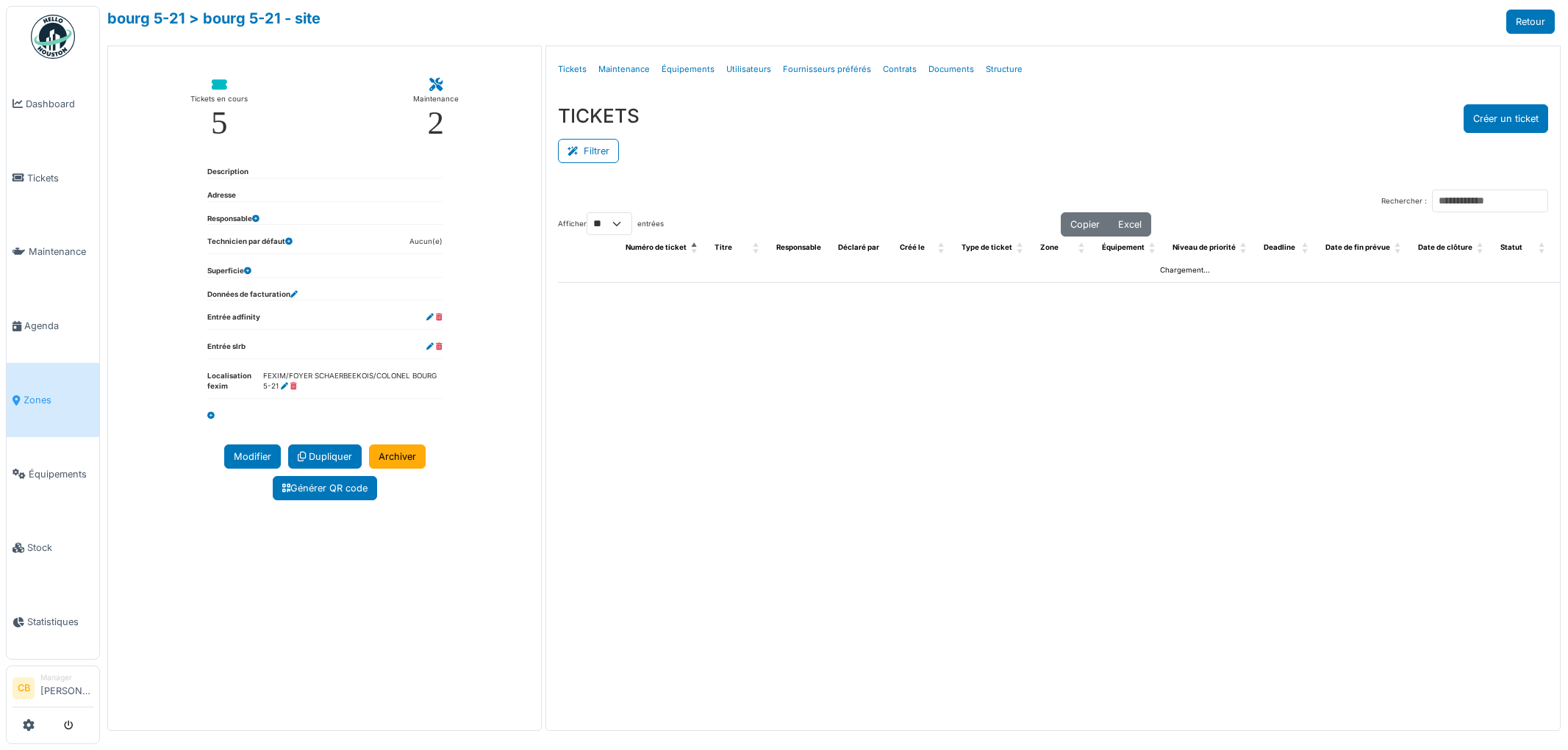
select select "**"
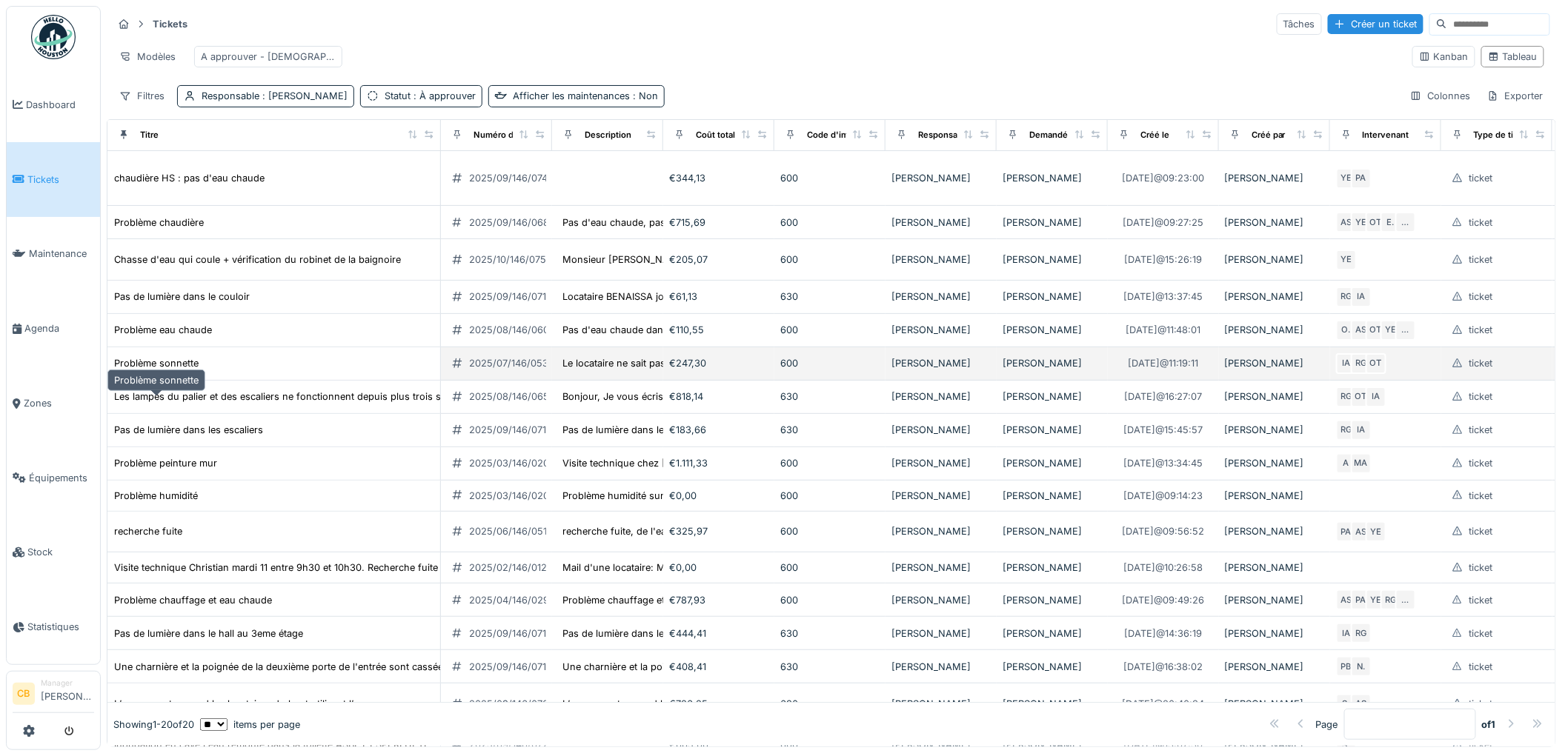
click at [196, 370] on div "Problème sonnette" at bounding box center [157, 363] width 85 height 14
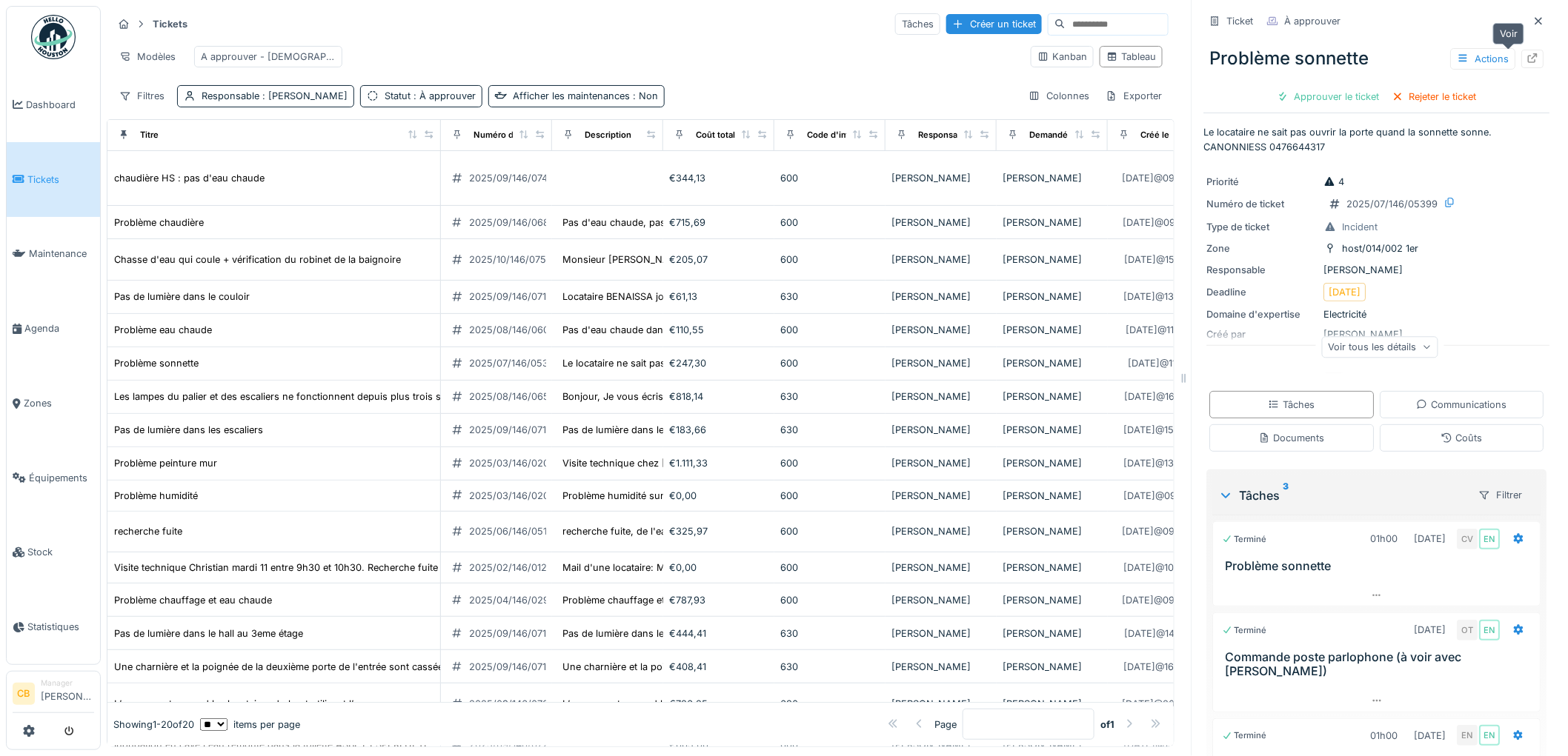
click at [1528, 52] on div at bounding box center [1533, 59] width 12 height 14
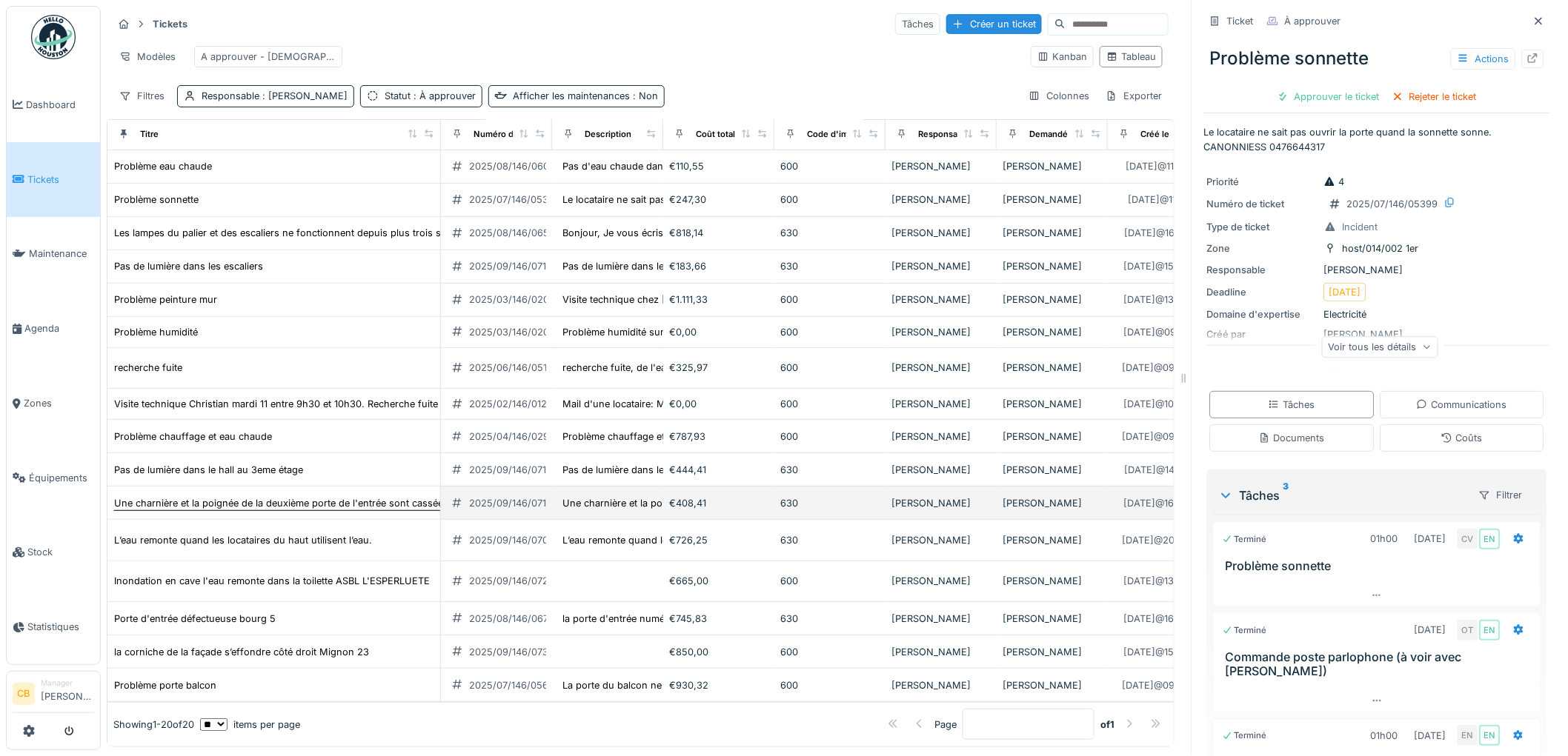
scroll to position [306, 0]
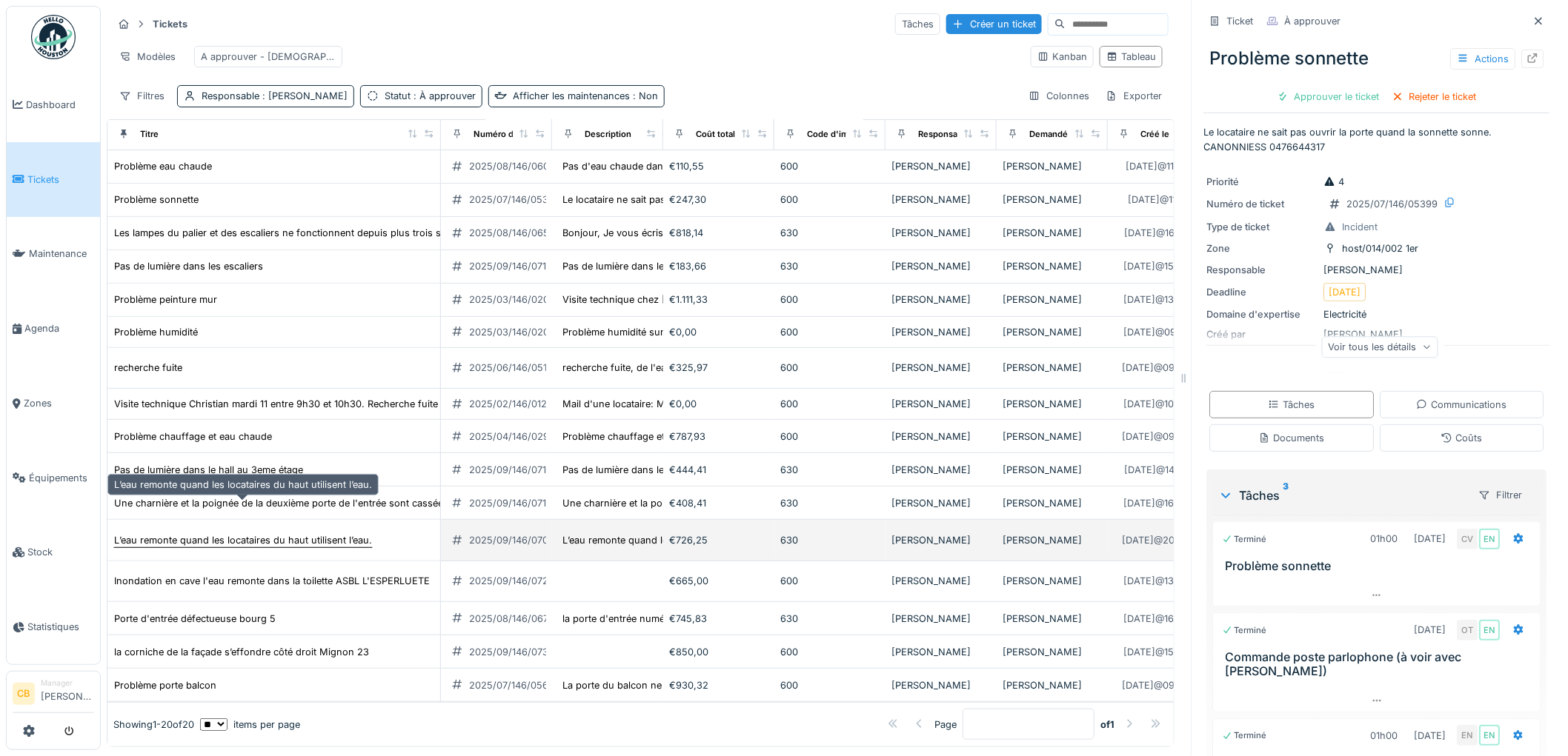
click at [248, 533] on div "L’eau remonte quand les locataires du haut utilisent l’eau." at bounding box center [243, 540] width 258 height 14
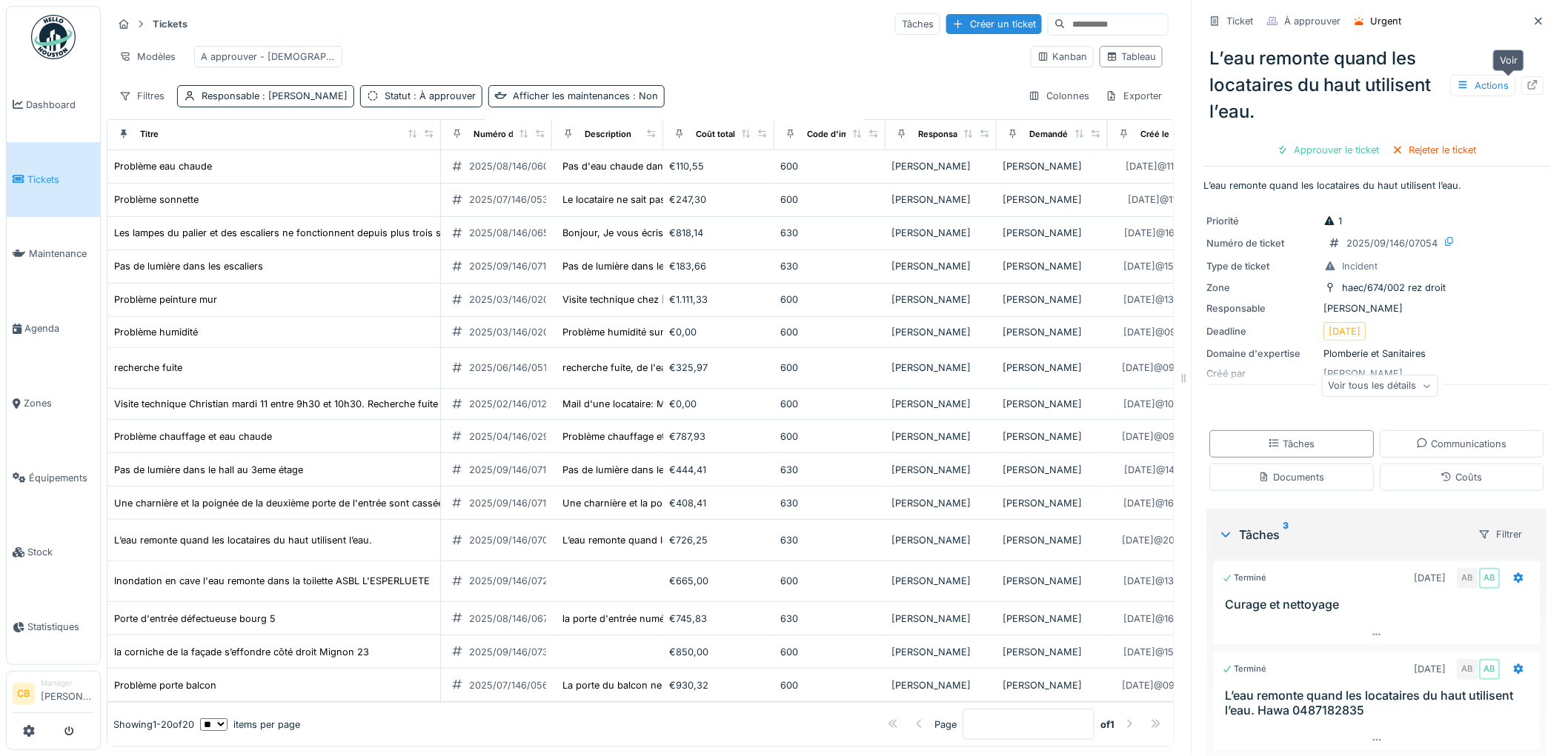
click at [1528, 82] on icon at bounding box center [1533, 85] width 12 height 10
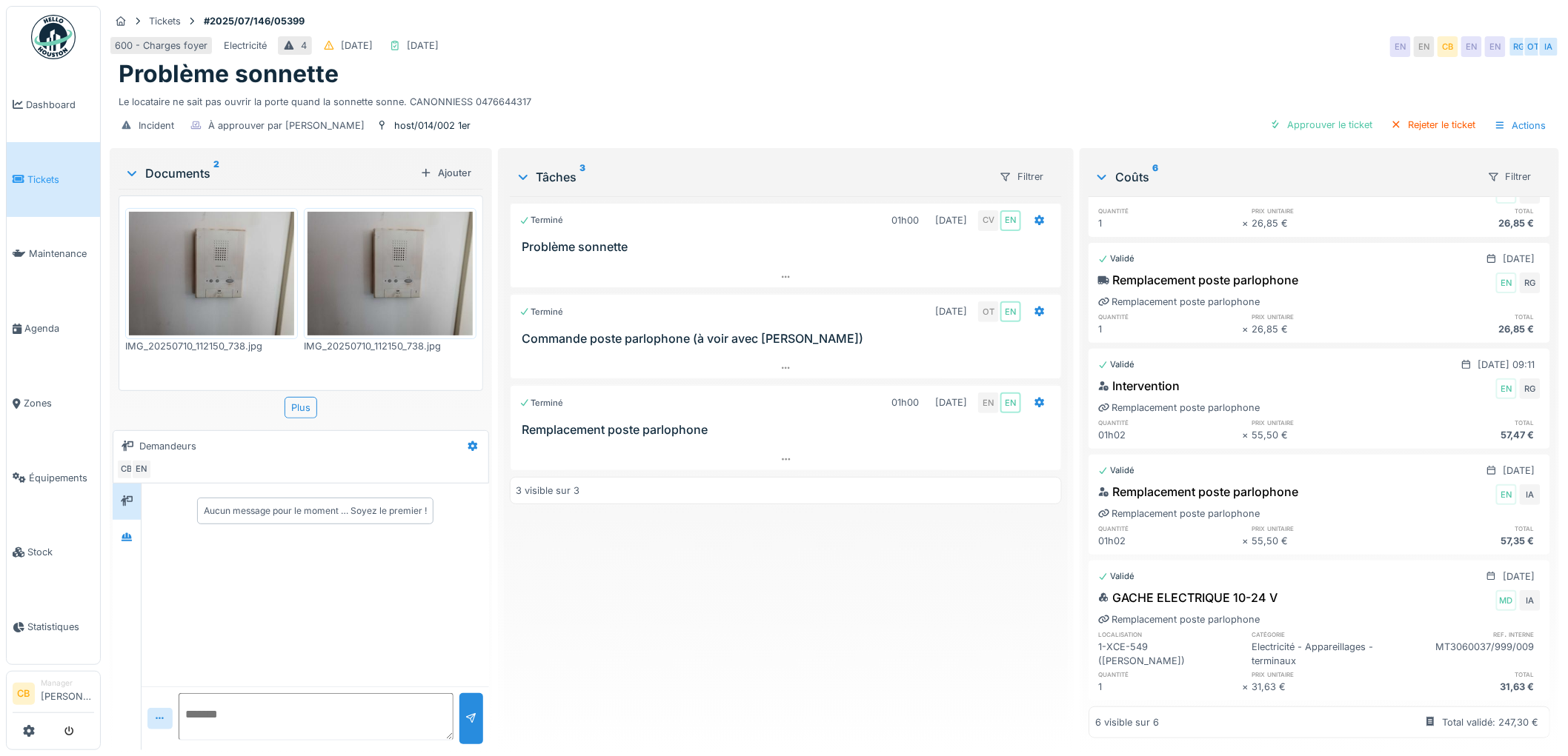
scroll to position [186, 0]
click at [416, 272] on img at bounding box center [390, 273] width 165 height 123
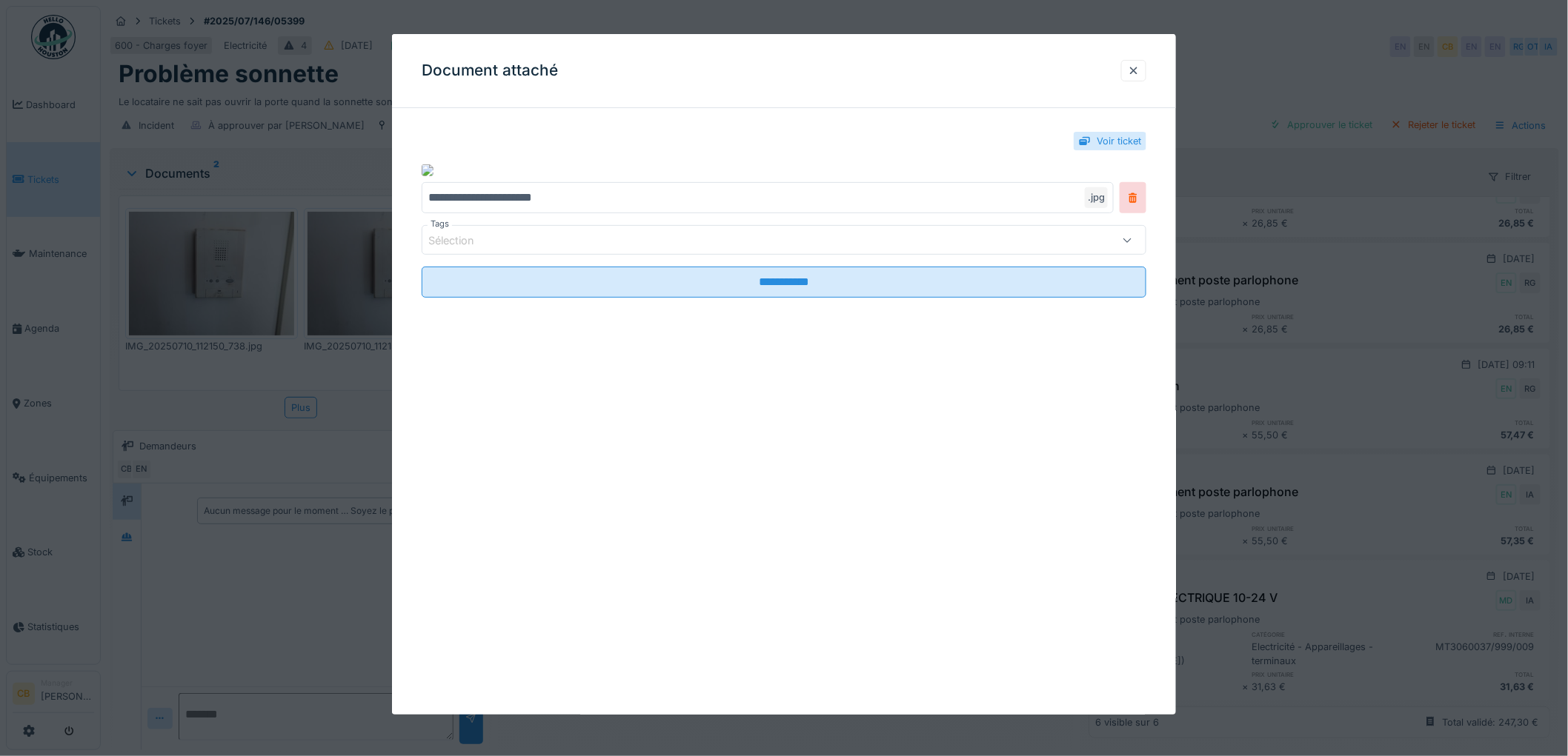
click at [416, 272] on div "**********" at bounding box center [784, 230] width 784 height 219
click at [224, 297] on div at bounding box center [784, 378] width 1568 height 756
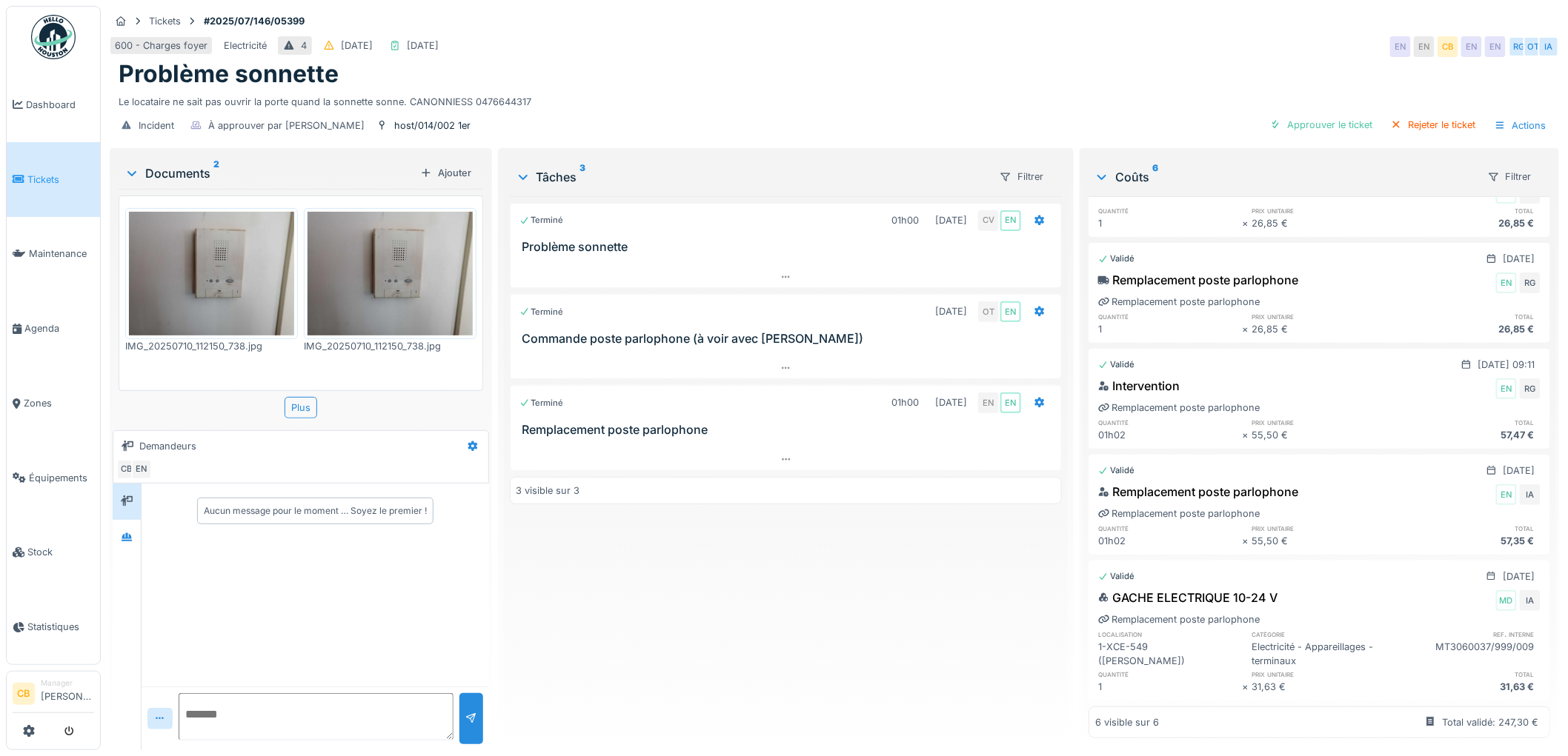
click at [224, 293] on div at bounding box center [784, 378] width 1568 height 756
click at [224, 293] on img at bounding box center [211, 273] width 165 height 123
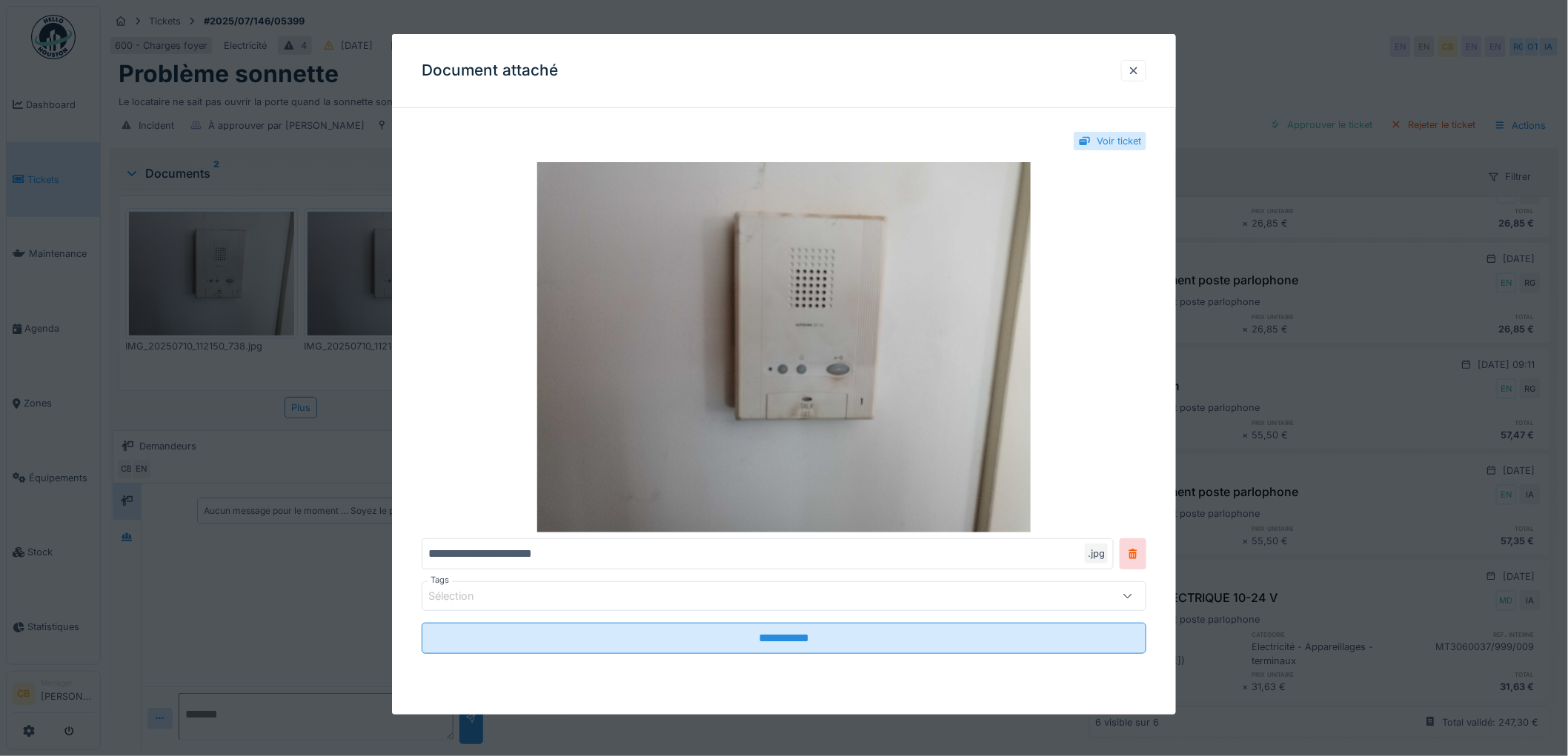
click at [224, 293] on div at bounding box center [784, 378] width 1568 height 756
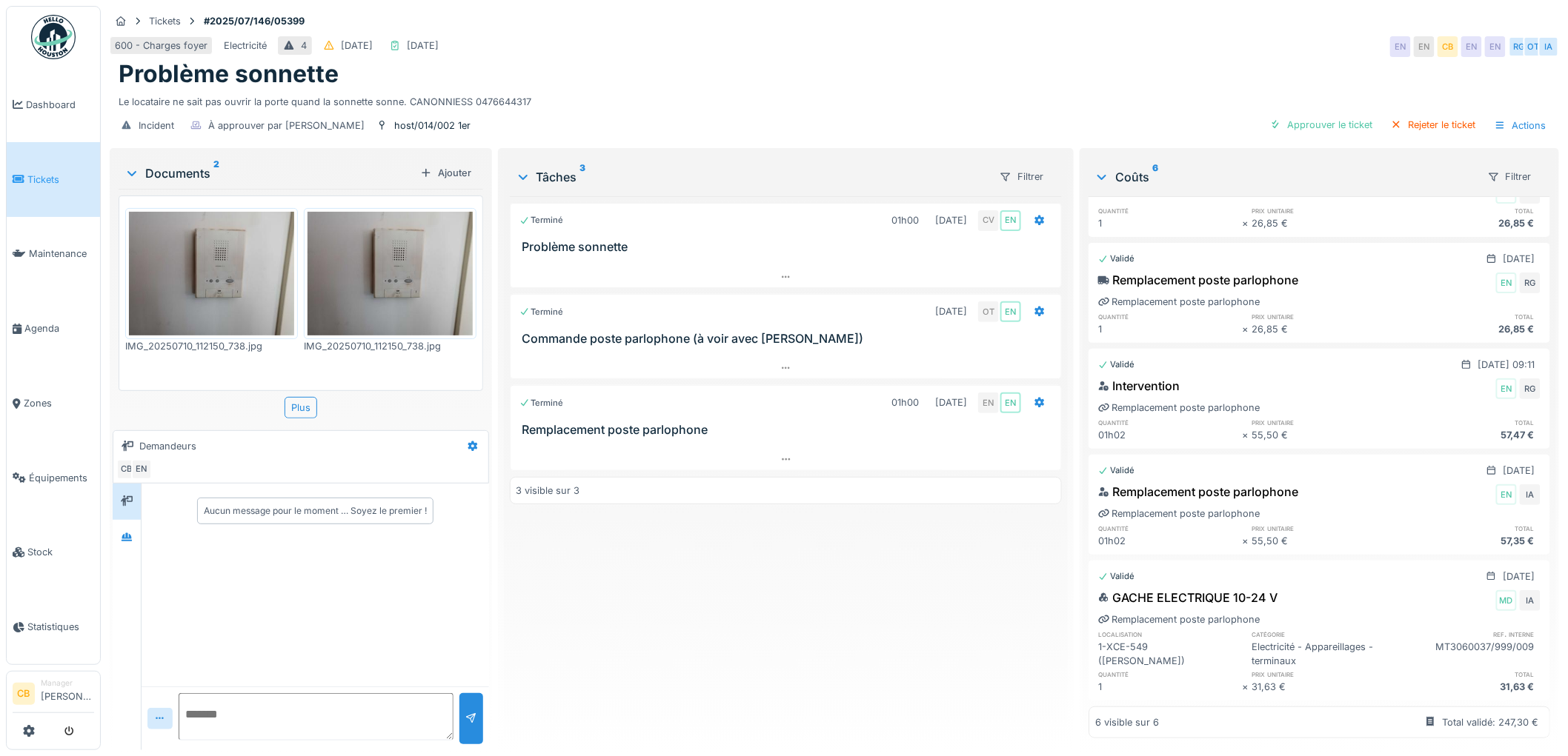
click at [224, 293] on img at bounding box center [211, 273] width 165 height 123
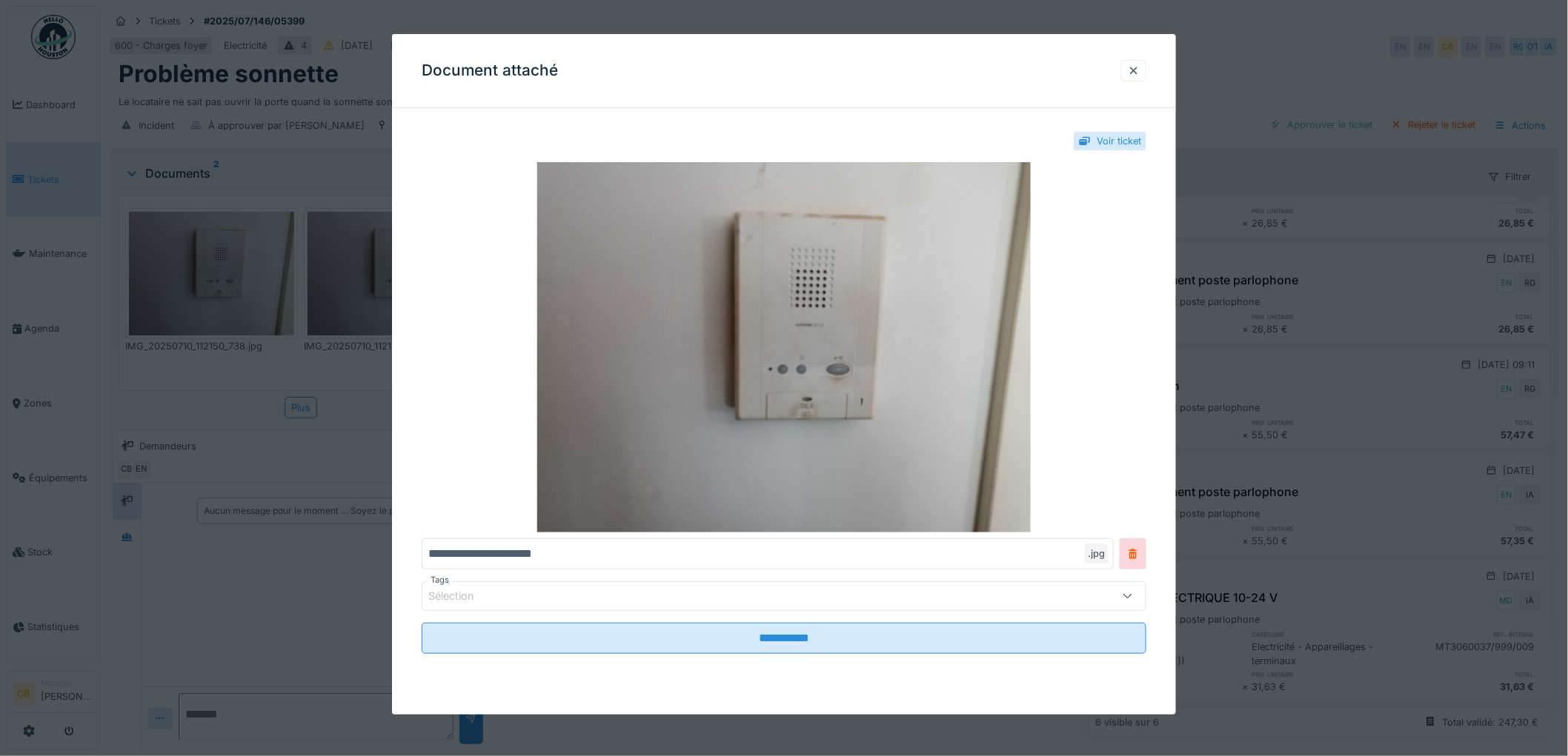
click at [224, 293] on div at bounding box center [784, 378] width 1568 height 756
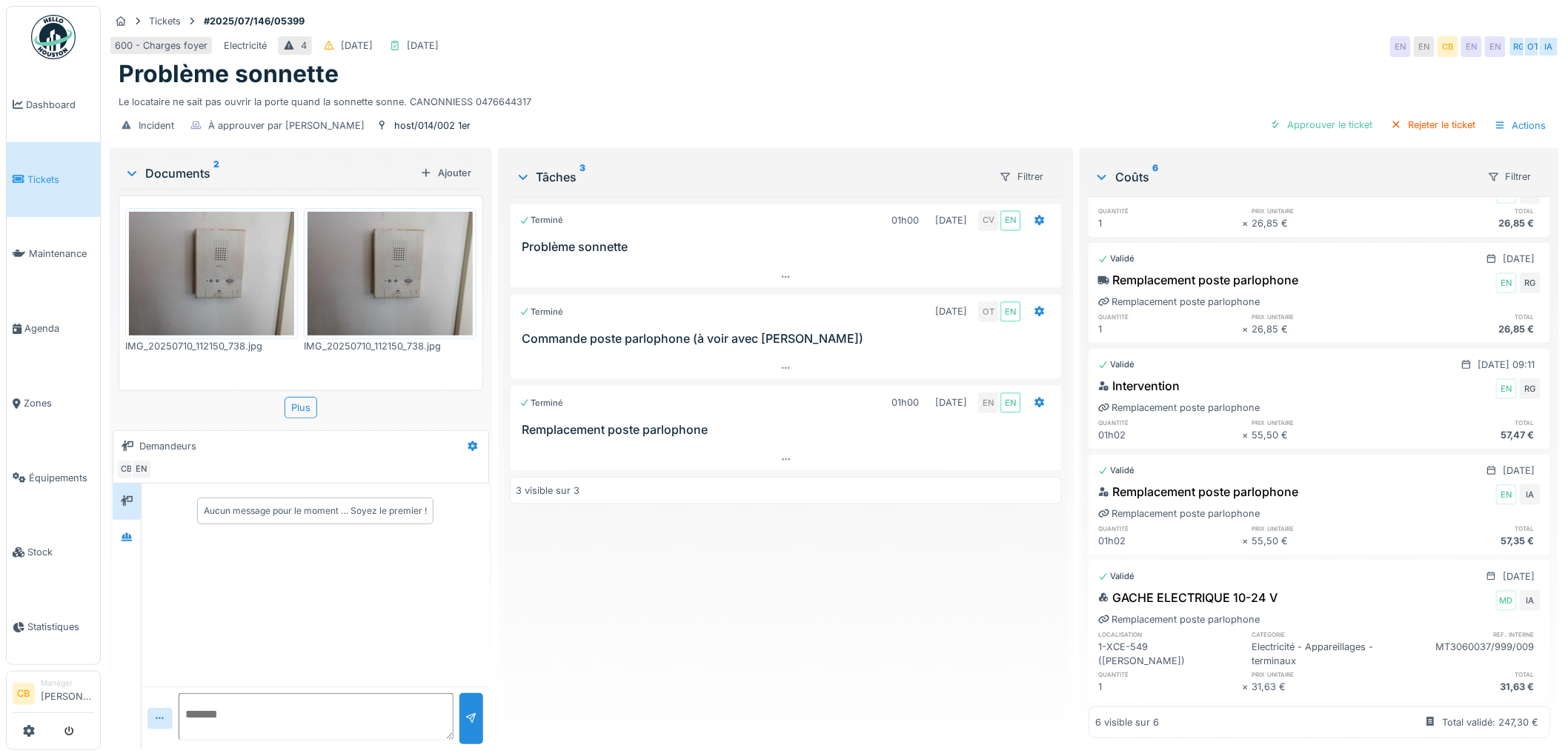
click at [398, 254] on img at bounding box center [390, 273] width 165 height 123
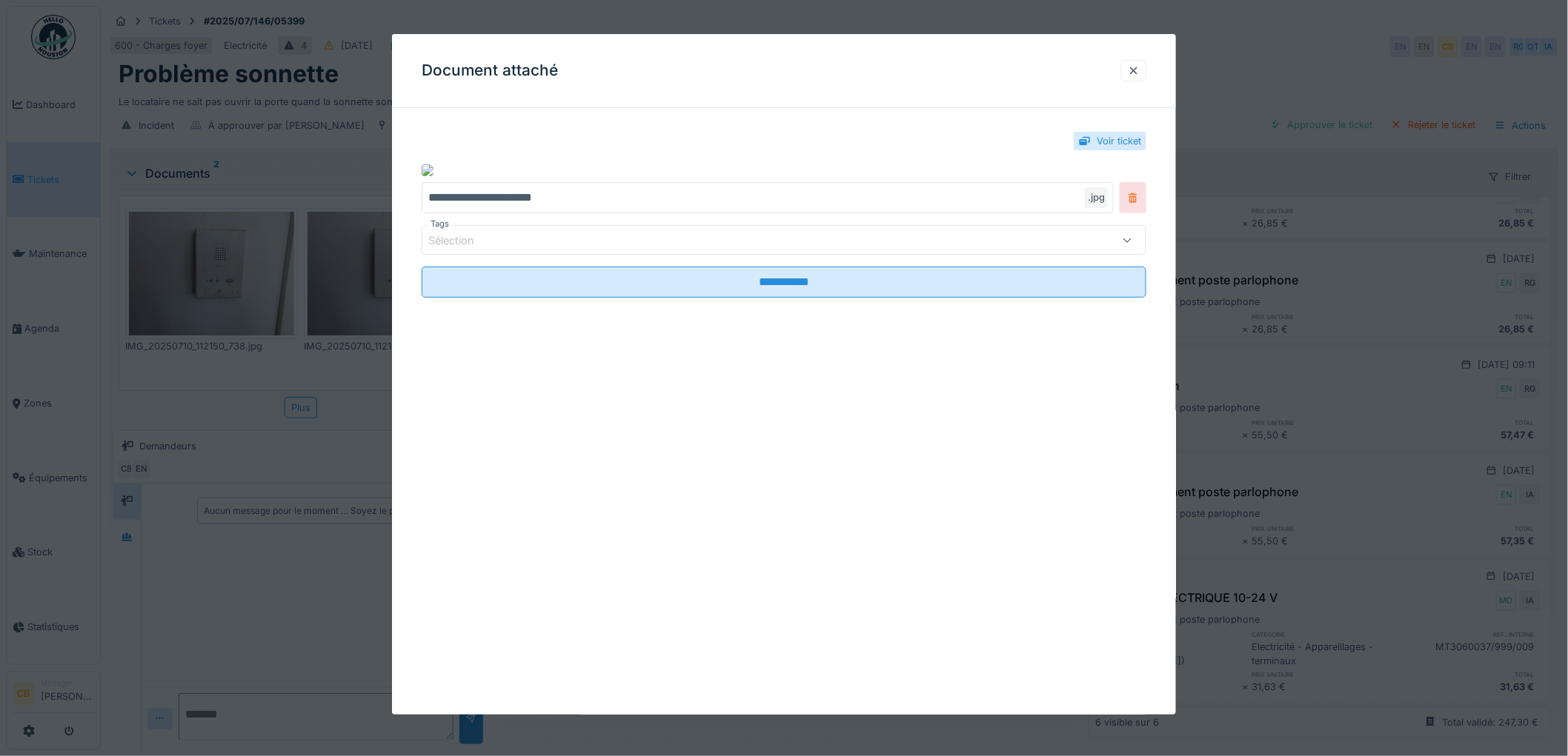
click at [1137, 203] on icon at bounding box center [1133, 198] width 8 height 10
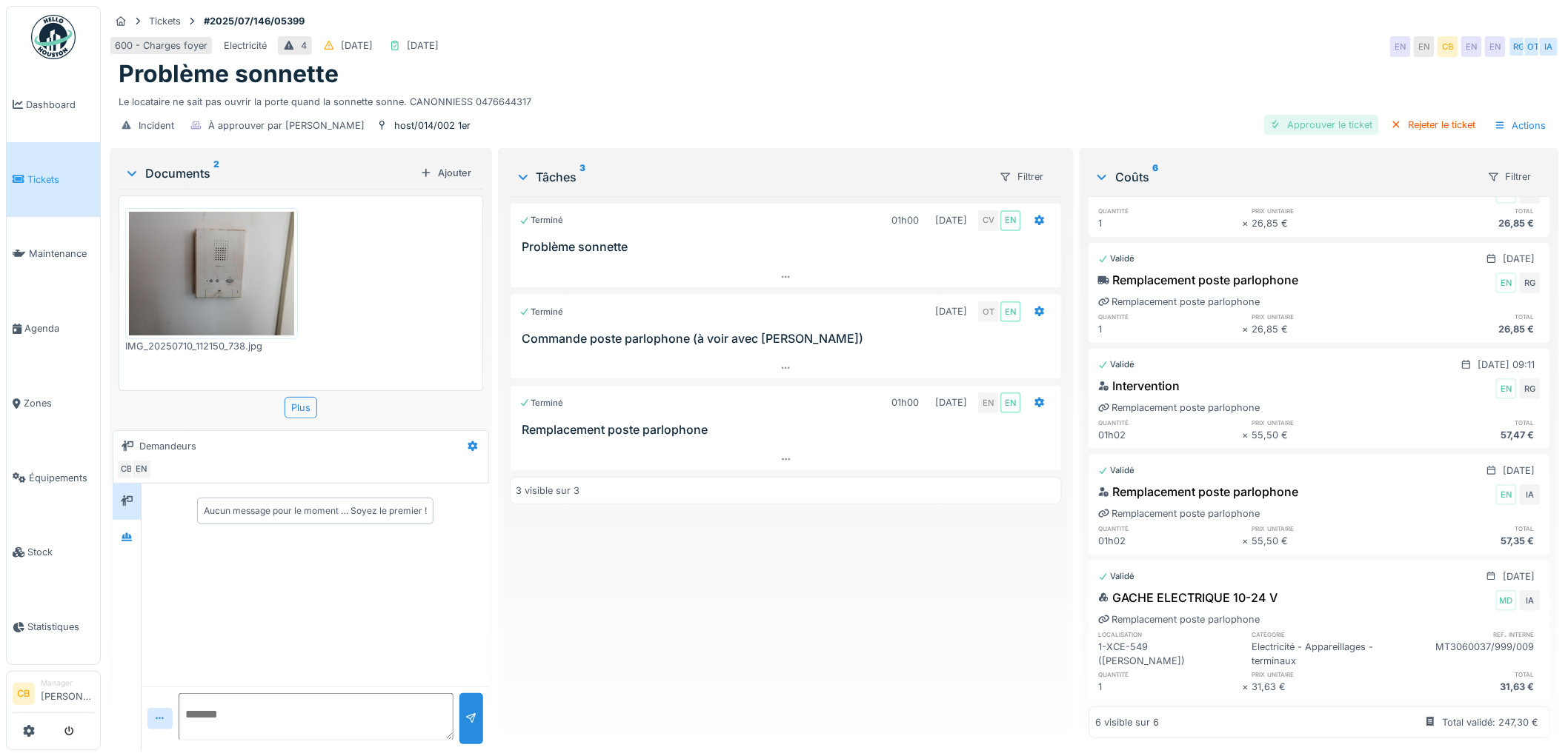
click at [1339, 127] on div "Approuver le ticket" at bounding box center [1322, 124] width 115 height 20
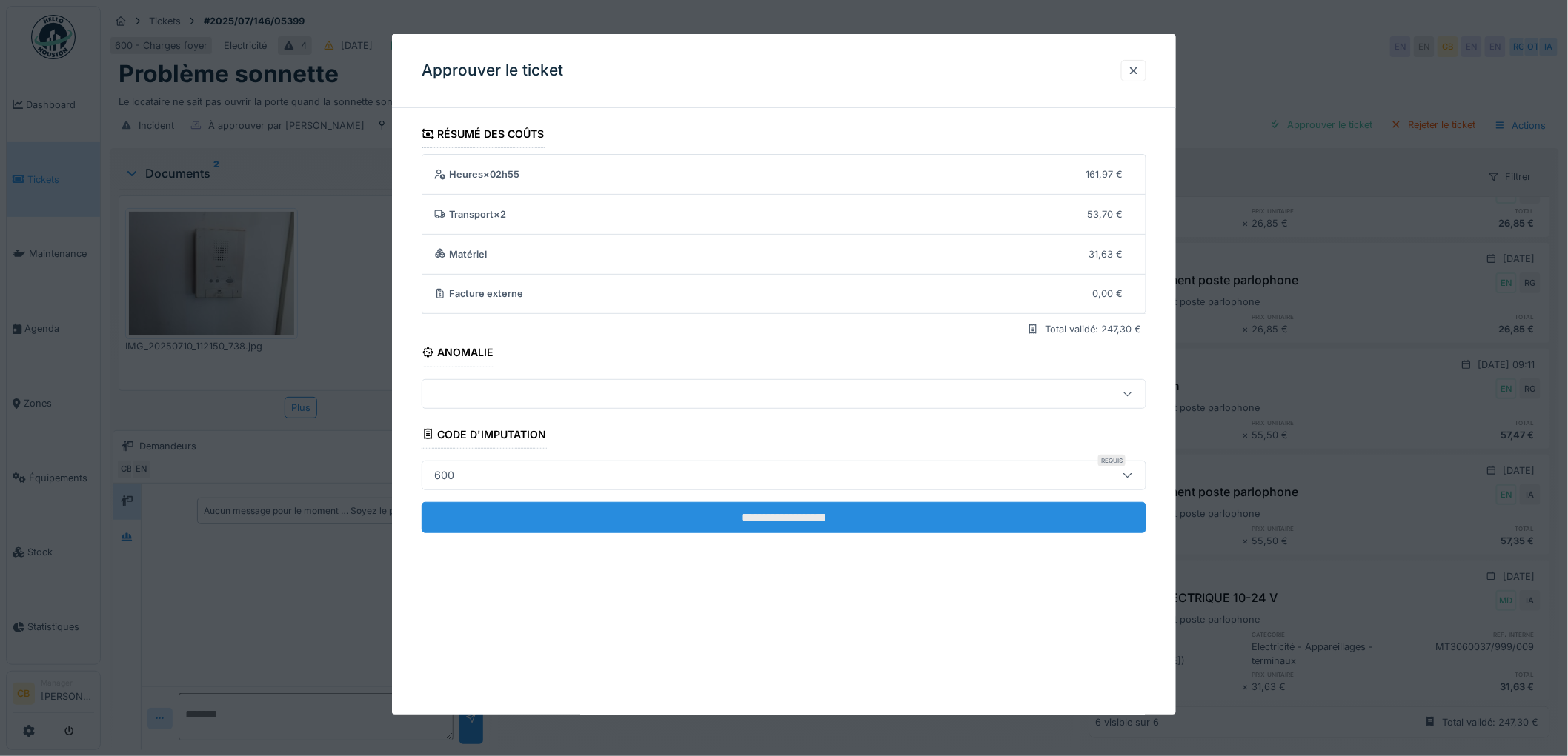
click at [748, 514] on input "**********" at bounding box center [784, 518] width 725 height 32
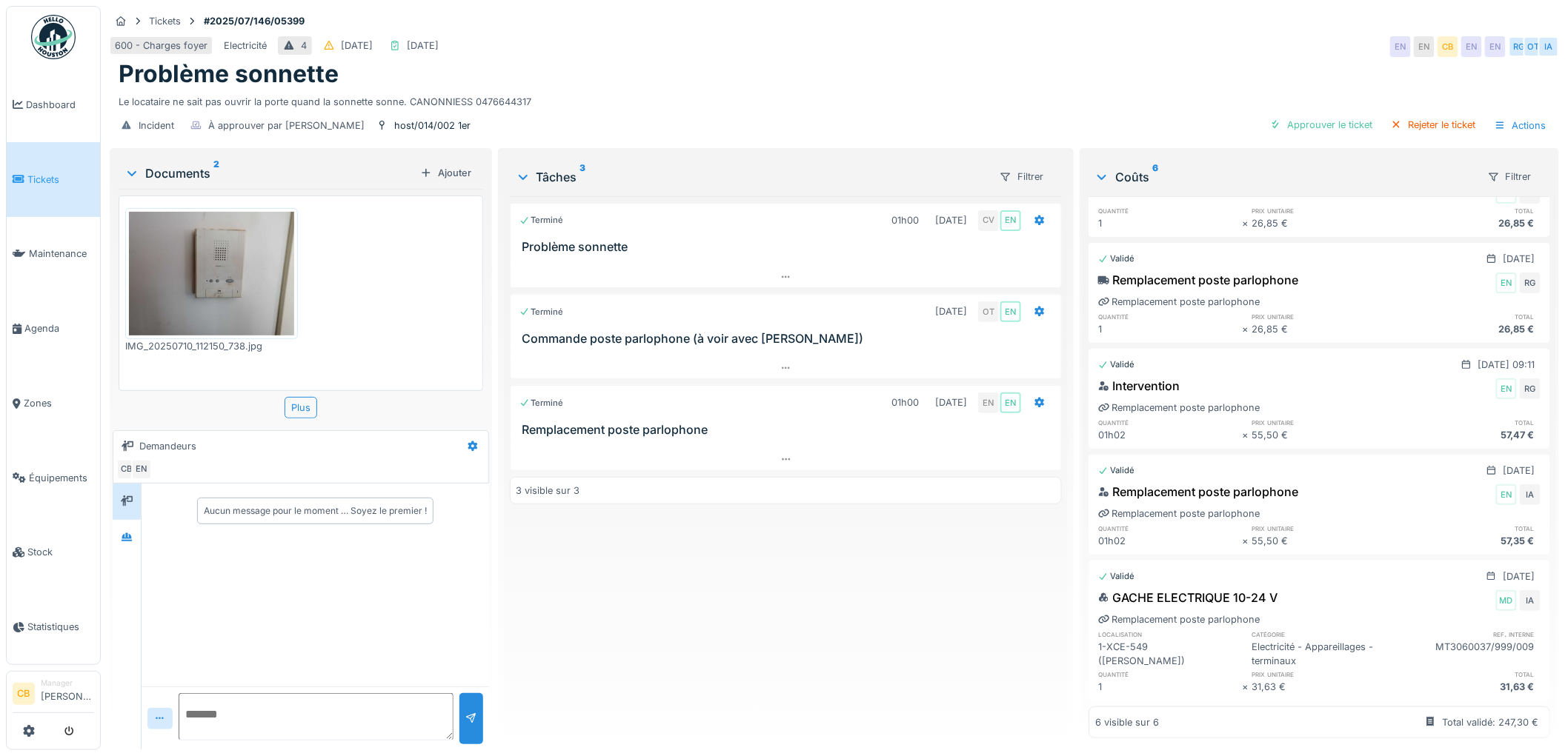
scroll to position [0, 0]
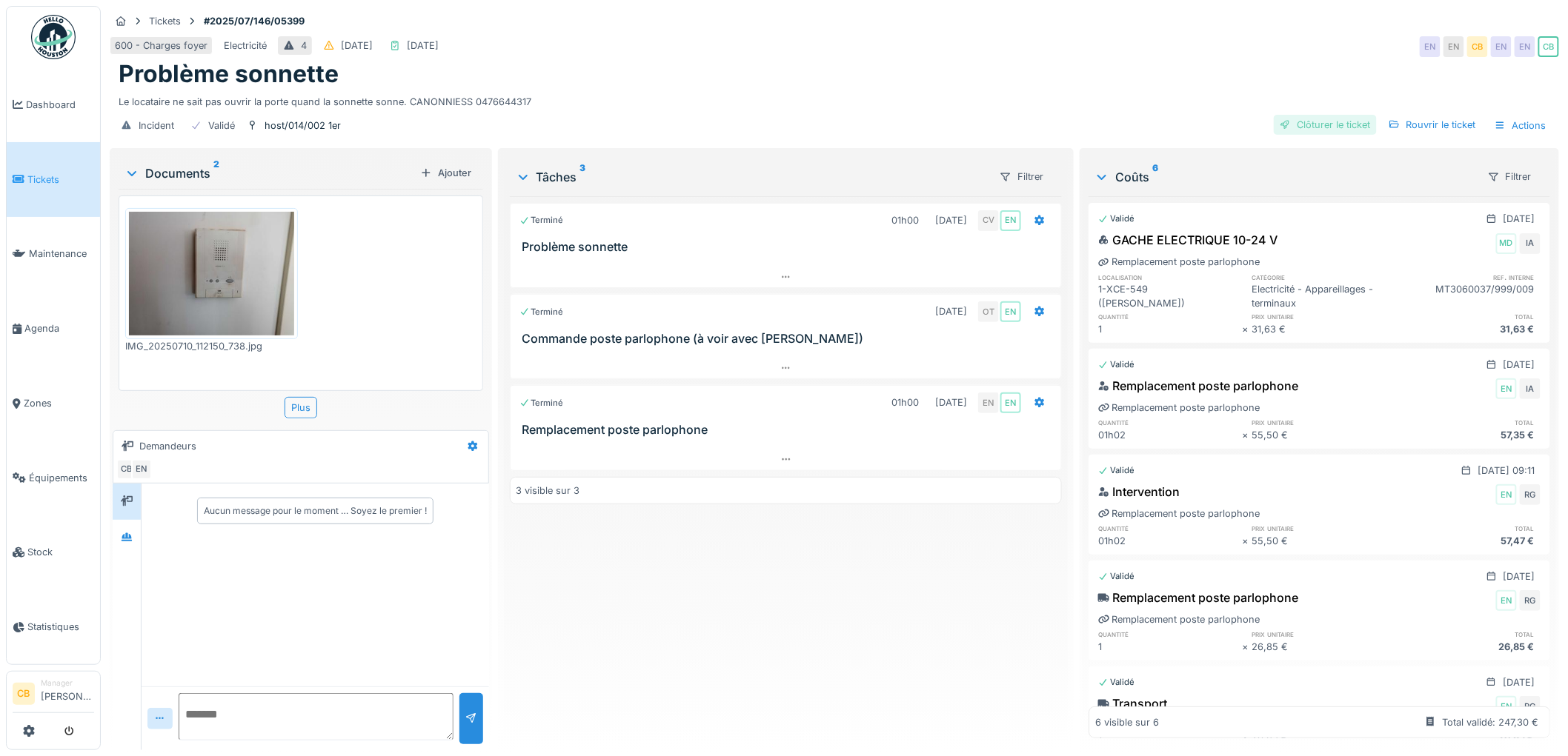
click at [1323, 122] on div "Clôturer le ticket" at bounding box center [1325, 124] width 103 height 20
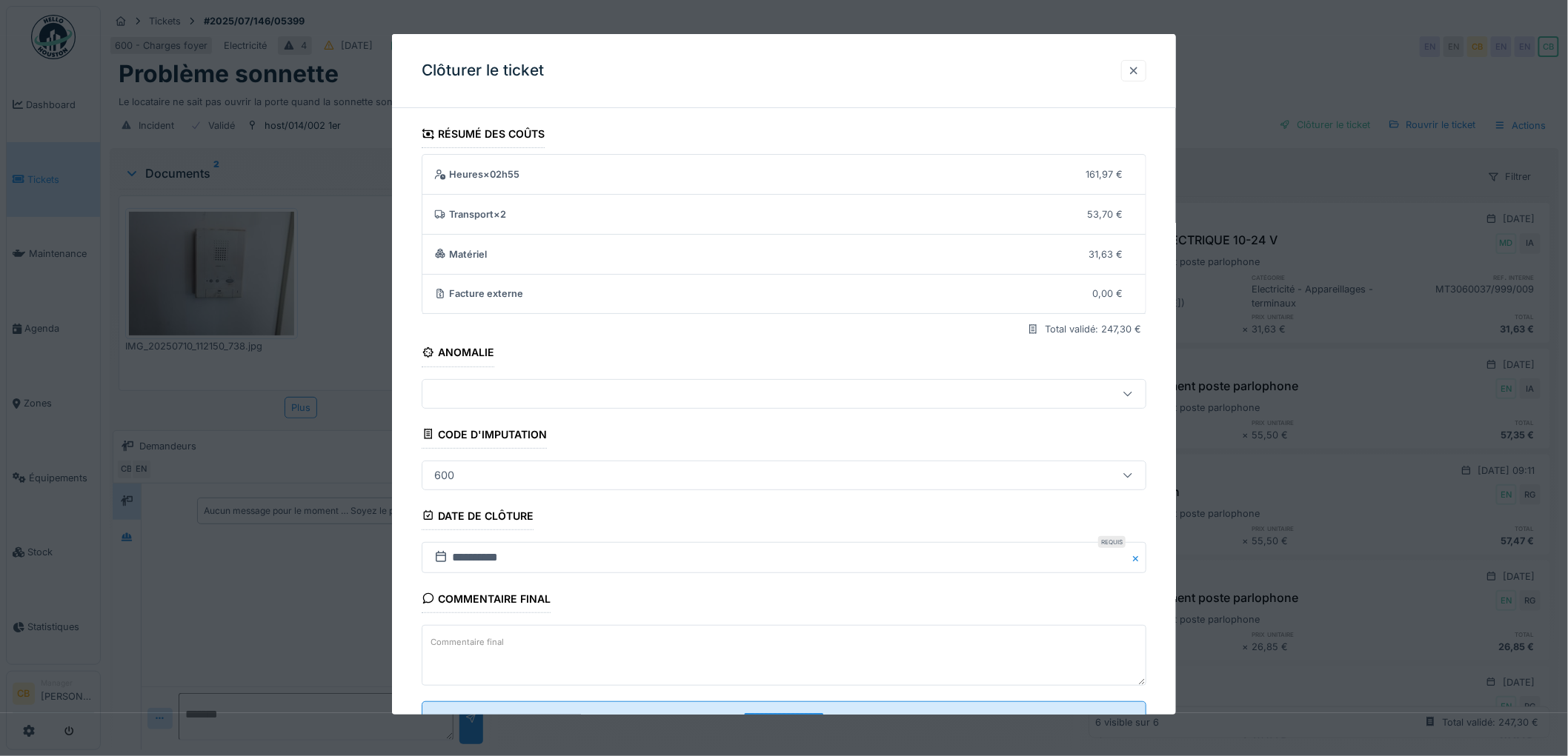
click at [1136, 64] on div at bounding box center [1135, 71] width 12 height 14
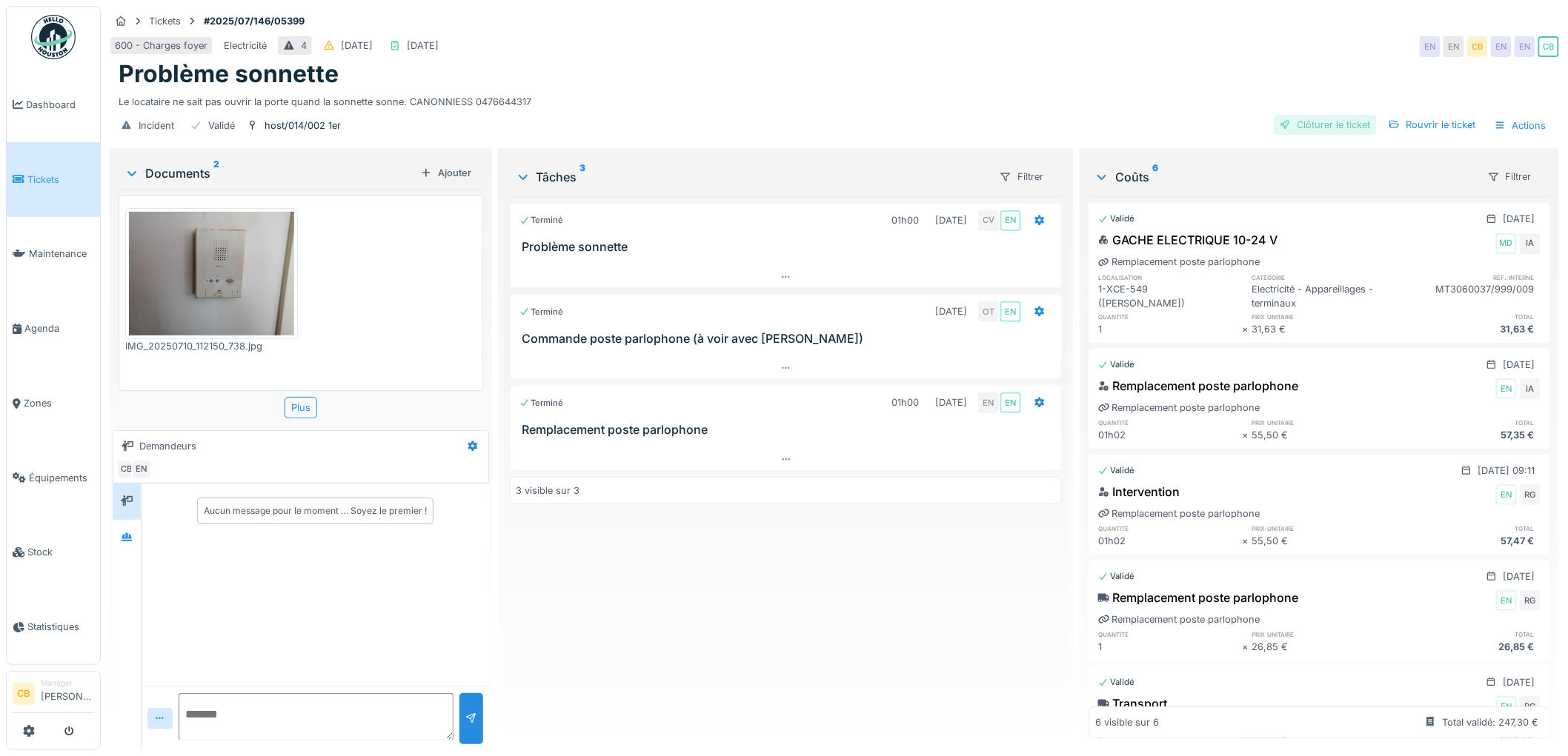
click at [1339, 120] on div "Clôturer le ticket" at bounding box center [1325, 124] width 103 height 20
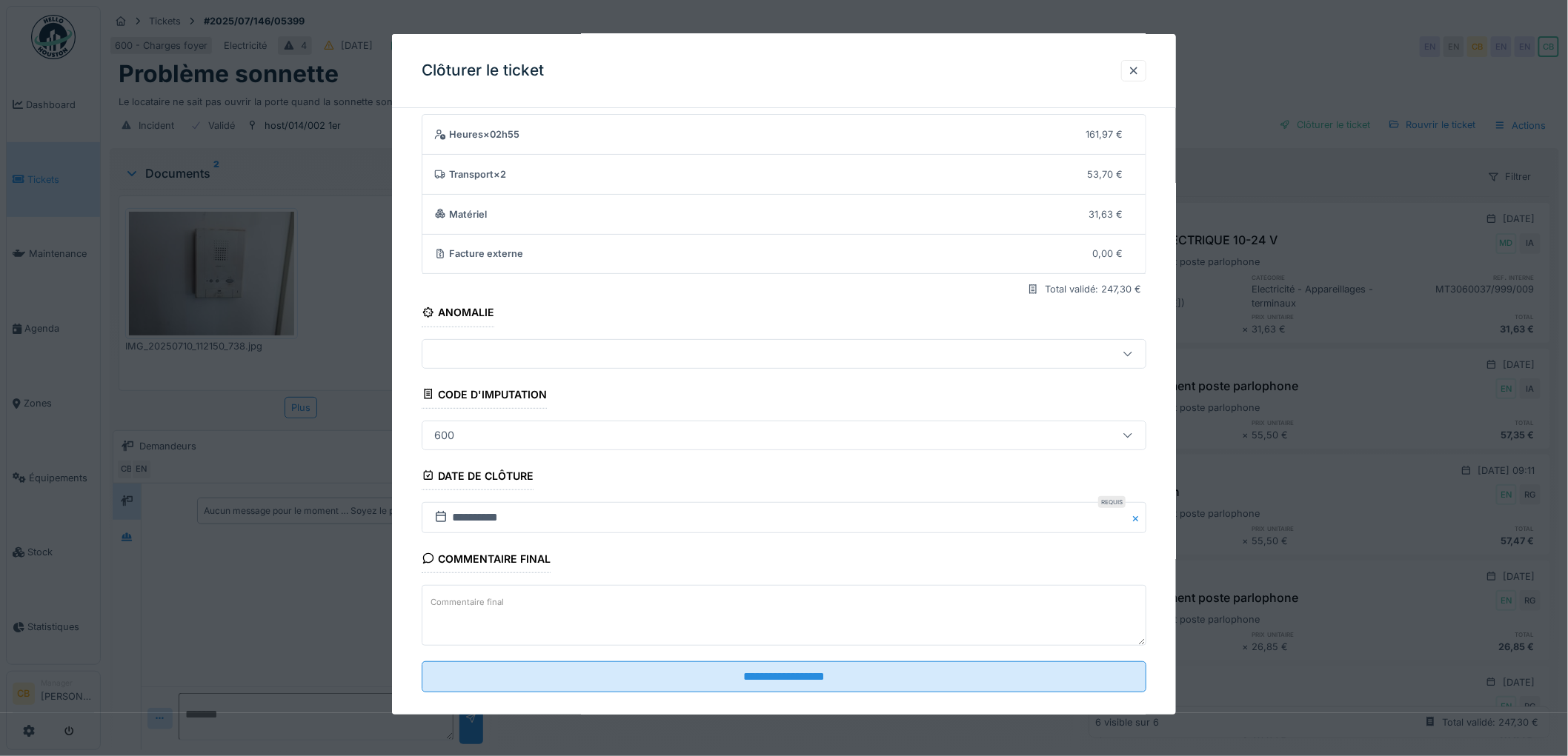
scroll to position [61, 0]
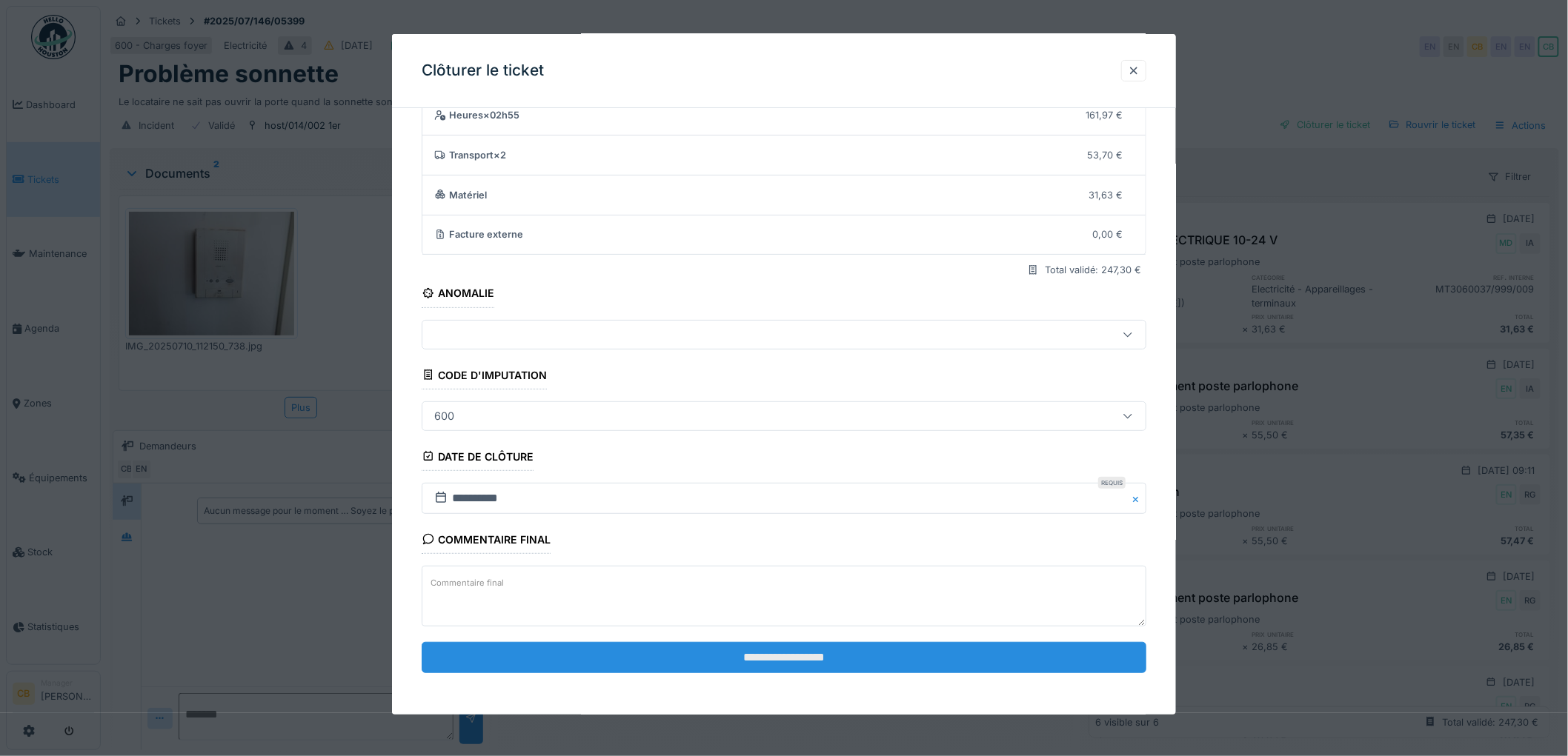
click at [788, 661] on input "**********" at bounding box center [784, 658] width 725 height 32
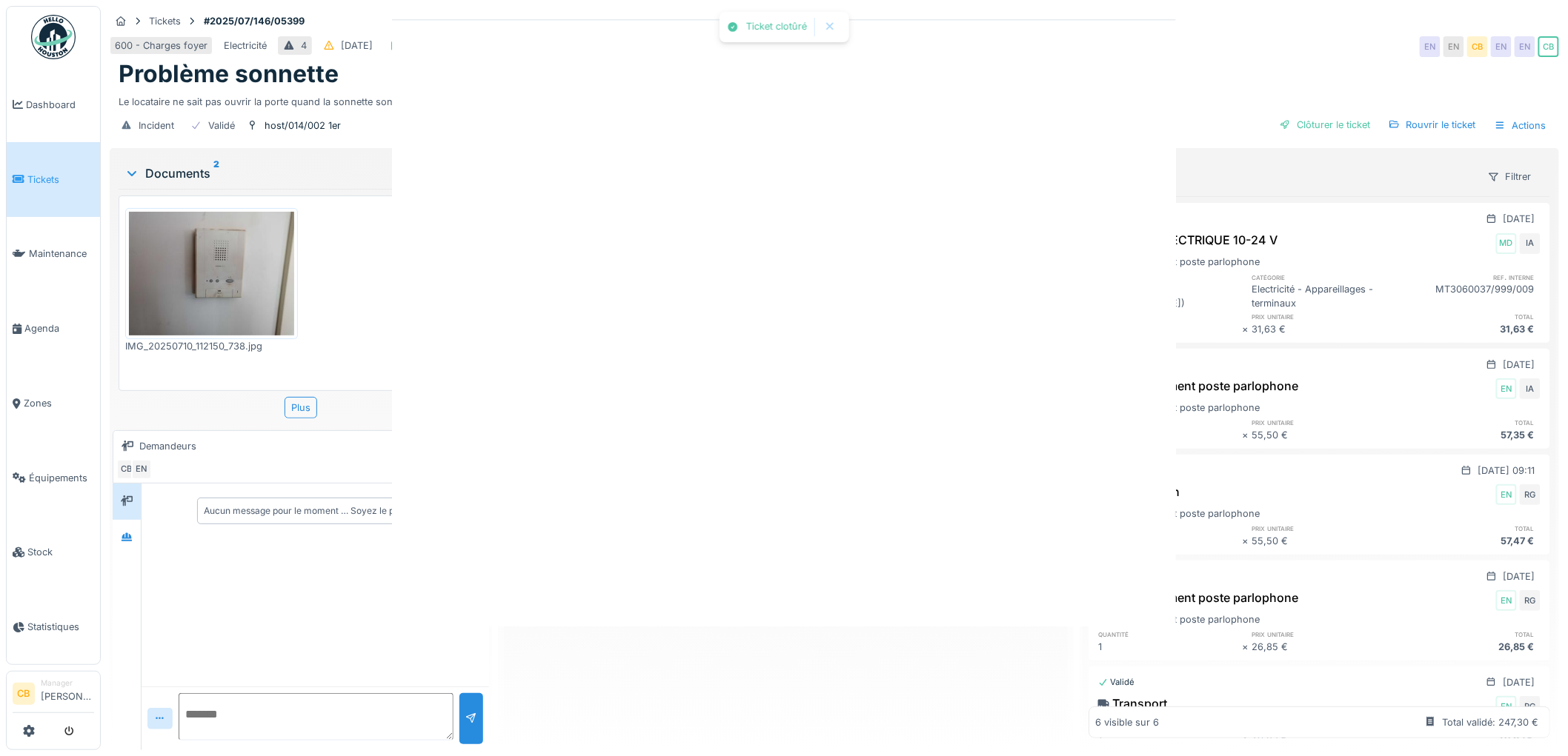
scroll to position [0, 0]
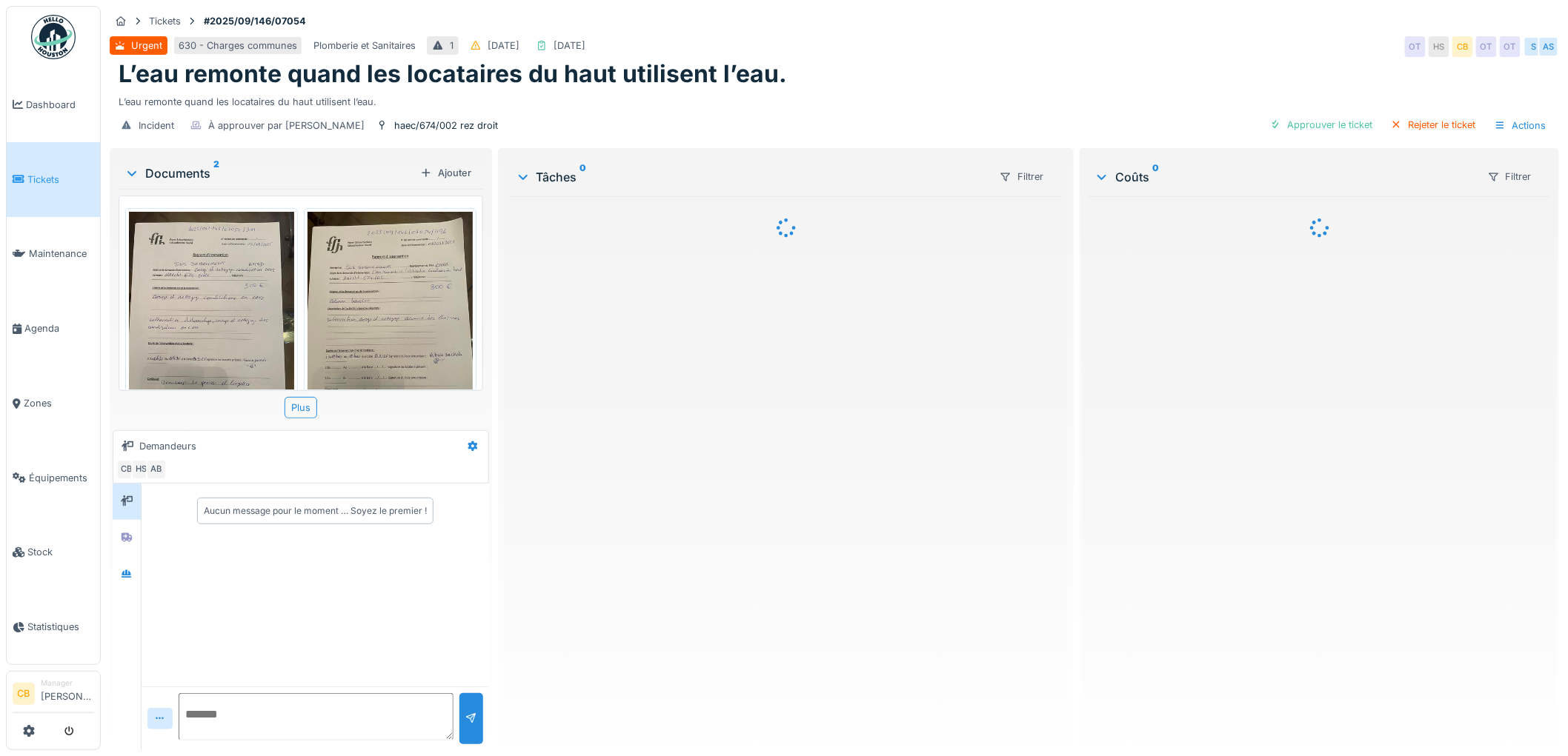
click at [215, 305] on img at bounding box center [211, 322] width 165 height 220
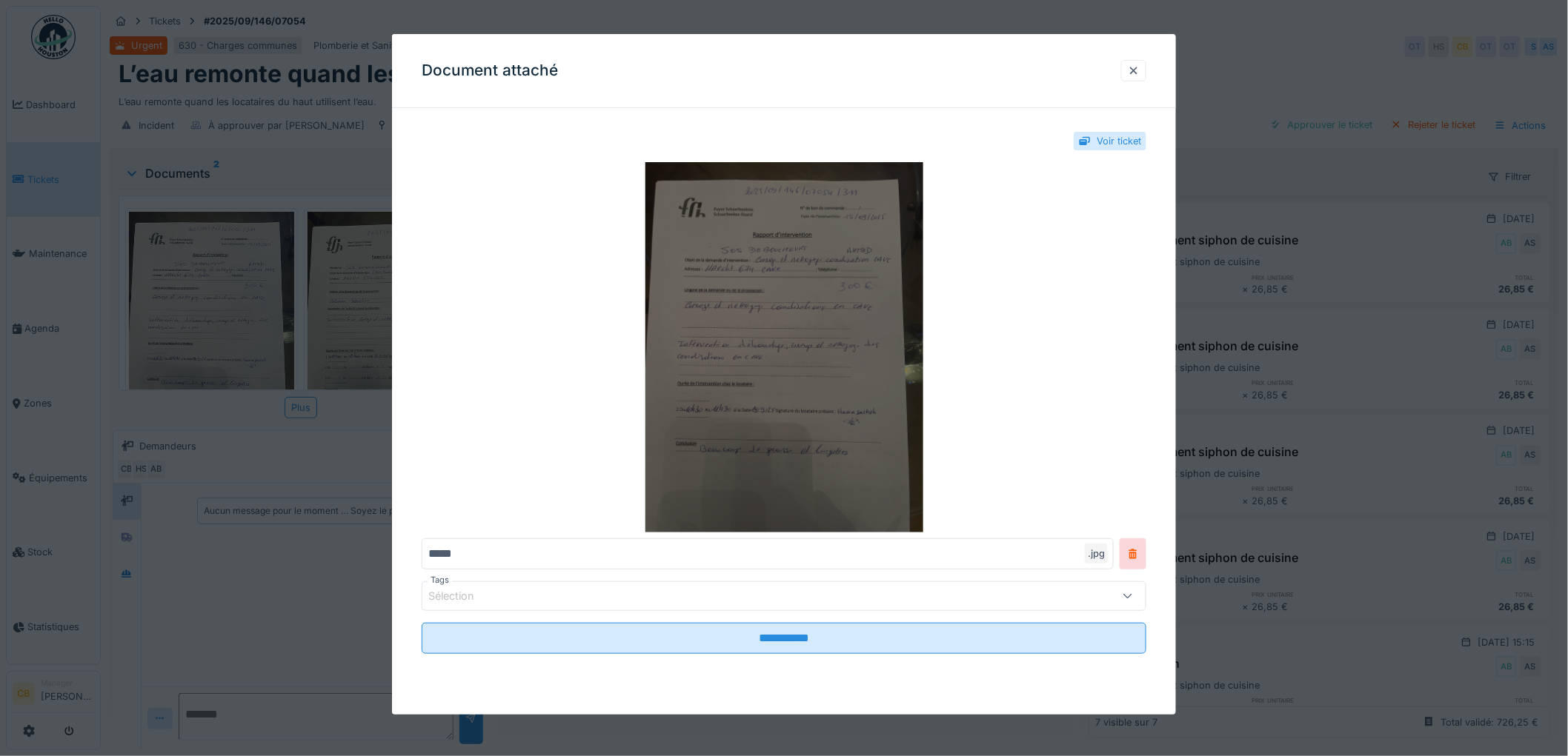
click at [739, 332] on img at bounding box center [784, 346] width 725 height 370
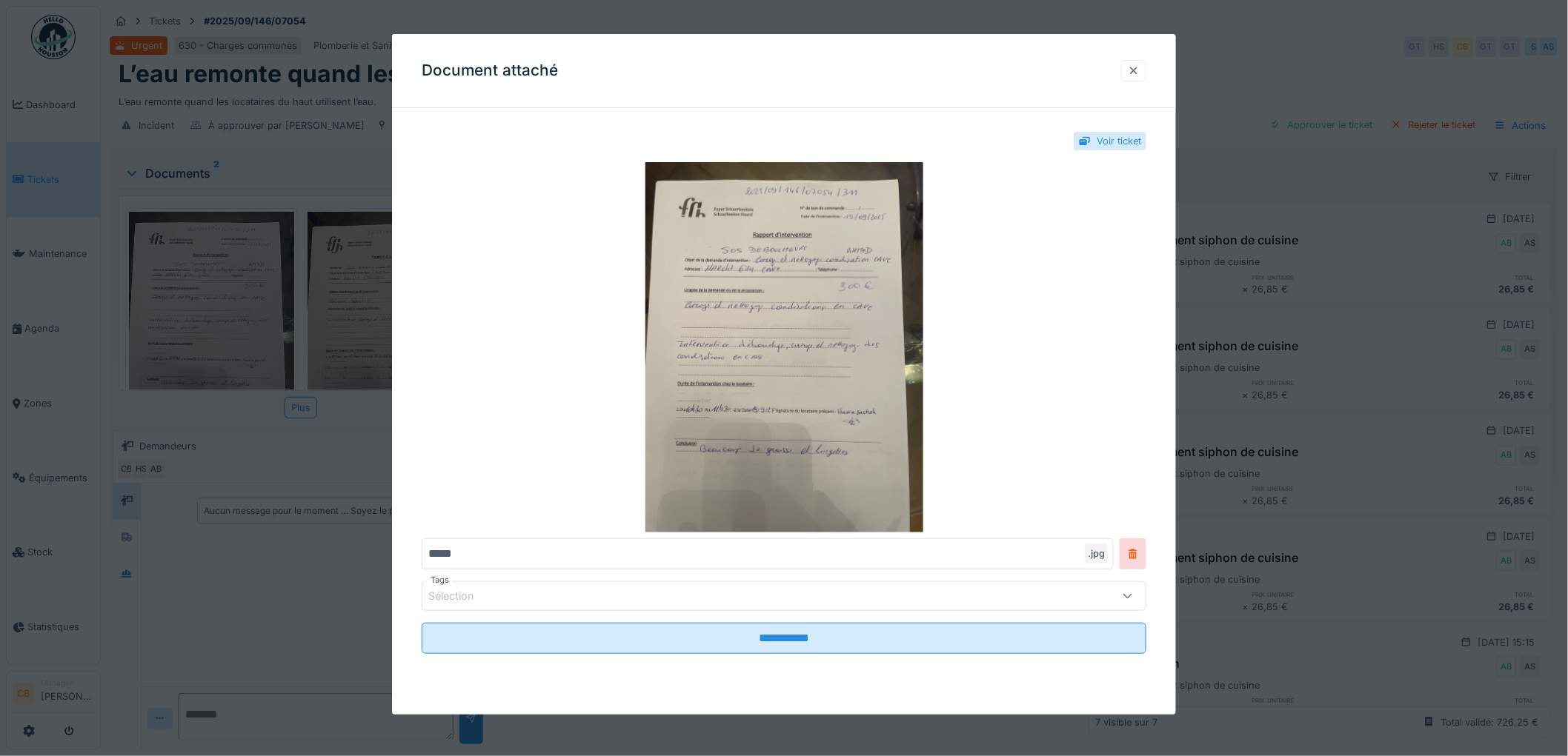
click at [1137, 67] on div at bounding box center [1135, 71] width 12 height 14
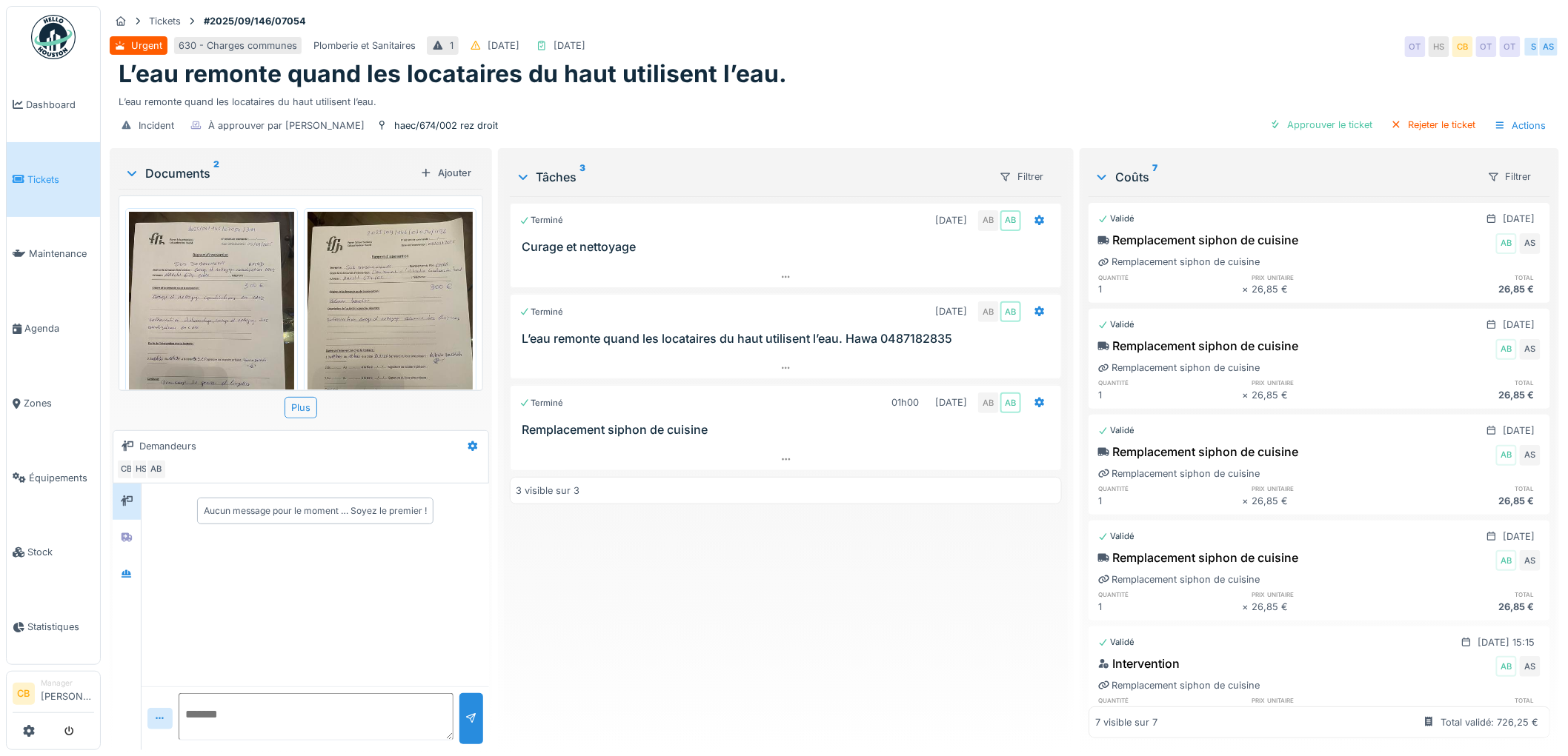
click at [431, 277] on img at bounding box center [390, 322] width 165 height 220
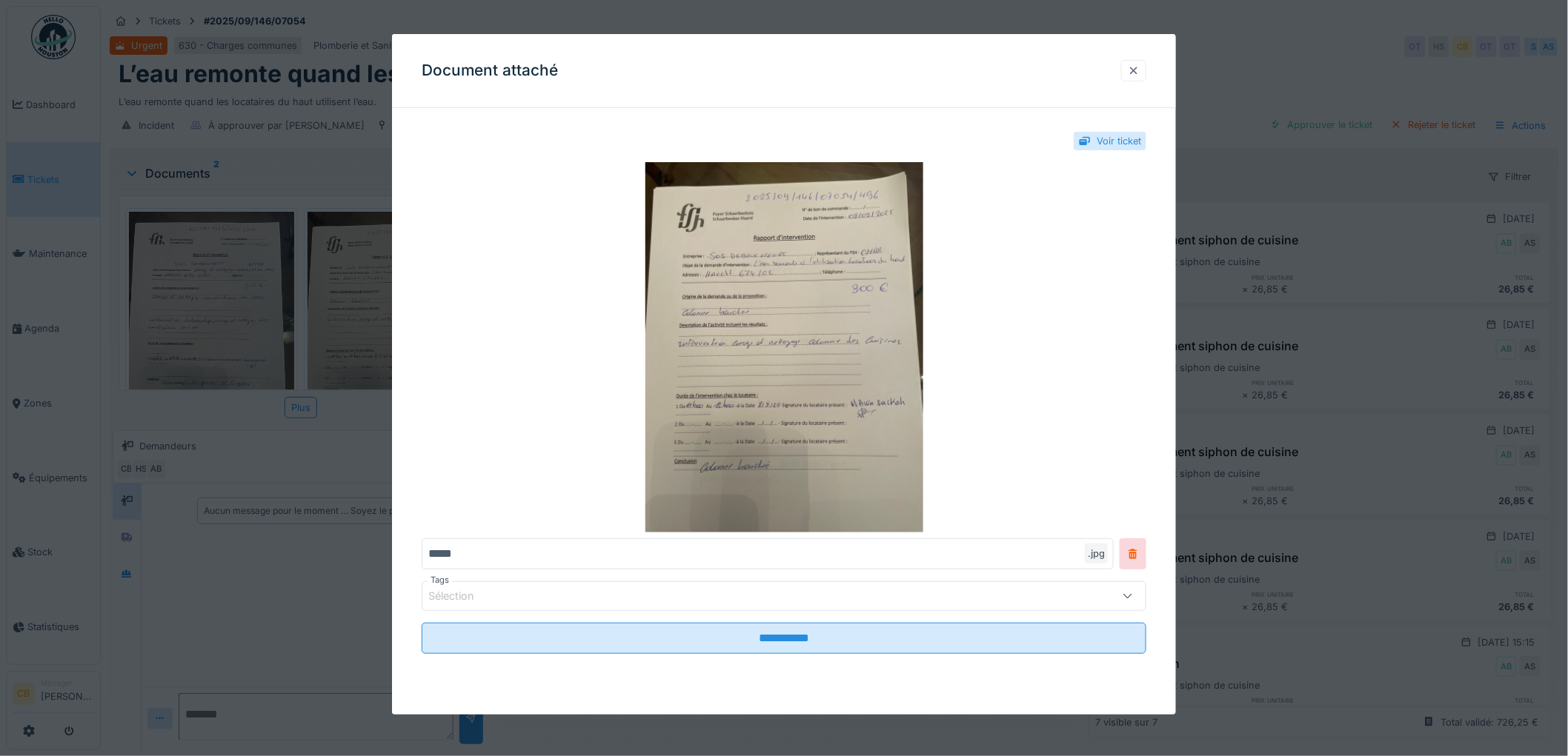
click at [1140, 68] on div at bounding box center [1135, 71] width 12 height 14
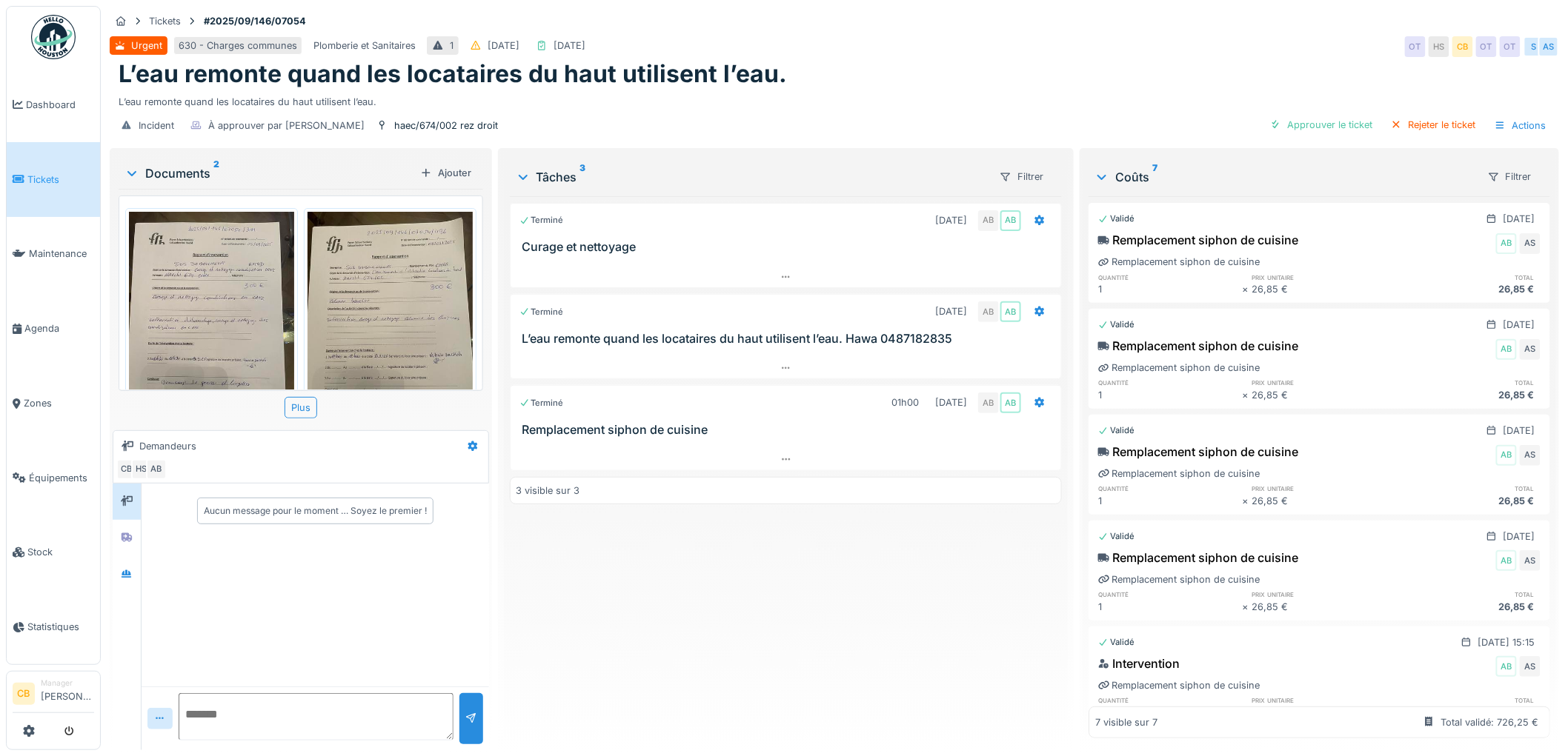
click at [1194, 83] on div "L’eau remonte quand les locataires du haut utilisent l’eau." at bounding box center [834, 74] width 1432 height 29
